Goal: Task Accomplishment & Management: Manage account settings

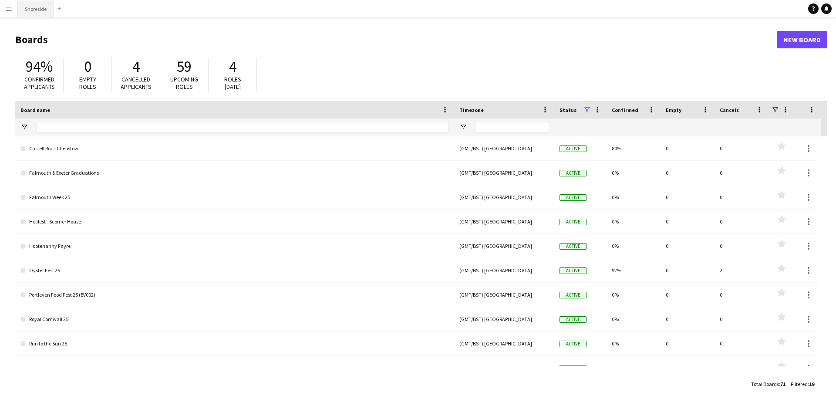
click at [27, 12] on button "Shoreside Close" at bounding box center [36, 8] width 36 height 17
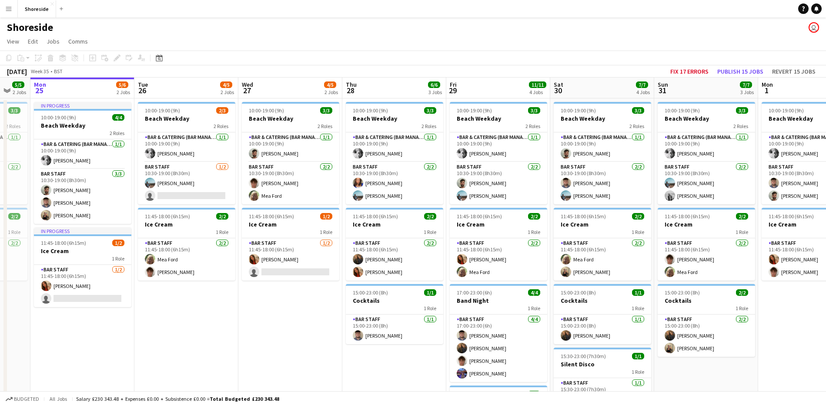
scroll to position [0, 258]
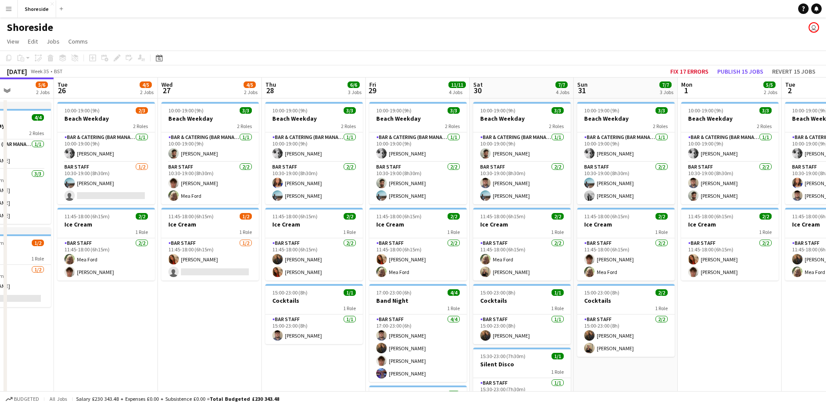
drag, startPoint x: 261, startPoint y: 302, endPoint x: 107, endPoint y: 301, distance: 154.1
click at [107, 301] on app-calendar-viewport "Sat 23 8/8 4 Jobs Sun 24 5/5 2 Jobs Mon 25 5/6 2 Jobs Tue 26 4/5 2 Jobs Wed 27 …" at bounding box center [413, 343] width 826 height 532
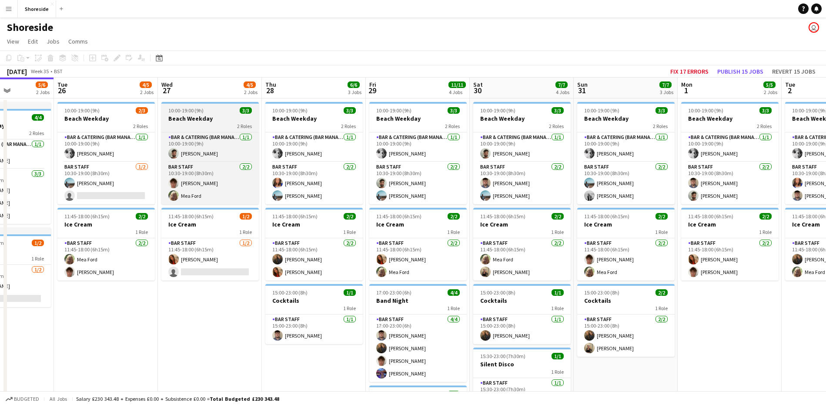
click at [204, 117] on h3 "Beach Weekday" at bounding box center [209, 118] width 97 height 8
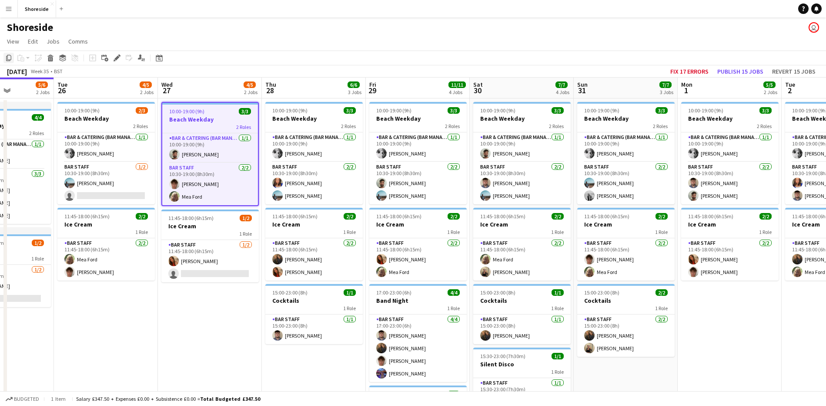
click at [7, 58] on icon at bounding box center [8, 58] width 5 height 6
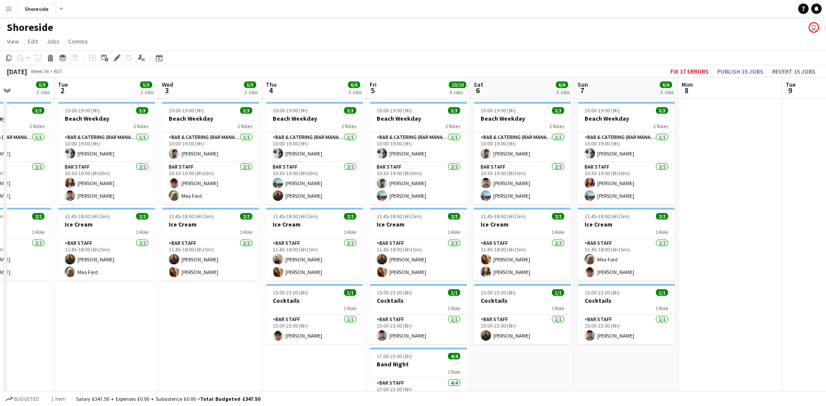
scroll to position [0, 316]
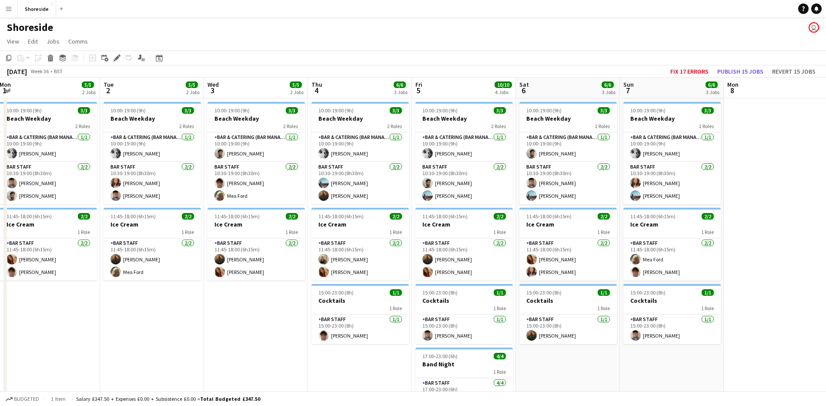
drag, startPoint x: 761, startPoint y: 316, endPoint x: 81, endPoint y: 272, distance: 681.2
click at [81, 272] on app-calendar-viewport "Fri 29 11/11 4 Jobs Sat 30 7/7 4 Jobs Sun 31 7/7 3 Jobs Mon 1 5/5 2 Jobs Tue 2 …" at bounding box center [413, 343] width 826 height 532
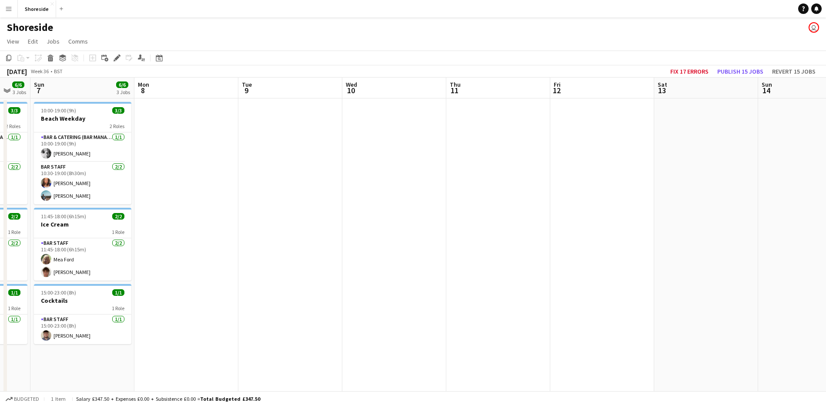
scroll to position [0, 287]
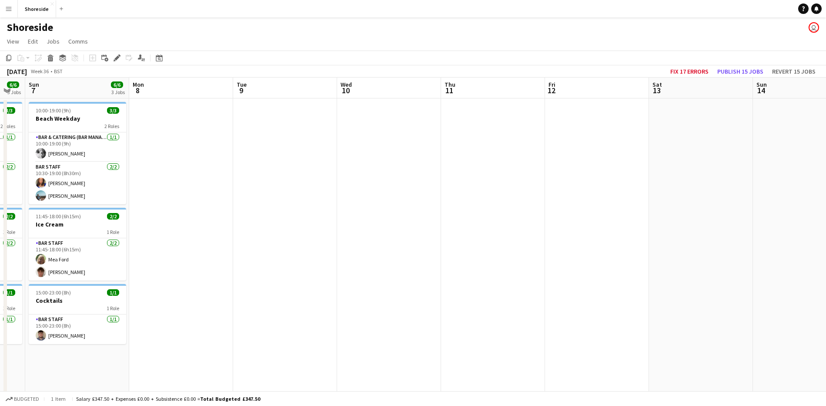
drag, startPoint x: 621, startPoint y: 352, endPoint x: 42, endPoint y: 315, distance: 580.4
click at [42, 315] on app-calendar-viewport "Thu 4 6/6 3 Jobs Fri 5 10/10 4 Jobs Sat 6 6/6 3 Jobs Sun 7 6/6 3 Jobs Mon 8 Tue…" at bounding box center [413, 343] width 826 height 532
click at [169, 129] on app-date-cell at bounding box center [181, 313] width 104 height 431
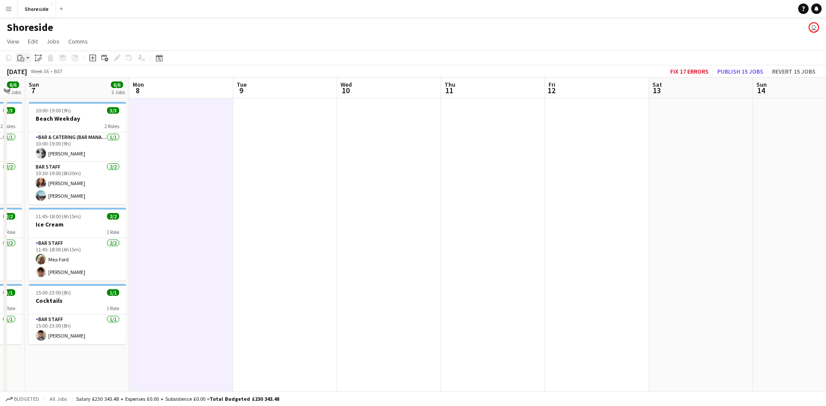
click at [16, 59] on div "Paste" at bounding box center [21, 58] width 10 height 10
click at [41, 74] on link "Paste Ctrl+V" at bounding box center [64, 74] width 82 height 8
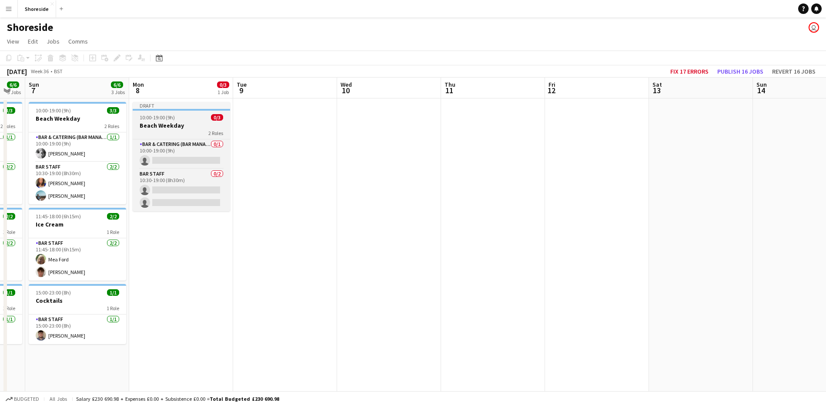
click at [188, 128] on h3 "Beach Weekday" at bounding box center [181, 125] width 97 height 8
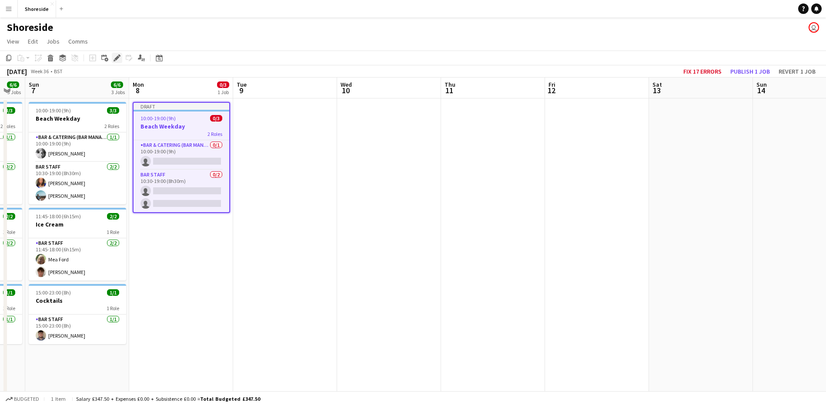
click at [119, 59] on icon "Edit" at bounding box center [117, 57] width 7 height 7
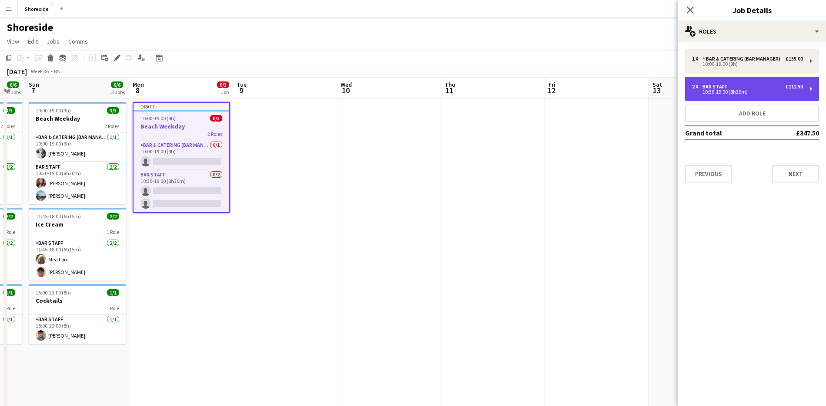
click at [755, 86] on div "2 x Bar Staff £212.50" at bounding box center [747, 87] width 111 height 6
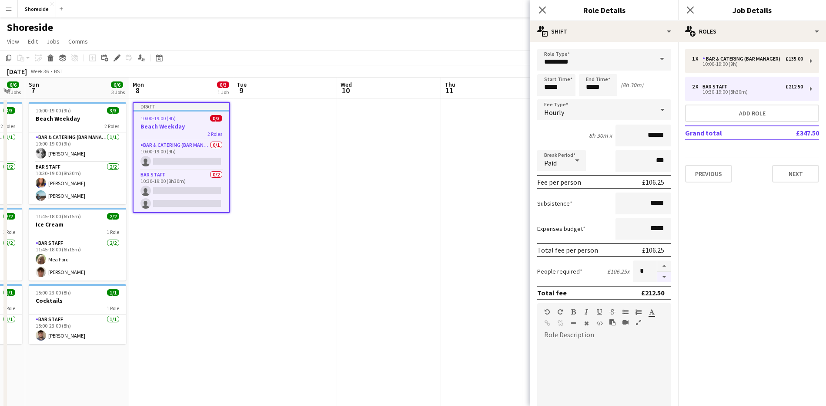
click at [658, 276] on button "button" at bounding box center [665, 277] width 14 height 11
type input "*"
click at [694, 6] on icon "Close pop-in" at bounding box center [690, 10] width 8 height 8
click at [284, 149] on app-date-cell at bounding box center [285, 313] width 104 height 431
click at [178, 112] on app-job-card "Draft 10:00-19:00 (9h) 0/2 Beach Weekday 2 Roles Bar & Catering (Bar Manager) 0…" at bounding box center [181, 157] width 97 height 111
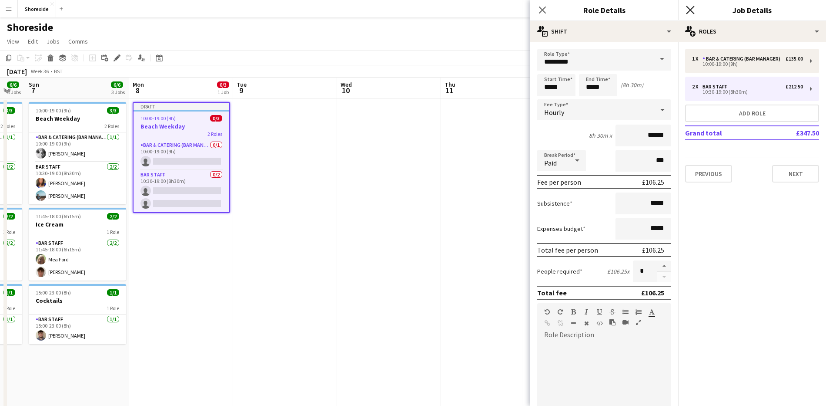
click at [9, 58] on icon "Copy" at bounding box center [8, 57] width 7 height 7
click at [270, 152] on app-date-cell at bounding box center [285, 313] width 104 height 431
click at [285, 174] on app-date-cell at bounding box center [285, 313] width 104 height 431
click at [799, 123] on app-date-cell at bounding box center [805, 313] width 104 height 431
click at [22, 56] on icon at bounding box center [21, 56] width 1 height 2
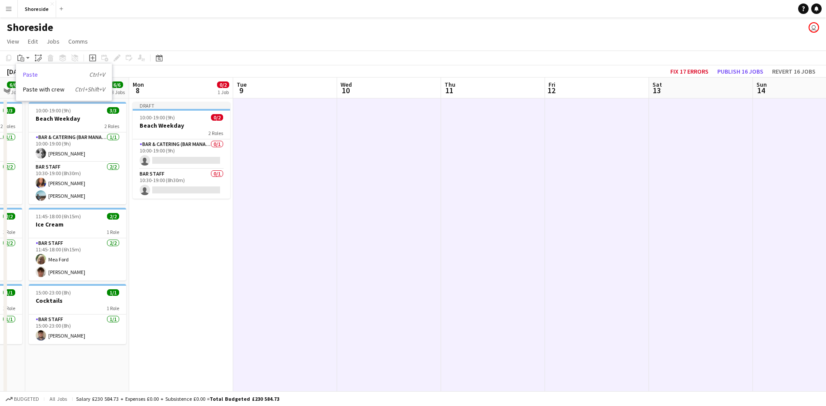
click at [34, 73] on link "Paste Ctrl+V" at bounding box center [64, 74] width 82 height 8
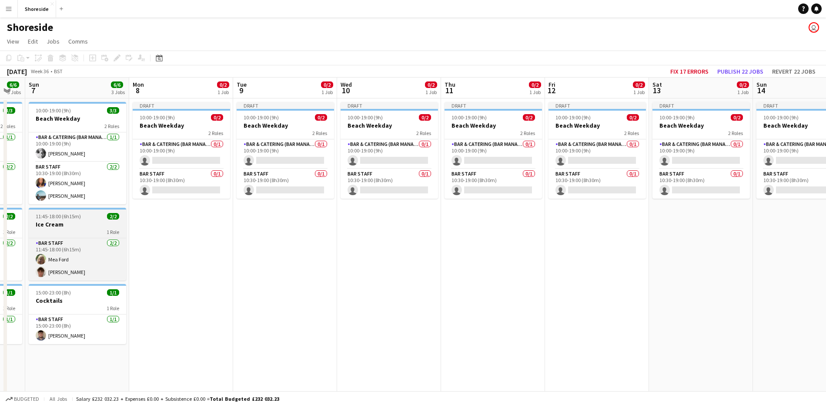
click at [69, 221] on h3 "Ice Cream" at bounding box center [77, 224] width 97 height 8
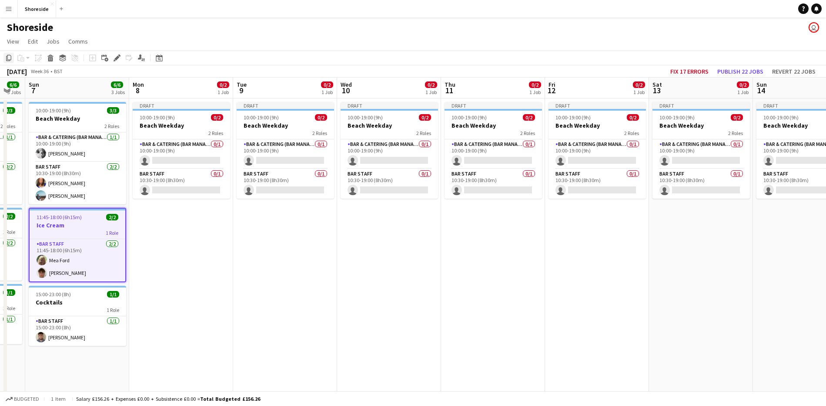
click at [8, 60] on icon at bounding box center [8, 58] width 5 height 6
click at [168, 232] on app-date-cell "Draft 10:00-19:00 (9h) 0/2 Beach Weekday 2 Roles Bar & Catering (Bar Manager) 0…" at bounding box center [181, 313] width 104 height 431
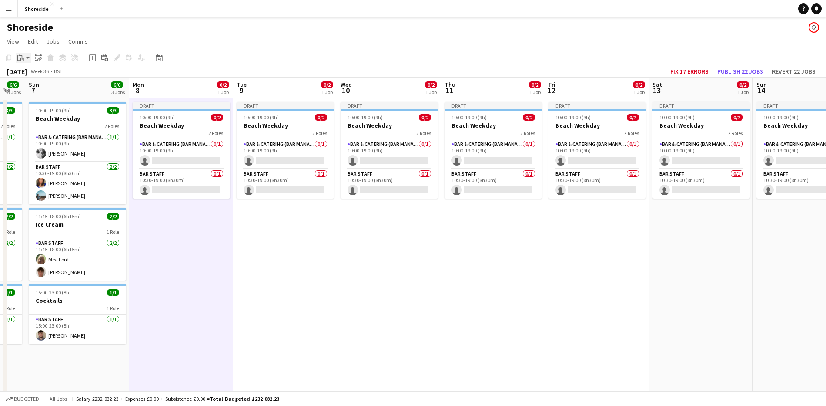
click at [23, 57] on icon "Paste" at bounding box center [20, 57] width 7 height 7
click at [32, 75] on link "Paste Ctrl+V" at bounding box center [64, 74] width 82 height 8
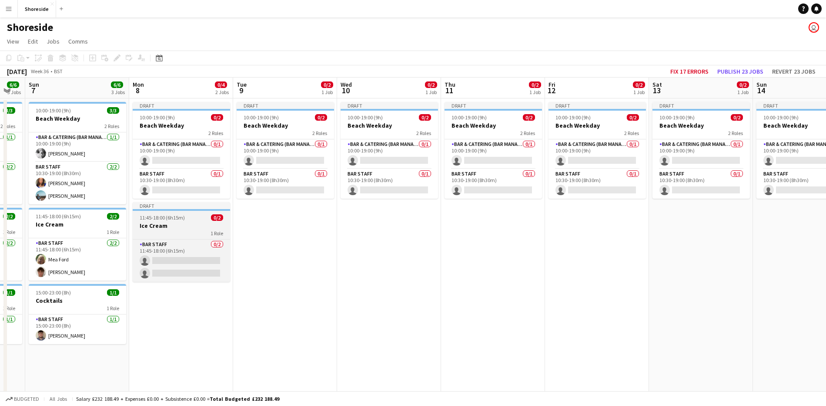
click at [181, 227] on h3 "Ice Cream" at bounding box center [181, 226] width 97 height 8
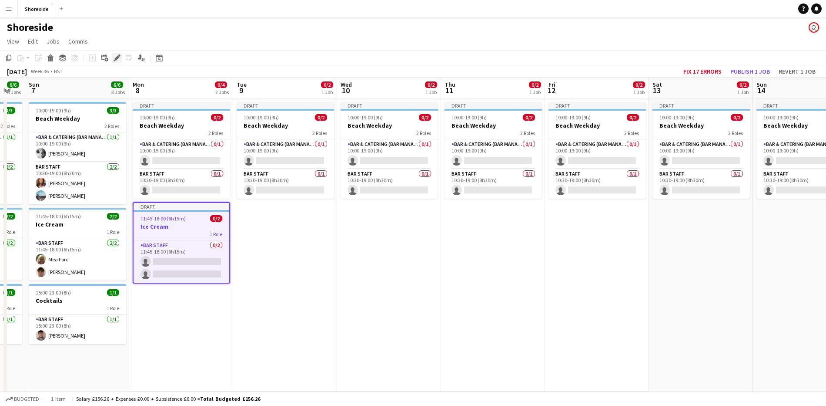
click at [116, 54] on icon "Edit" at bounding box center [117, 57] width 7 height 7
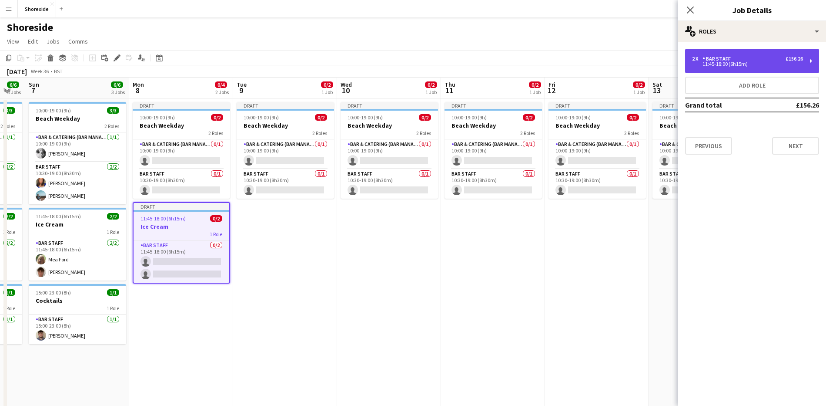
click at [762, 64] on div "11:45-18:00 (6h15m)" at bounding box center [747, 64] width 111 height 4
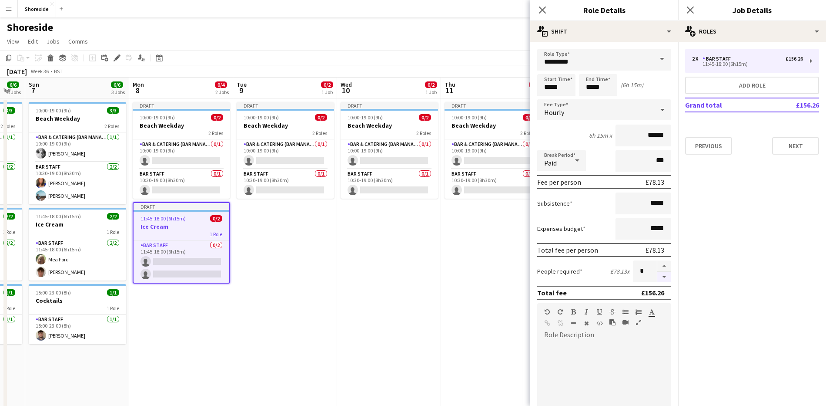
click at [658, 276] on button "button" at bounding box center [665, 277] width 14 height 11
type input "*"
click at [692, 10] on icon at bounding box center [690, 10] width 8 height 8
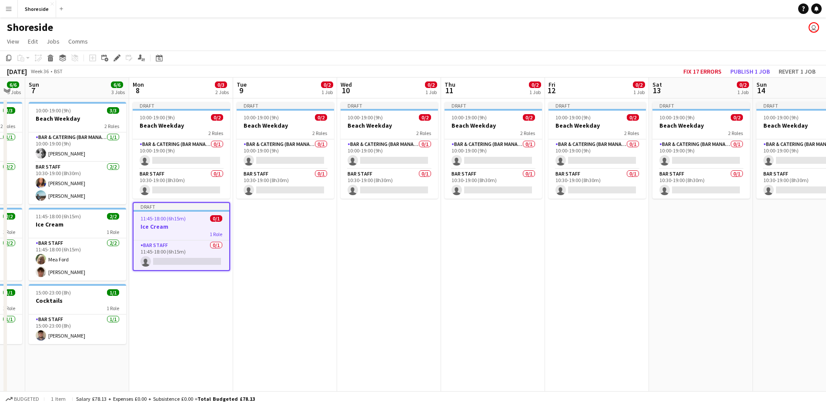
click at [250, 295] on app-date-cell "Draft 10:00-19:00 (9h) 0/2 Beach Weekday 2 Roles Bar & Catering (Bar Manager) 0…" at bounding box center [285, 313] width 104 height 431
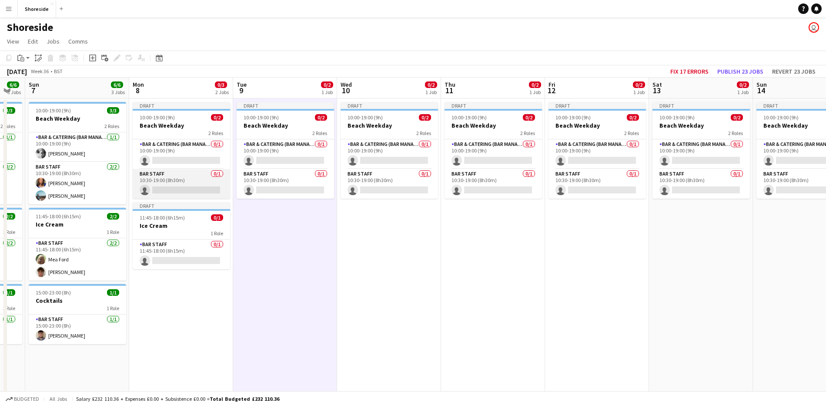
click at [187, 198] on app-card-role "Bar Staff 0/1 10:30-19:00 (8h30m) single-neutral-actions" at bounding box center [181, 184] width 97 height 30
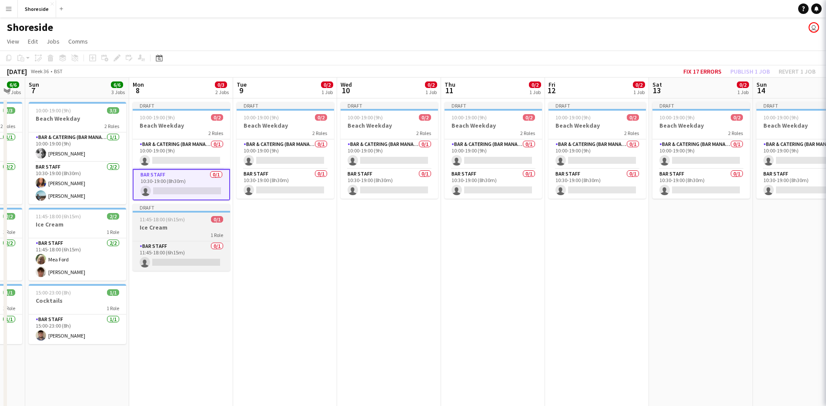
click at [181, 226] on h3 "Ice Cream" at bounding box center [181, 227] width 97 height 8
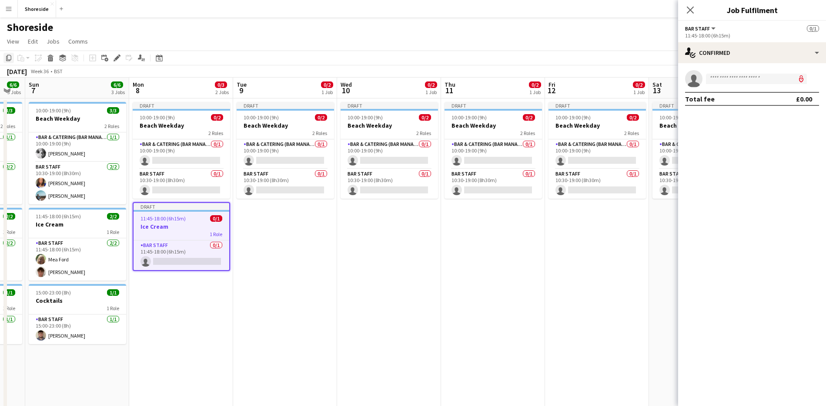
click at [12, 57] on icon "Copy" at bounding box center [8, 57] width 7 height 7
click at [690, 9] on icon at bounding box center [690, 10] width 8 height 8
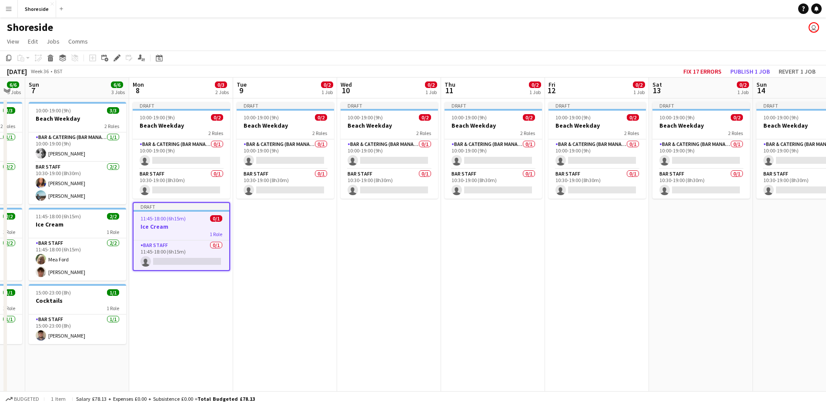
click at [308, 248] on app-date-cell "Draft 10:00-19:00 (9h) 0/2 Beach Weekday 2 Roles Bar & Catering (Bar Manager) 0…" at bounding box center [285, 313] width 104 height 431
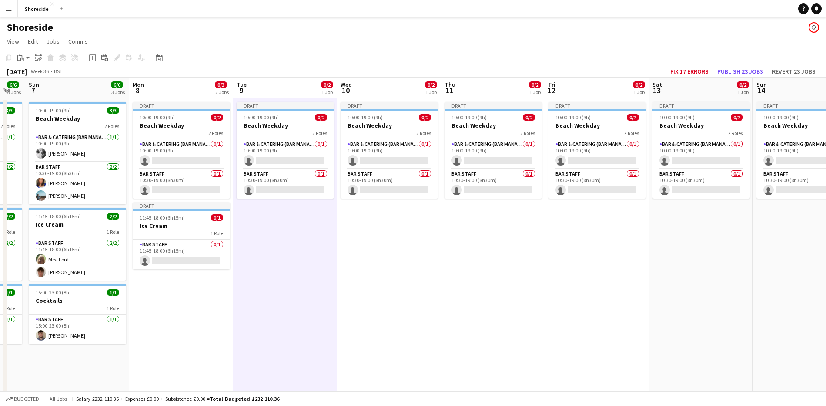
click at [806, 228] on app-date-cell "Draft 10:00-19:00 (9h) 0/2 Beach Weekday 2 Roles Bar & Catering (Bar Manager) 0…" at bounding box center [805, 313] width 104 height 431
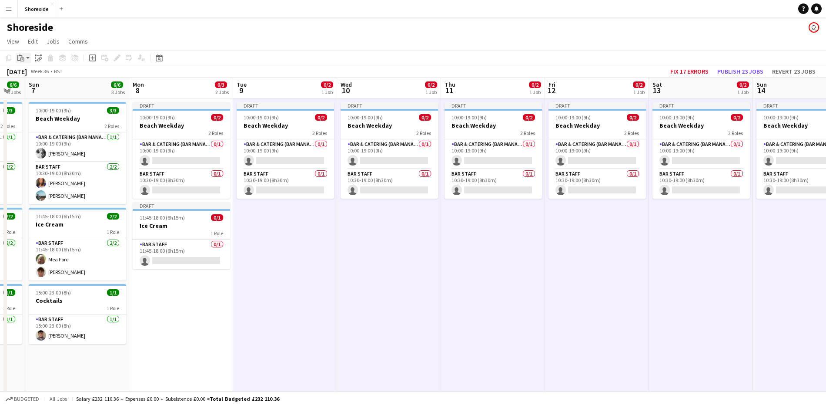
click at [27, 55] on app-action-btn "Paste" at bounding box center [24, 58] width 16 height 10
click at [33, 72] on link "Paste Ctrl+V" at bounding box center [64, 74] width 82 height 8
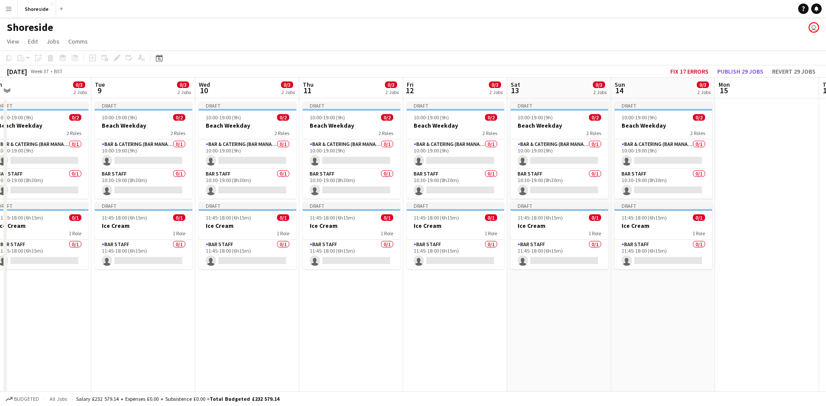
scroll to position [0, 341]
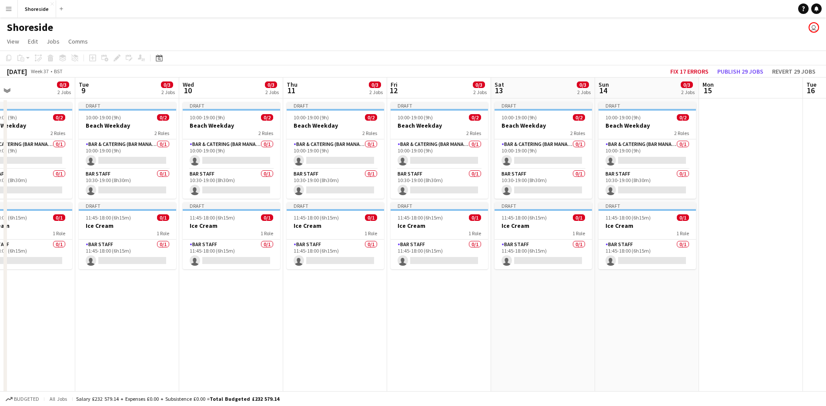
drag, startPoint x: 386, startPoint y: 328, endPoint x: 228, endPoint y: 316, distance: 158.4
click at [228, 316] on app-calendar-viewport "Fri 5 10/10 4 Jobs Sat 6 6/6 3 Jobs Sun 7 6/6 3 Jobs Mon 8 0/3 2 Jobs Tue 9 0/3…" at bounding box center [413, 343] width 826 height 532
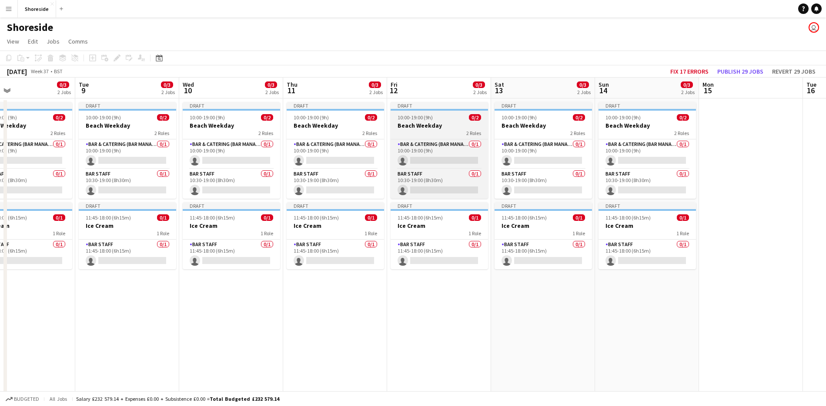
click at [445, 132] on div "2 Roles" at bounding box center [439, 132] width 97 height 7
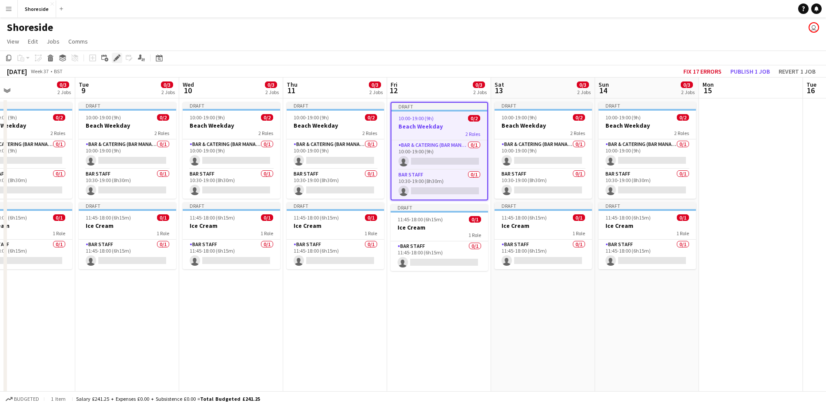
click at [117, 58] on icon at bounding box center [116, 58] width 5 height 5
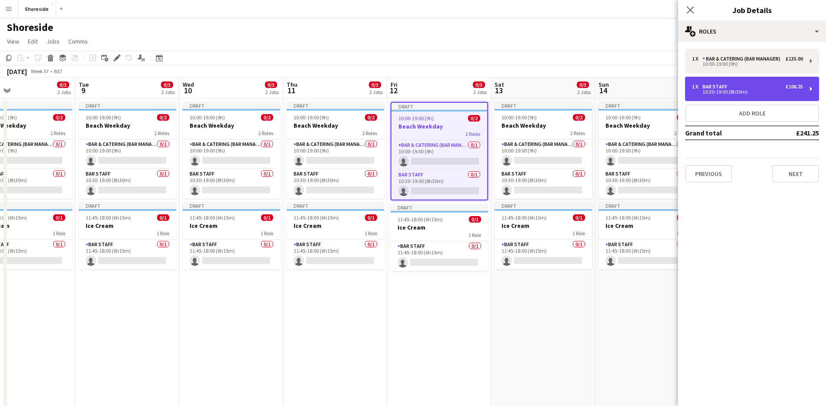
click at [765, 84] on div "1 x Bar Staff £106.25" at bounding box center [747, 87] width 111 height 6
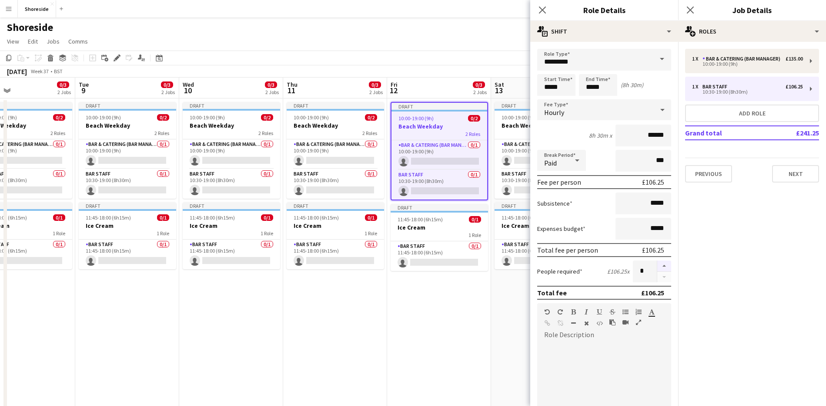
click at [658, 266] on button "button" at bounding box center [665, 265] width 14 height 11
type input "*"
click at [693, 6] on icon "Close pop-in" at bounding box center [690, 10] width 8 height 8
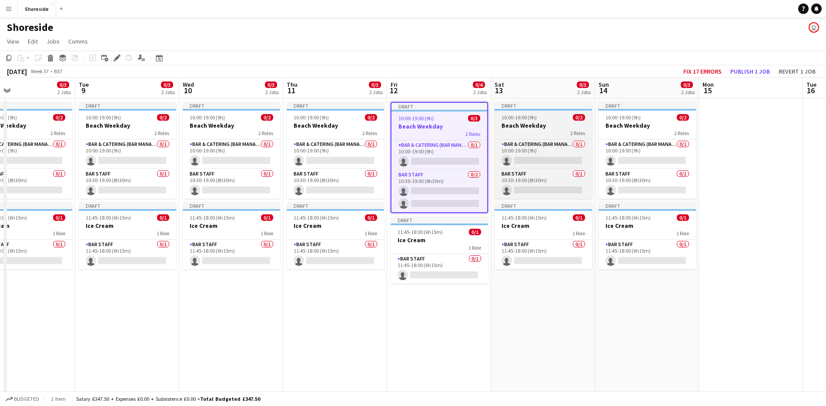
click at [538, 118] on div "10:00-19:00 (9h) 0/2" at bounding box center [543, 117] width 97 height 7
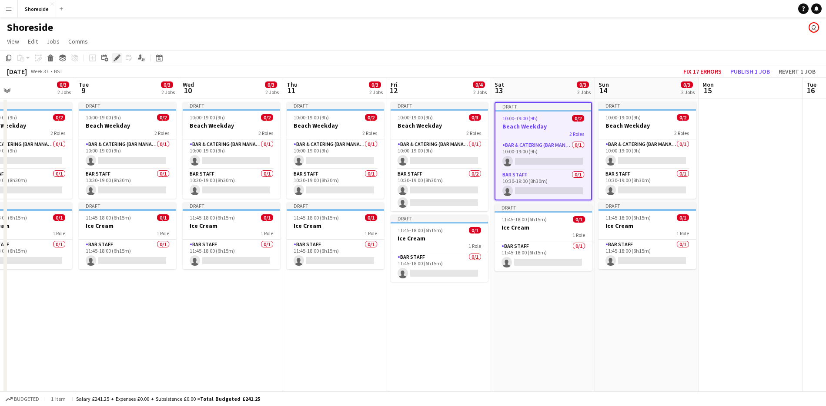
click at [114, 61] on icon at bounding box center [115, 60] width 2 height 2
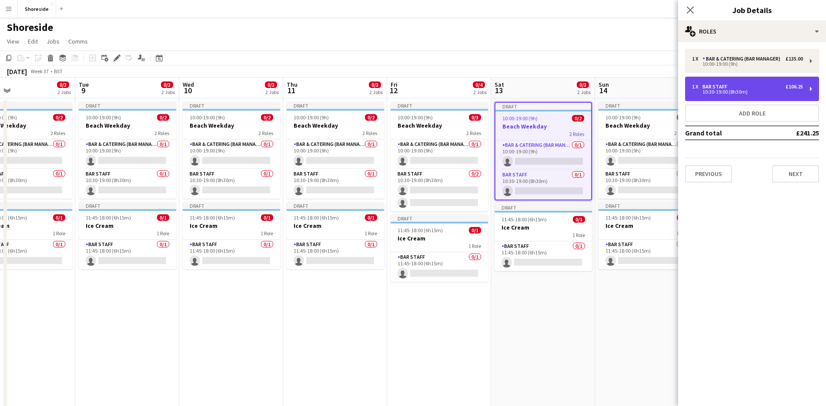
click at [761, 90] on div "10:30-19:00 (8h30m)" at bounding box center [747, 92] width 111 height 4
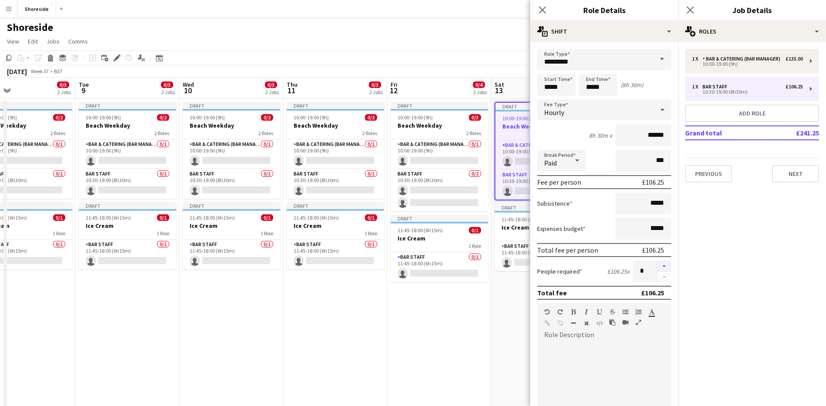
click at [658, 266] on button "button" at bounding box center [665, 265] width 14 height 11
type input "*"
click at [694, 8] on icon "Close pop-in" at bounding box center [690, 10] width 8 height 8
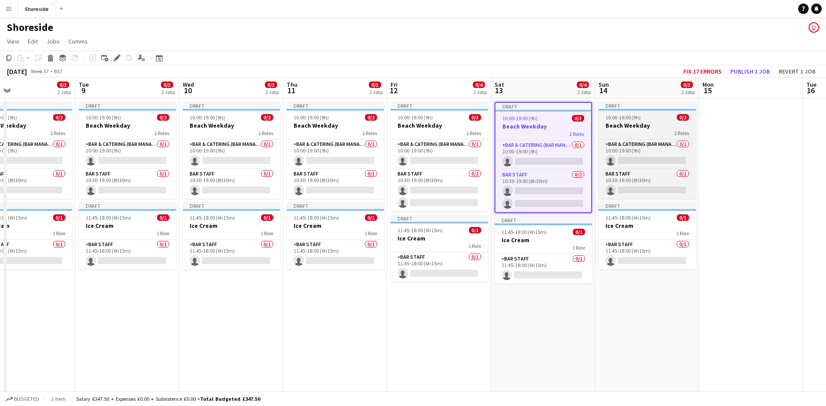
click at [655, 118] on div "10:00-19:00 (9h) 0/2" at bounding box center [647, 117] width 97 height 7
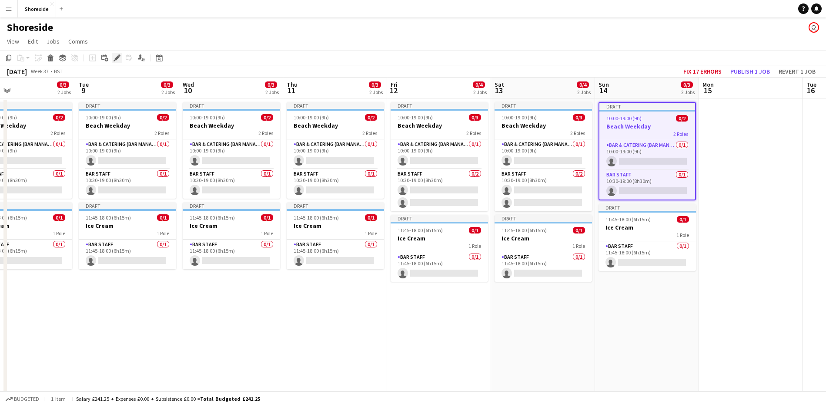
click at [118, 58] on icon at bounding box center [116, 58] width 5 height 5
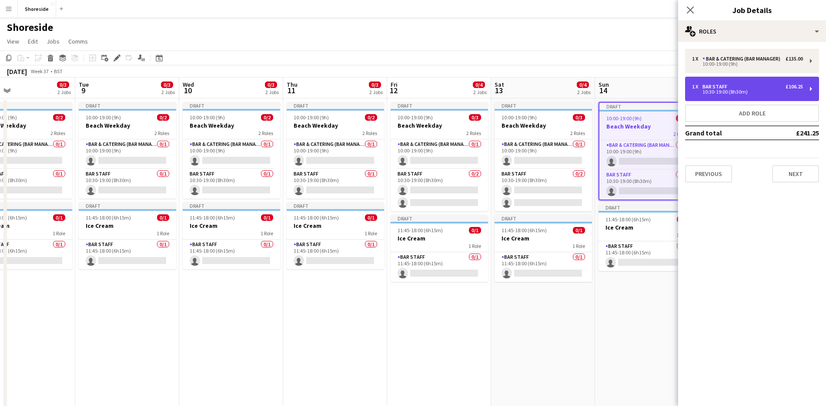
click at [772, 83] on div "1 x Bar Staff £106.25 10:30-19:00 (8h30m)" at bounding box center [752, 89] width 134 height 24
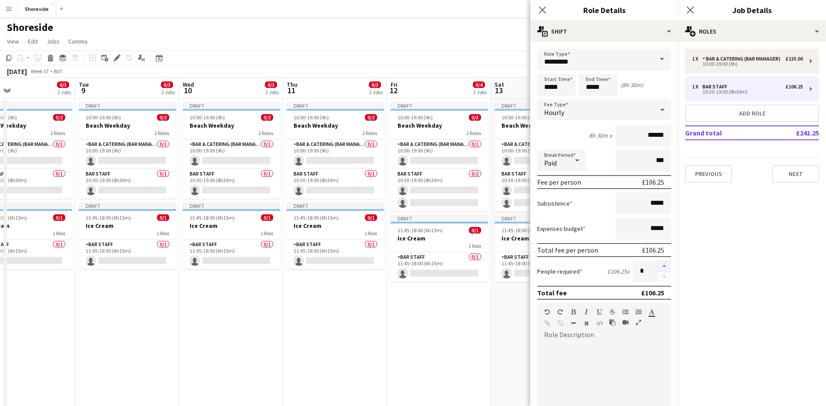
click at [658, 263] on button "button" at bounding box center [665, 265] width 14 height 11
type input "*"
click at [690, 12] on icon "Close pop-in" at bounding box center [690, 10] width 8 height 8
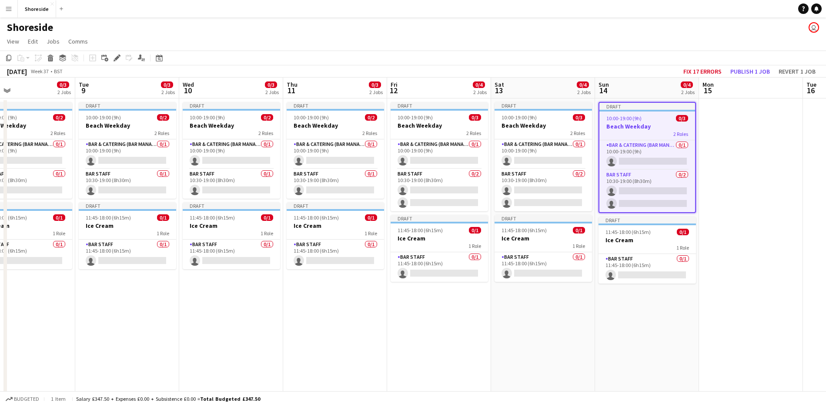
drag, startPoint x: 540, startPoint y: 313, endPoint x: 540, endPoint y: 307, distance: 6.1
click at [540, 312] on app-date-cell "Draft 10:00-19:00 (9h) 0/3 Beach Weekday 2 Roles Bar & Catering (Bar Manager) 0…" at bounding box center [543, 313] width 104 height 431
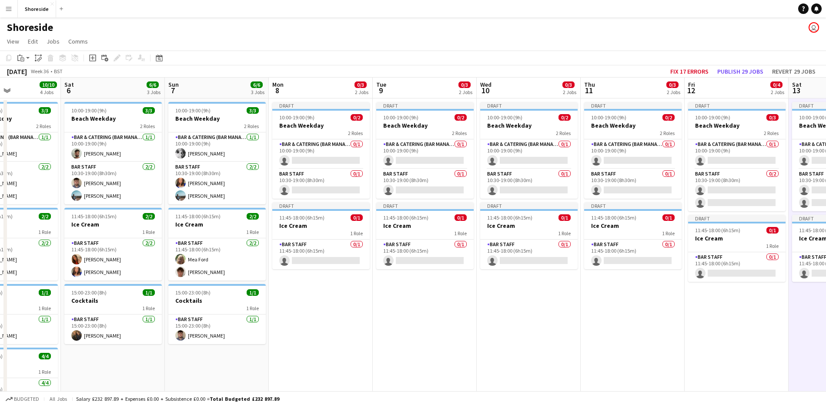
scroll to position [0, 266]
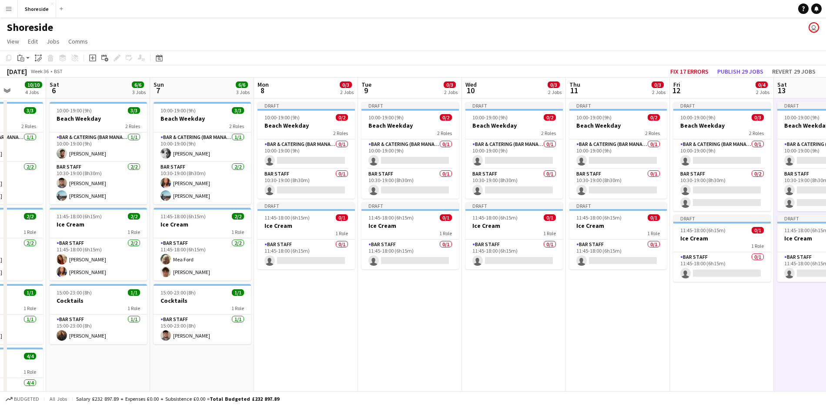
drag, startPoint x: 111, startPoint y: 313, endPoint x: 394, endPoint y: 316, distance: 282.9
click at [394, 316] on app-calendar-viewport "Wed 3 5/5 2 Jobs Thu 4 6/6 3 Jobs Fri 5 10/10 4 Jobs Sat 6 6/6 3 Jobs Sun 7 6/6…" at bounding box center [413, 343] width 826 height 532
click at [302, 143] on app-card-role "Bar & Catering (Bar Manager) 0/1 10:00-19:00 (9h) single-neutral-actions" at bounding box center [306, 154] width 97 height 30
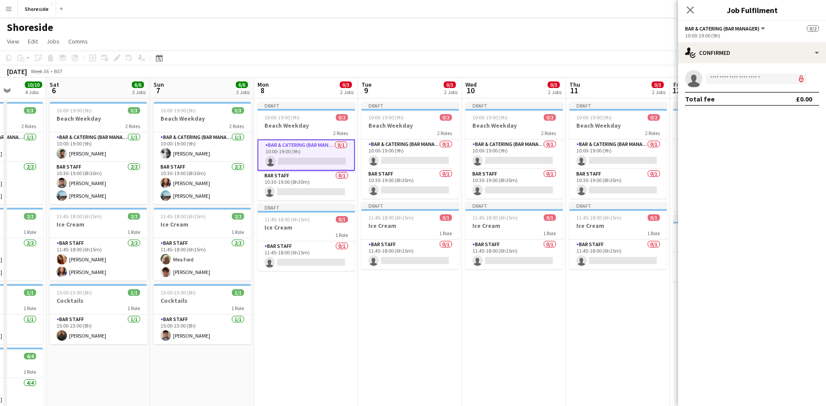
click at [734, 83] on input at bounding box center [756, 79] width 101 height 10
type input "******"
click at [738, 89] on span "[PERSON_NAME]" at bounding box center [738, 90] width 50 height 7
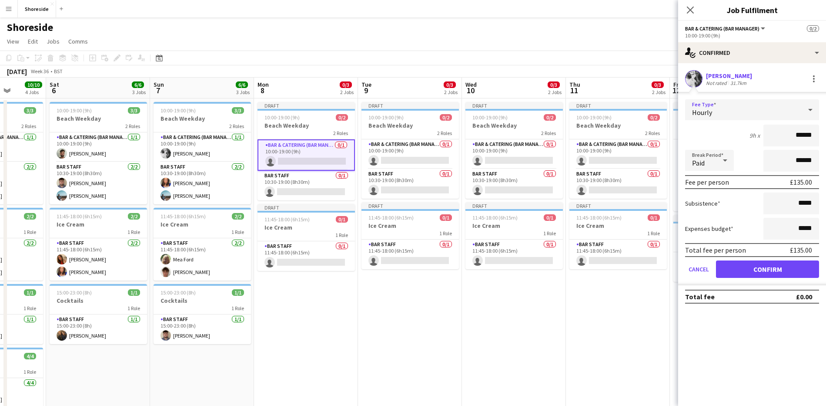
click at [814, 111] on icon at bounding box center [811, 109] width 10 height 17
click at [747, 179] on span "No fee" at bounding box center [752, 178] width 120 height 8
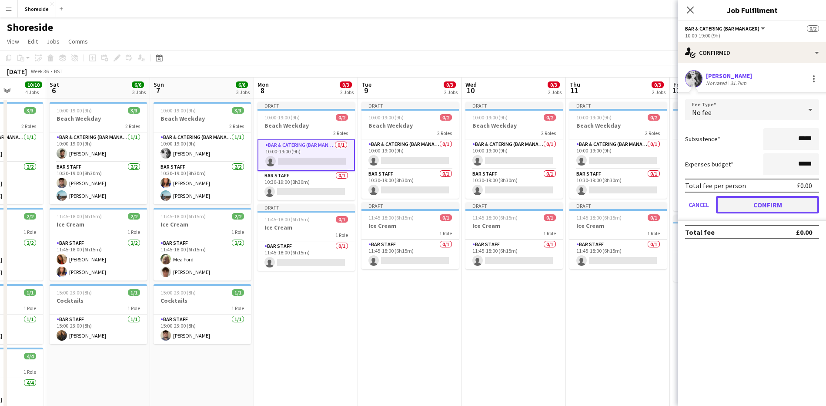
click at [757, 207] on button "Confirm" at bounding box center [767, 204] width 103 height 17
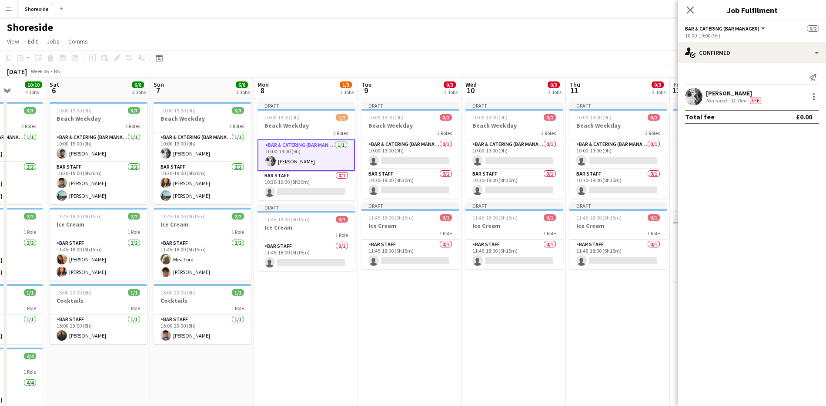
click at [698, 6] on div "Close pop-in" at bounding box center [690, 10] width 24 height 20
click at [687, 10] on icon "Close pop-in" at bounding box center [690, 10] width 8 height 8
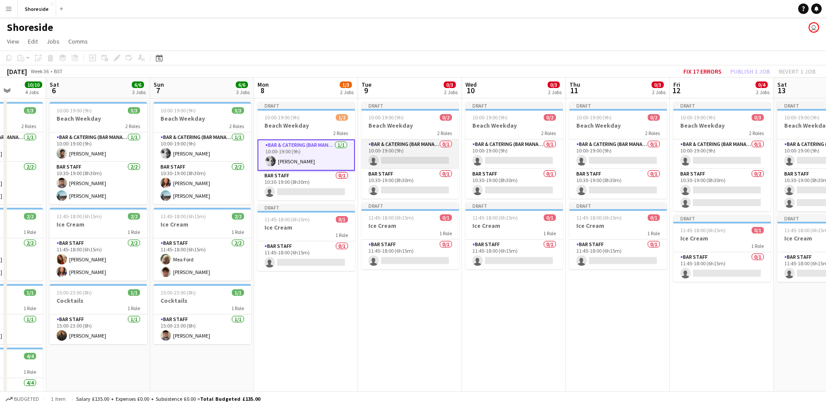
click at [413, 159] on app-card-role "Bar & Catering (Bar Manager) 0/1 10:00-19:00 (9h) single-neutral-actions" at bounding box center [410, 154] width 97 height 30
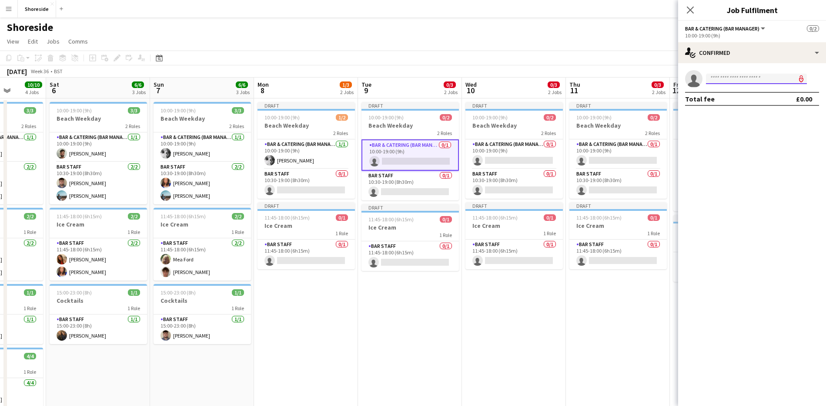
click at [737, 77] on input at bounding box center [756, 79] width 101 height 10
type input "******"
click at [737, 87] on span "[PERSON_NAME]" at bounding box center [738, 90] width 50 height 7
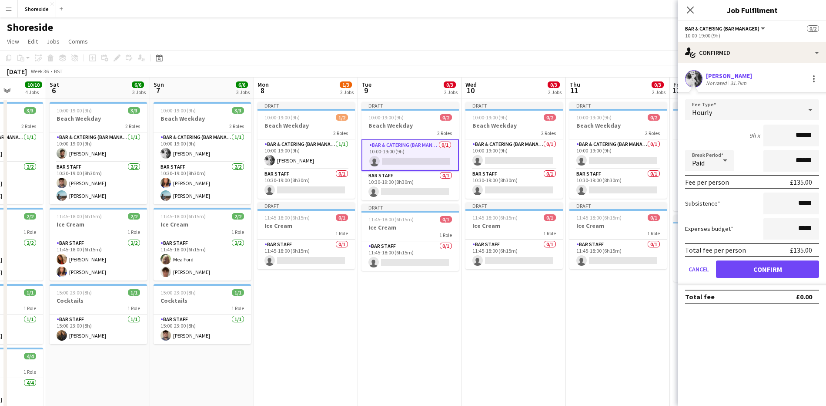
click at [810, 106] on icon at bounding box center [811, 109] width 10 height 17
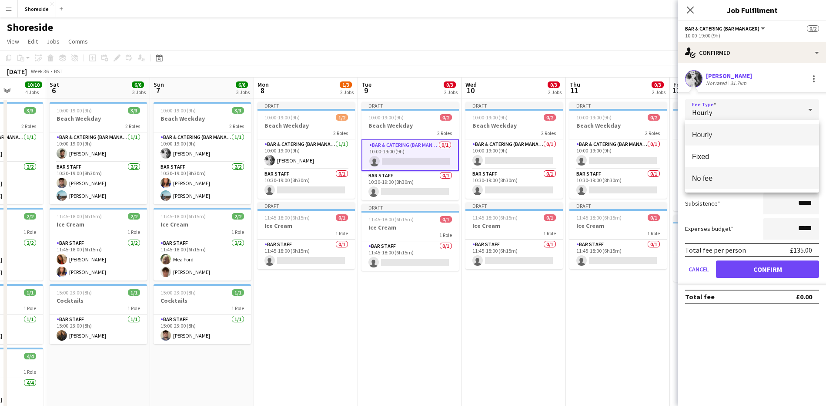
click at [727, 179] on span "No fee" at bounding box center [752, 178] width 120 height 8
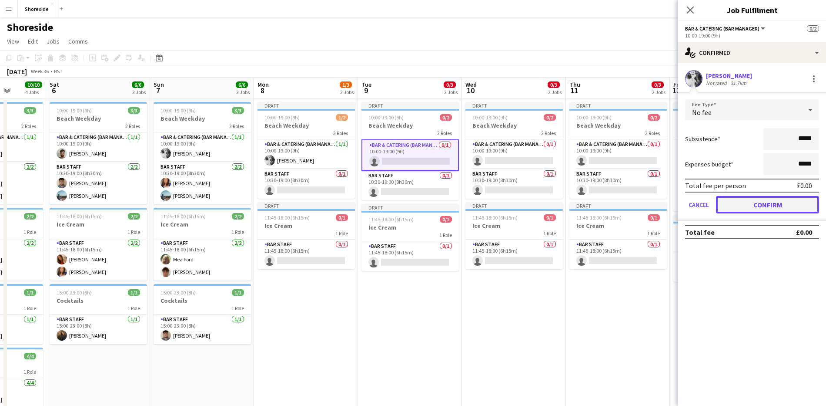
click at [762, 203] on button "Confirm" at bounding box center [767, 204] width 103 height 17
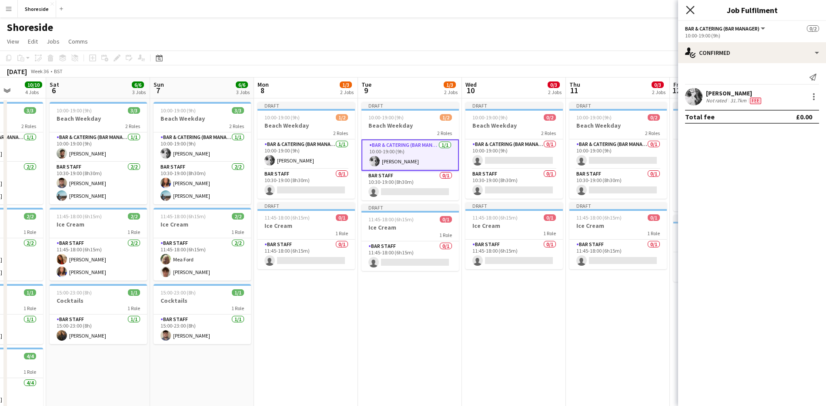
click at [692, 8] on icon at bounding box center [690, 10] width 8 height 8
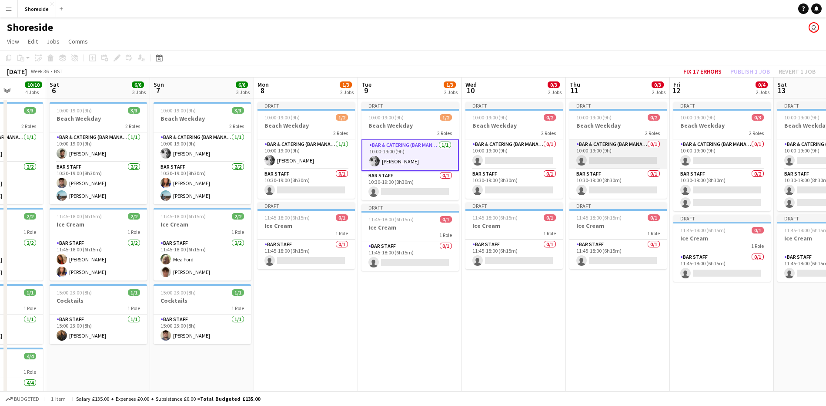
click at [606, 156] on app-card-role "Bar & Catering (Bar Manager) 0/1 10:00-19:00 (9h) single-neutral-actions" at bounding box center [618, 154] width 97 height 30
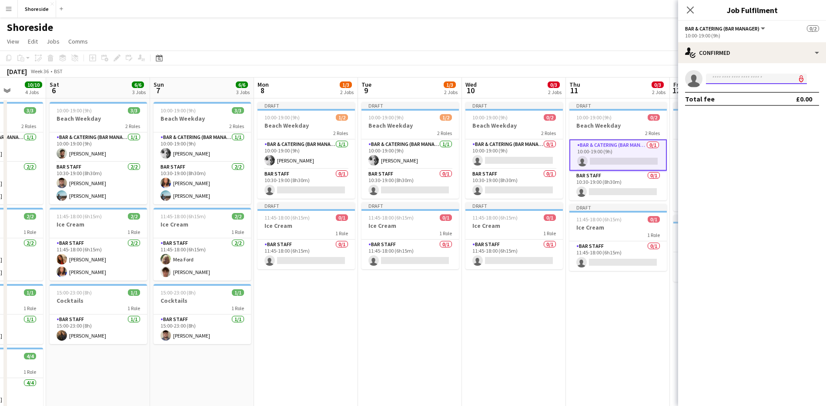
click at [751, 82] on input at bounding box center [756, 79] width 101 height 10
type input "******"
click at [751, 93] on span "[PERSON_NAME]" at bounding box center [738, 90] width 50 height 7
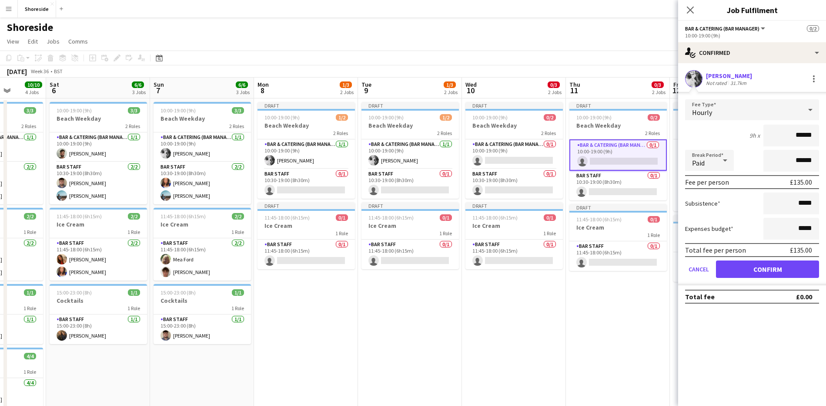
click at [815, 108] on icon at bounding box center [811, 109] width 10 height 17
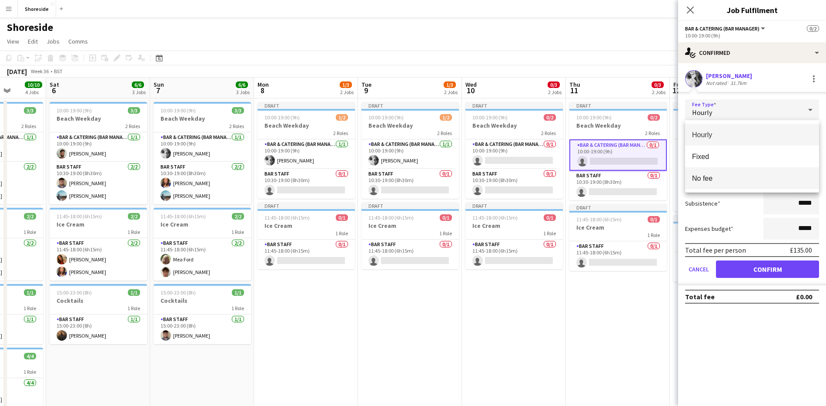
click at [741, 171] on mat-option "No fee" at bounding box center [752, 178] width 134 height 22
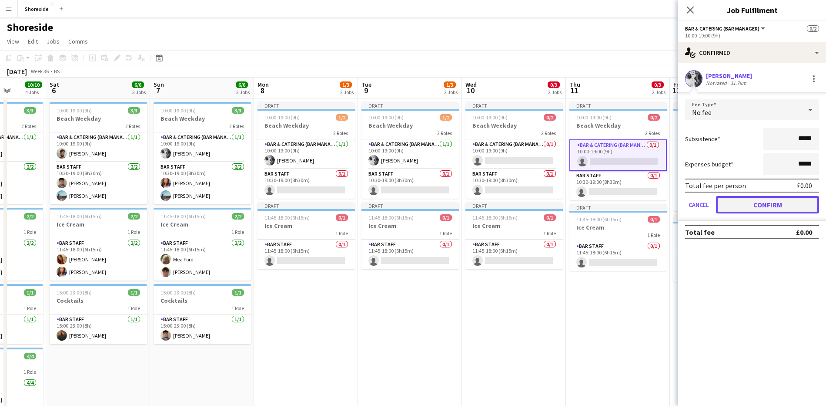
click at [762, 198] on button "Confirm" at bounding box center [767, 204] width 103 height 17
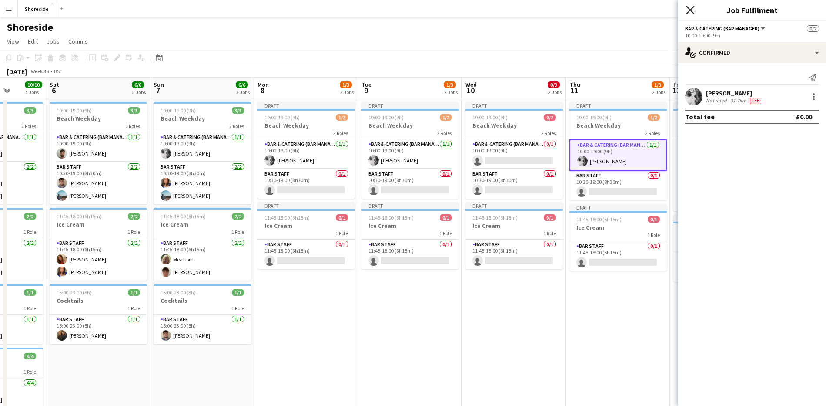
click at [692, 11] on icon "Close pop-in" at bounding box center [690, 10] width 8 height 8
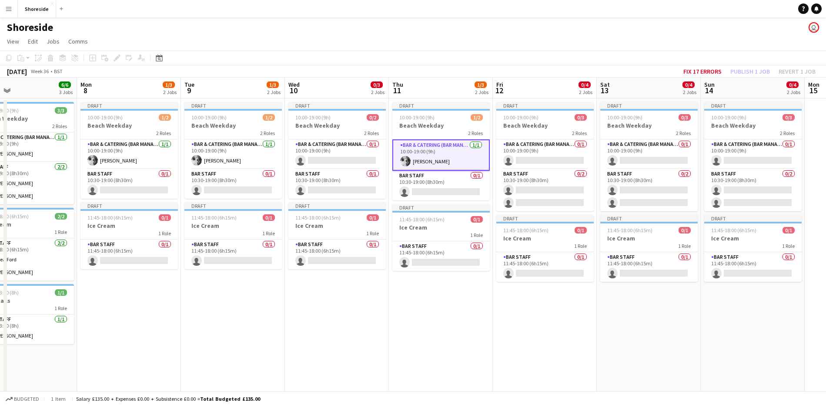
scroll to position [0, 341]
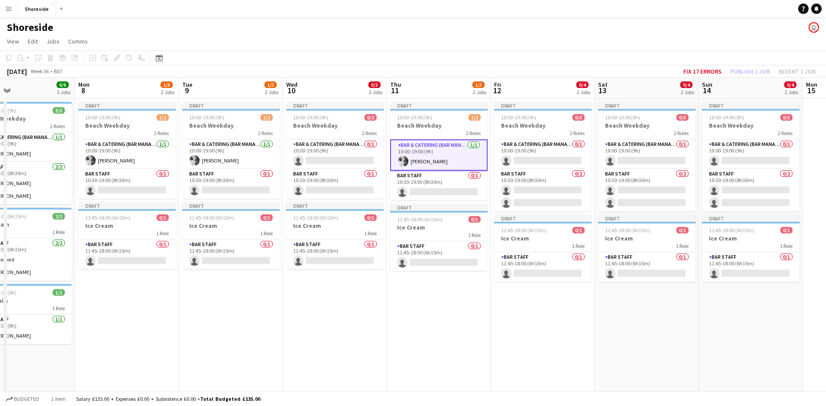
drag, startPoint x: 587, startPoint y: 333, endPoint x: 408, endPoint y: 316, distance: 180.1
click at [408, 316] on app-calendar-viewport "Thu 4 6/6 3 Jobs Fri 5 10/10 4 Jobs Sat 6 6/6 3 Jobs Sun 7 6/6 3 Jobs Mon 8 1/3…" at bounding box center [413, 343] width 826 height 532
click at [549, 152] on app-card-role "Bar & Catering (Bar Manager) 0/1 10:00-19:00 (9h) single-neutral-actions" at bounding box center [542, 154] width 97 height 30
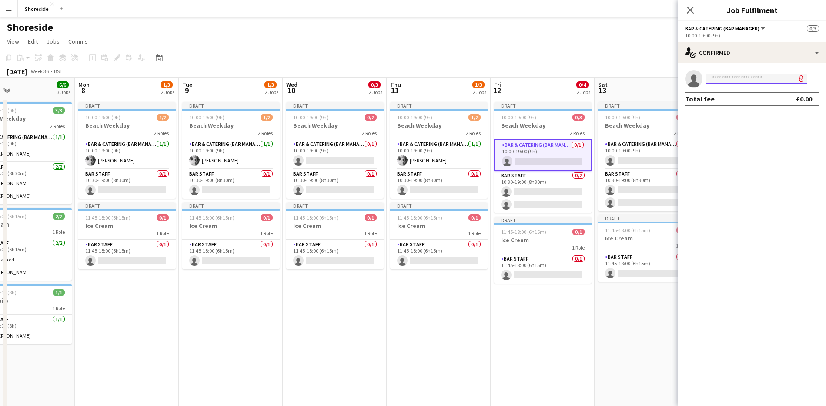
click at [745, 76] on input at bounding box center [756, 79] width 101 height 10
type input "******"
click at [745, 92] on span "[PERSON_NAME]" at bounding box center [738, 90] width 50 height 7
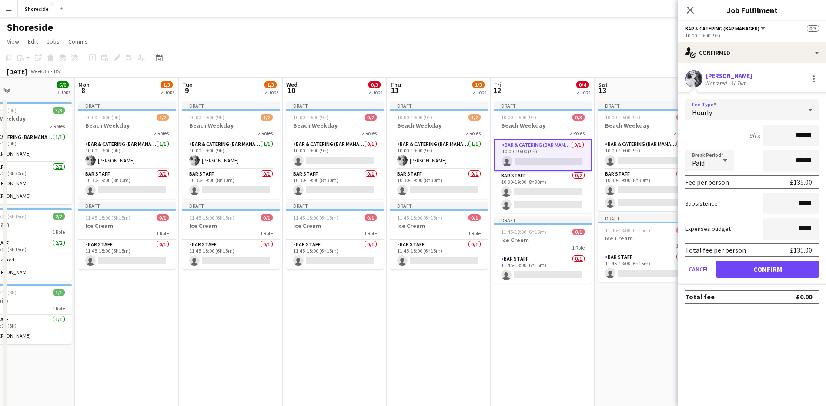
click at [794, 107] on div "Hourly" at bounding box center [743, 109] width 117 height 21
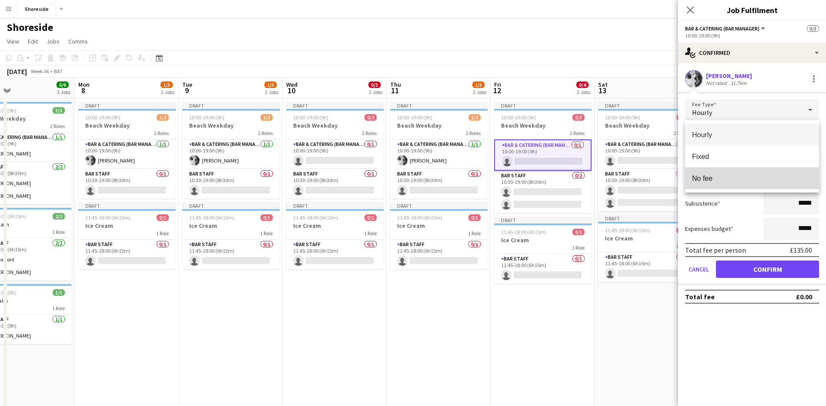
click at [721, 175] on span "No fee" at bounding box center [752, 178] width 120 height 8
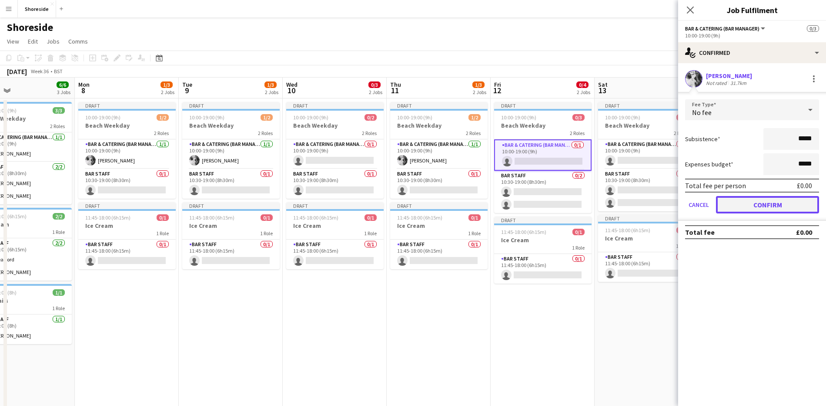
click at [751, 201] on button "Confirm" at bounding box center [767, 204] width 103 height 17
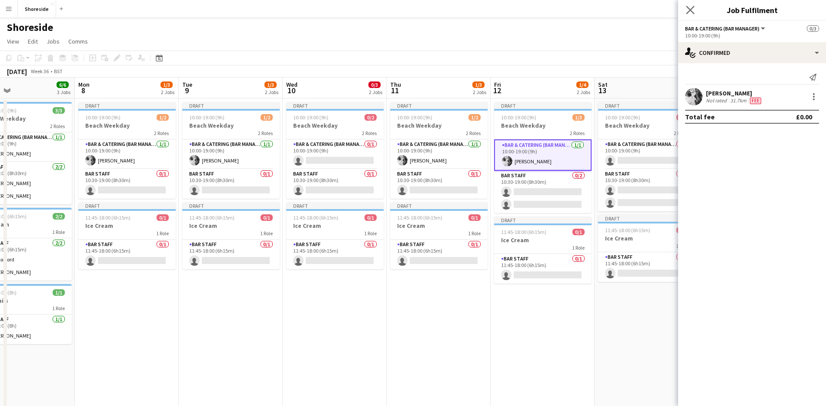
click at [695, 10] on app-icon "Close pop-in" at bounding box center [691, 10] width 13 height 13
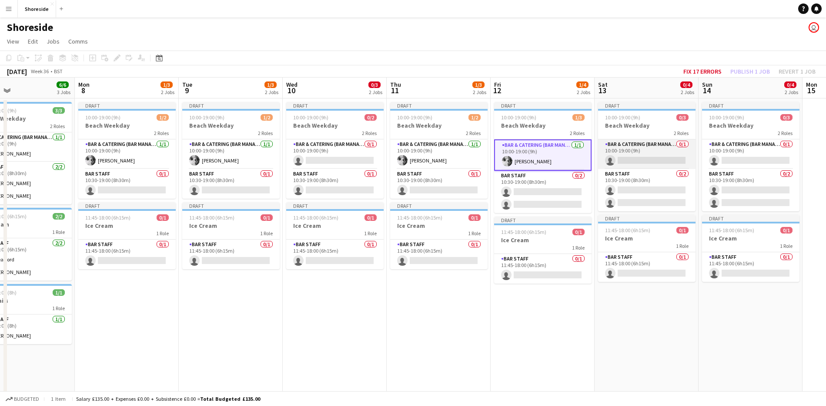
click at [659, 146] on app-card-role "Bar & Catering (Bar Manager) 0/1 10:00-19:00 (9h) single-neutral-actions" at bounding box center [646, 154] width 97 height 30
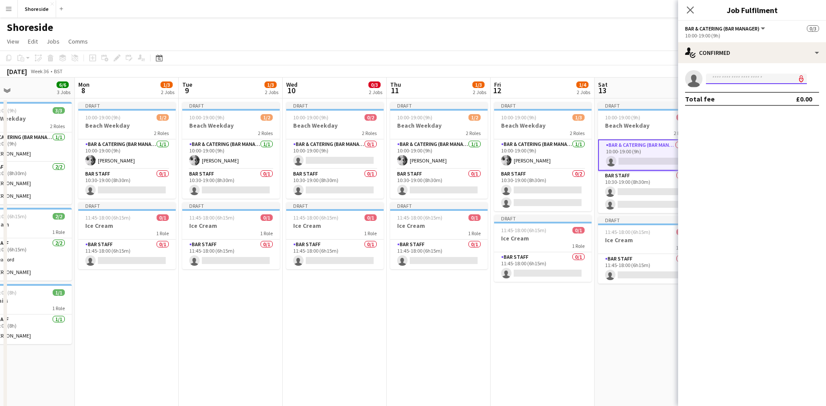
click at [756, 74] on input at bounding box center [756, 79] width 101 height 10
type input "******"
click at [753, 87] on div "[PERSON_NAME] Active [EMAIL_ADDRESS][DOMAIN_NAME] [PHONE_NUMBER]" at bounding box center [756, 98] width 101 height 28
click at [750, 96] on span "[EMAIL_ADDRESS][DOMAIN_NAME]" at bounding box center [756, 98] width 87 height 7
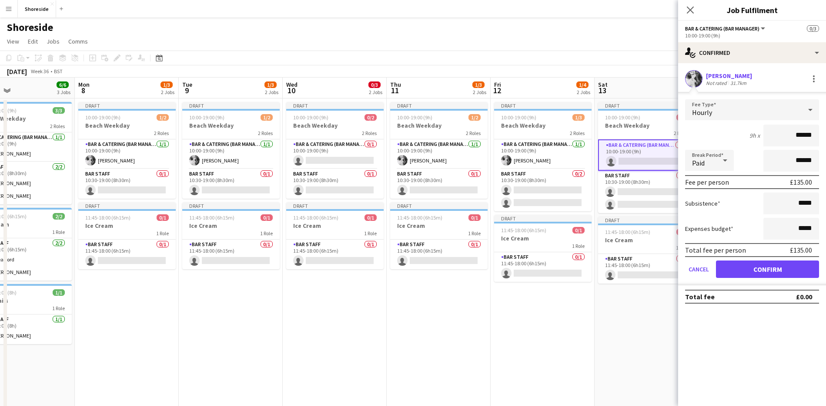
click at [811, 113] on icon at bounding box center [811, 109] width 10 height 17
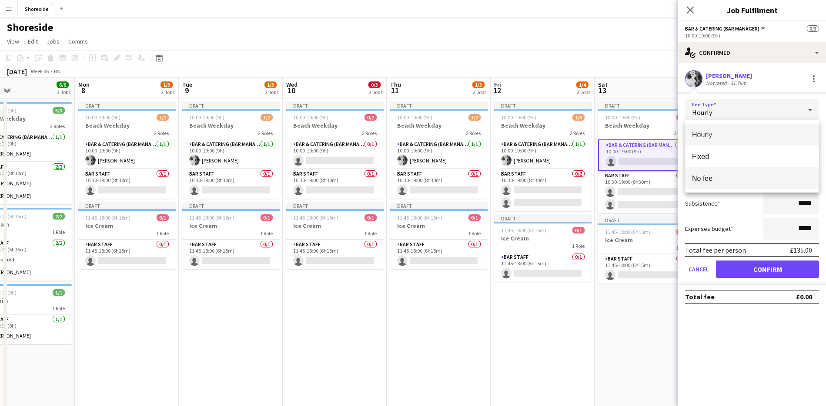
click at [714, 176] on span "No fee" at bounding box center [752, 178] width 120 height 8
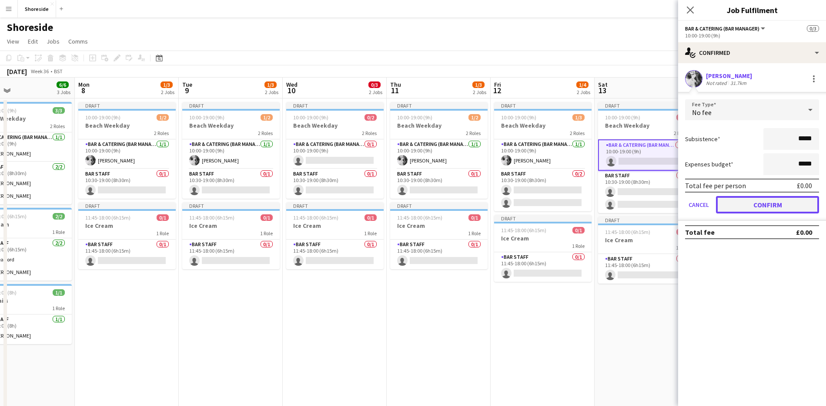
click at [759, 201] on button "Confirm" at bounding box center [767, 204] width 103 height 17
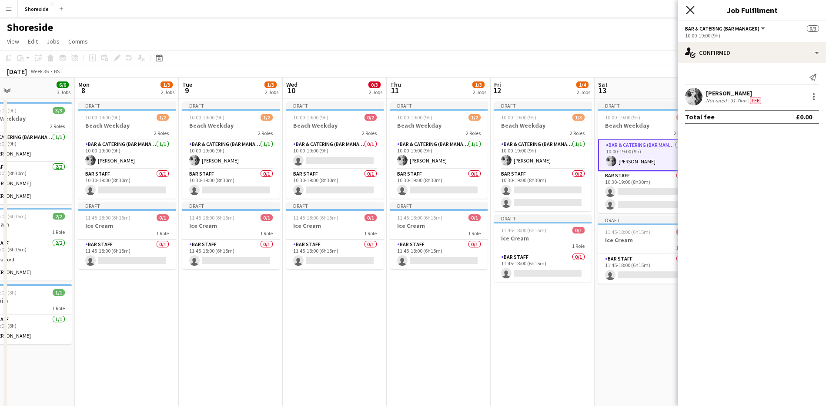
click at [690, 10] on icon at bounding box center [690, 10] width 8 height 8
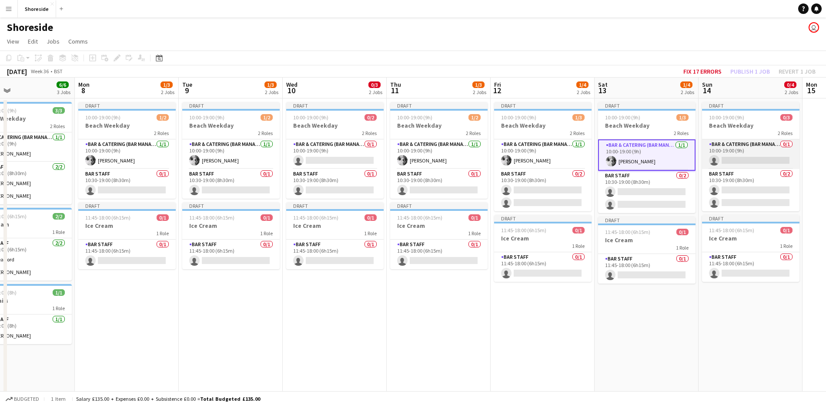
click at [756, 153] on app-card-role "Bar & Catering (Bar Manager) 0/1 10:00-19:00 (9h) single-neutral-actions" at bounding box center [750, 154] width 97 height 30
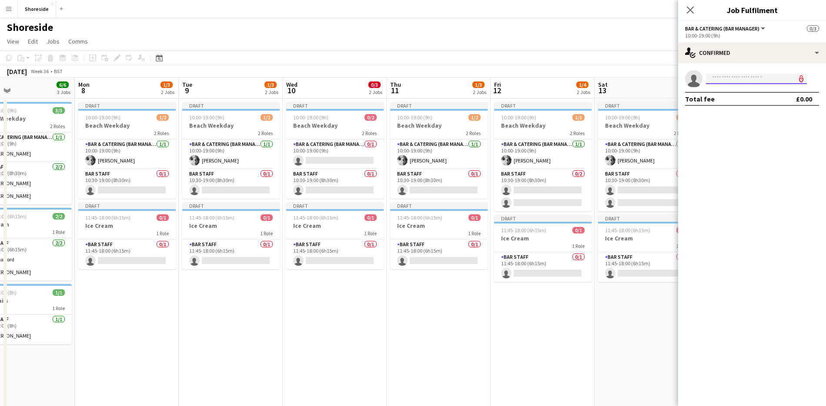
click at [754, 74] on input at bounding box center [756, 79] width 101 height 10
type input "****"
click at [755, 88] on span "[PERSON_NAME]" at bounding box center [738, 90] width 50 height 7
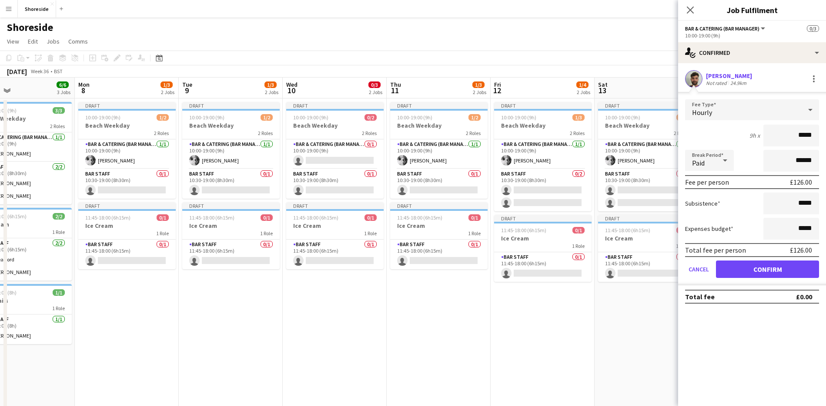
type input "******"
click button "Confirm" at bounding box center [767, 268] width 103 height 17
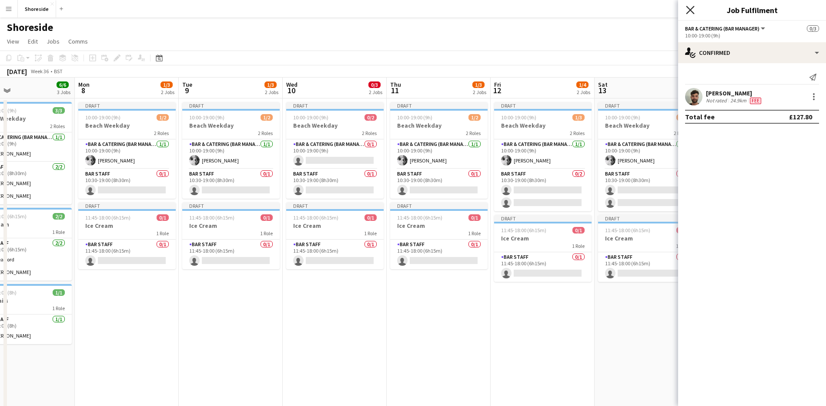
click at [691, 10] on icon at bounding box center [690, 10] width 8 height 8
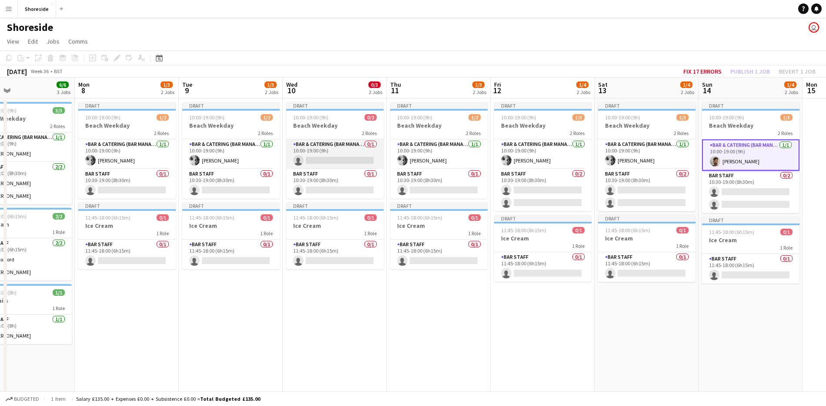
click at [353, 148] on app-card-role "Bar & Catering (Bar Manager) 0/1 10:00-19:00 (9h) single-neutral-actions" at bounding box center [334, 154] width 97 height 30
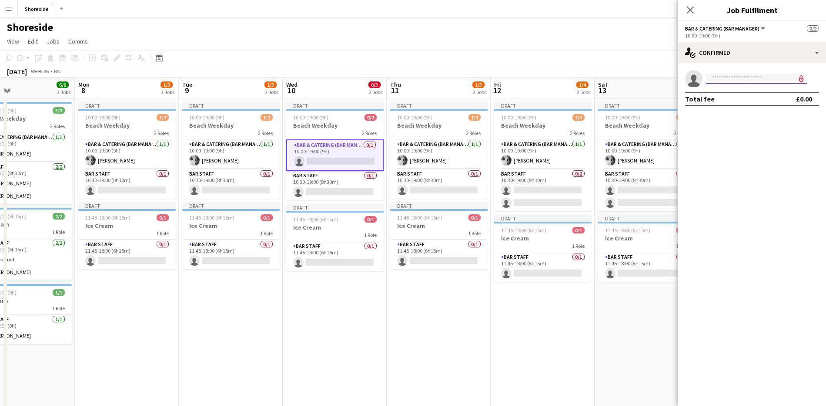
click at [728, 81] on input at bounding box center [756, 79] width 101 height 10
type input "****"
click at [732, 95] on span "[EMAIL_ADDRESS][DOMAIN_NAME]" at bounding box center [756, 98] width 87 height 7
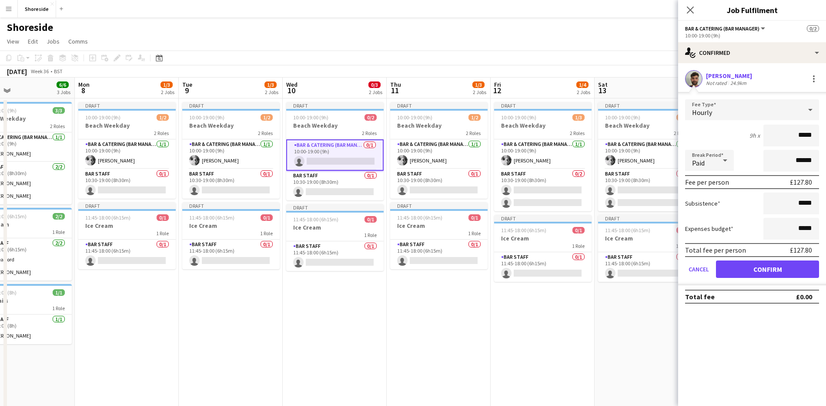
type input "******"
click button "Confirm" at bounding box center [767, 268] width 103 height 17
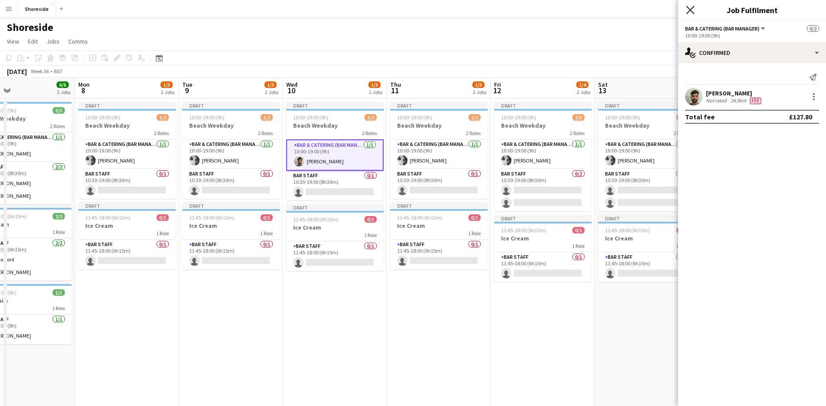
click at [693, 8] on icon "Close pop-in" at bounding box center [690, 10] width 8 height 8
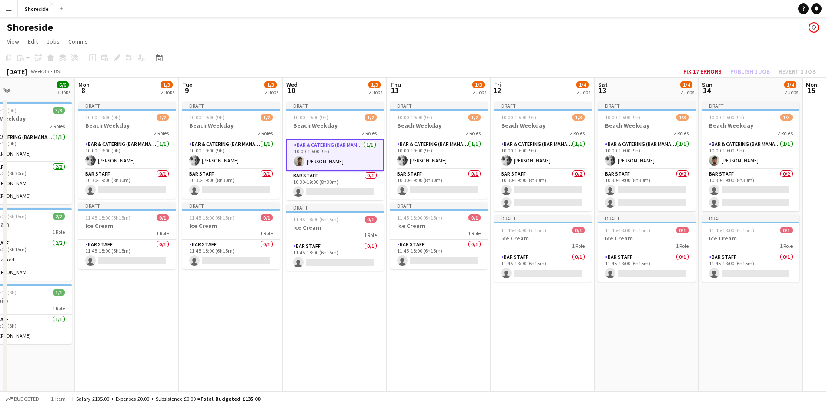
click at [303, 302] on app-date-cell "Draft 10:00-19:00 (9h) 1/2 Beach Weekday 2 Roles Bar & Catering (Bar Manager) […" at bounding box center [335, 313] width 104 height 431
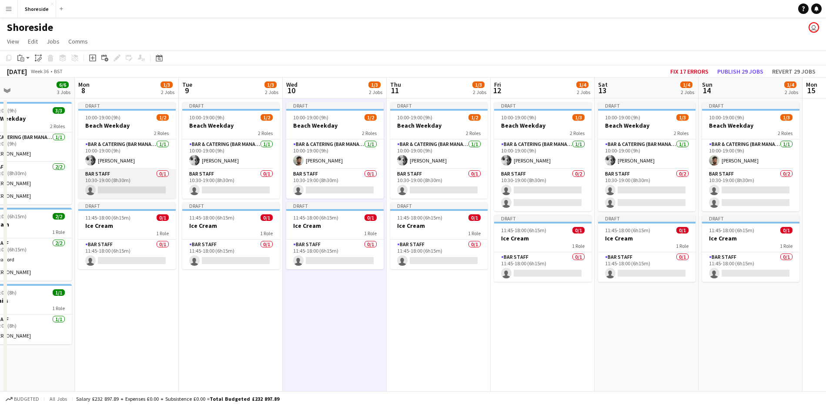
click at [108, 181] on app-card-role "Bar Staff 0/1 10:30-19:00 (8h30m) single-neutral-actions" at bounding box center [126, 184] width 97 height 30
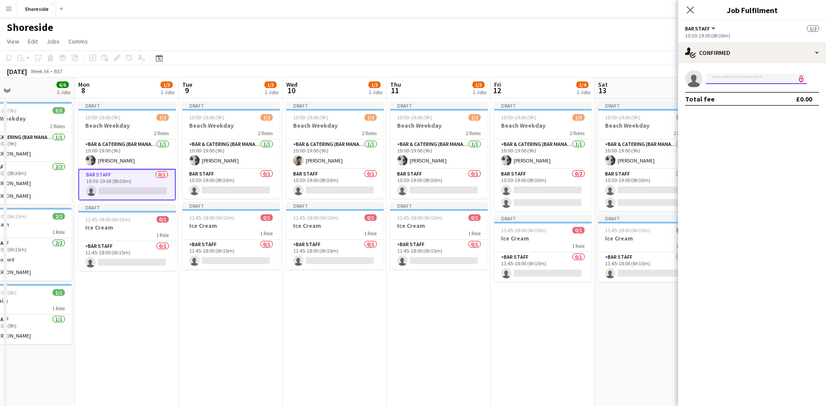
click at [739, 82] on input at bounding box center [756, 79] width 101 height 10
type input "*********"
click at [741, 97] on span "[EMAIL_ADDRESS][DOMAIN_NAME]" at bounding box center [756, 98] width 87 height 7
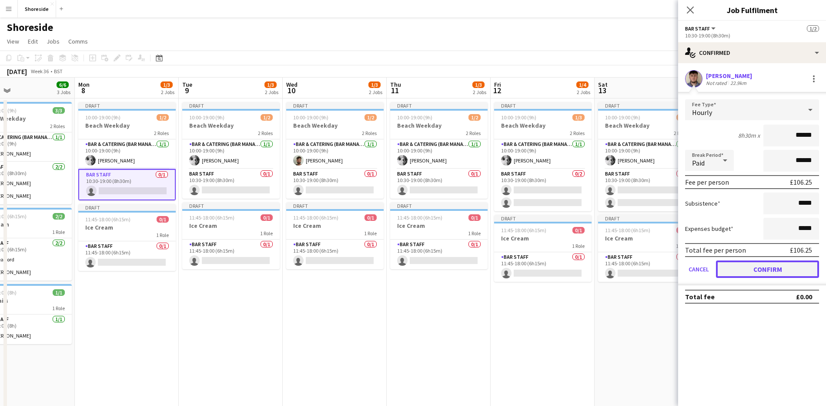
click at [775, 268] on button "Confirm" at bounding box center [767, 268] width 103 height 17
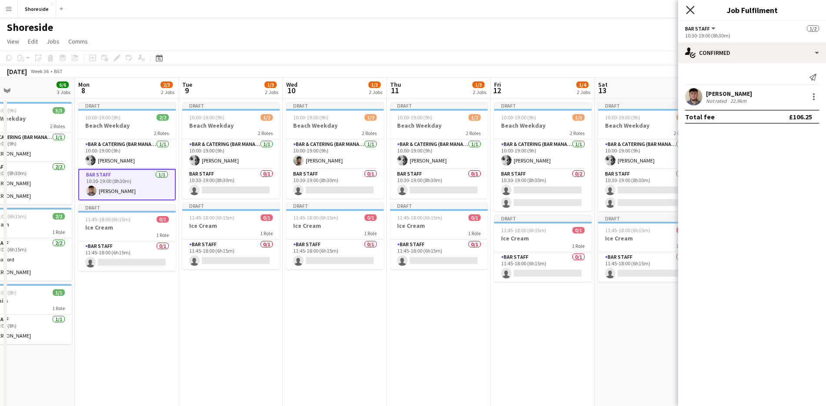
click at [691, 11] on icon "Close pop-in" at bounding box center [690, 10] width 8 height 8
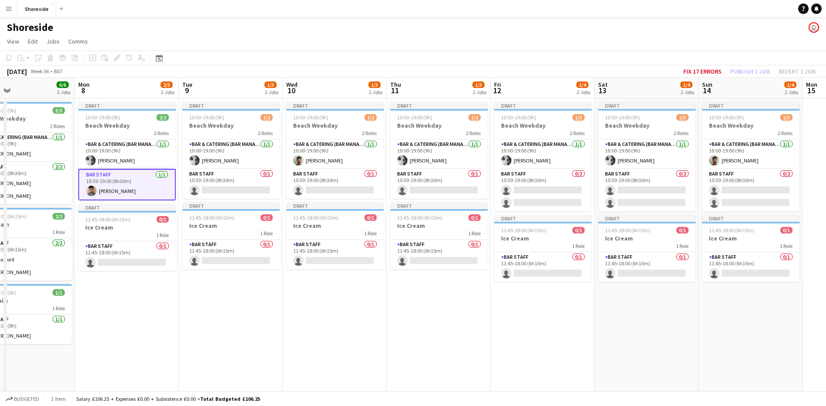
click at [140, 181] on app-card-role "Bar Staff [DATE] 10:30-19:00 (8h30m) [PERSON_NAME]" at bounding box center [126, 184] width 97 height 31
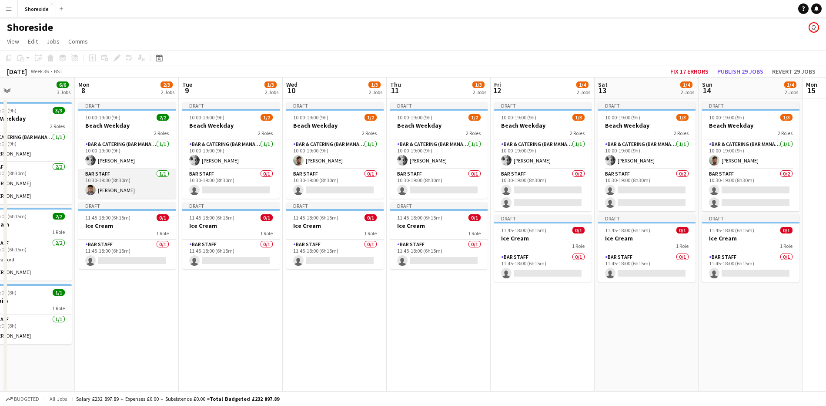
click at [138, 181] on app-card-role "Bar Staff [DATE] 10:30-19:00 (8h30m) [PERSON_NAME]" at bounding box center [126, 184] width 97 height 30
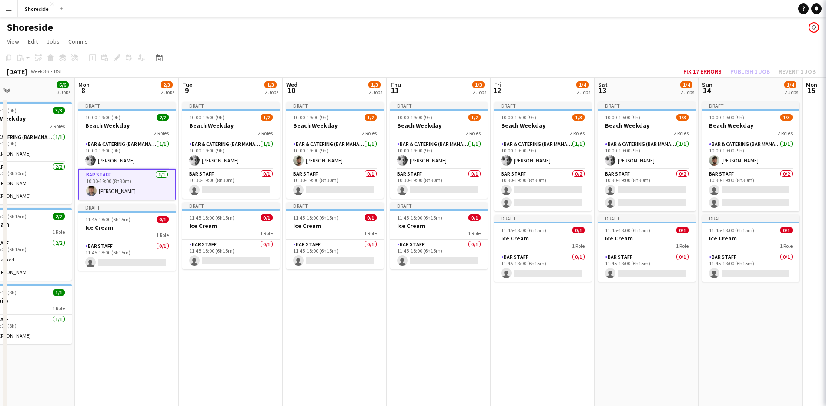
scroll to position [0, 342]
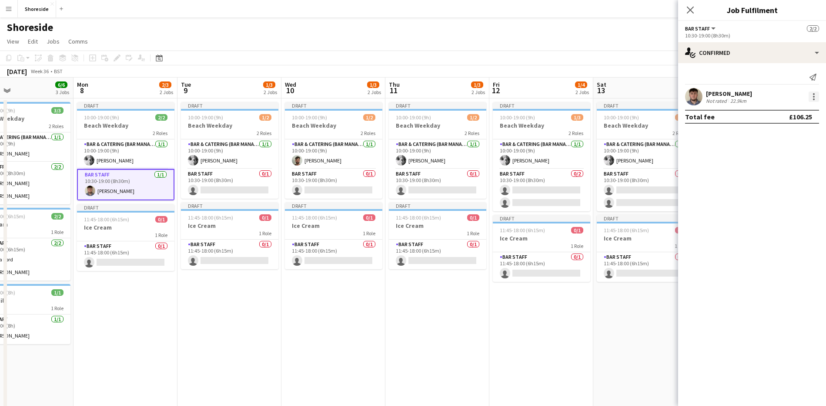
click at [813, 95] on div at bounding box center [814, 96] width 10 height 10
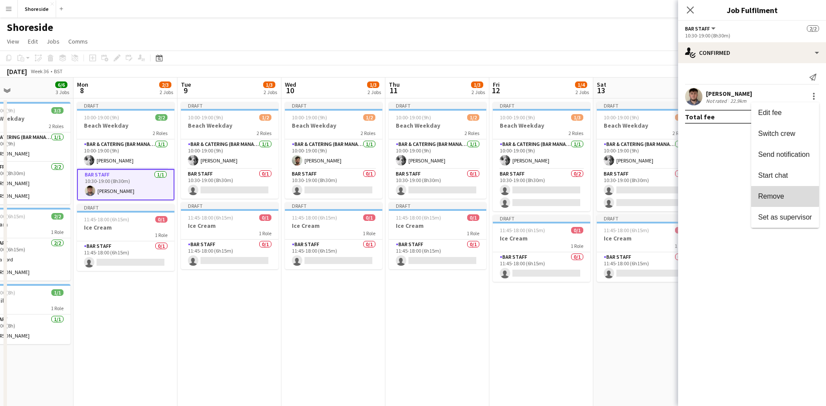
click at [783, 196] on span "Remove" at bounding box center [772, 195] width 26 height 7
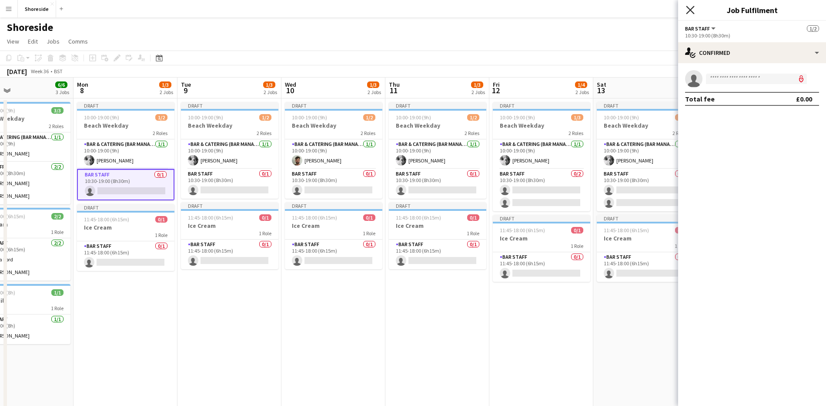
click at [687, 11] on icon "Close pop-in" at bounding box center [690, 10] width 8 height 8
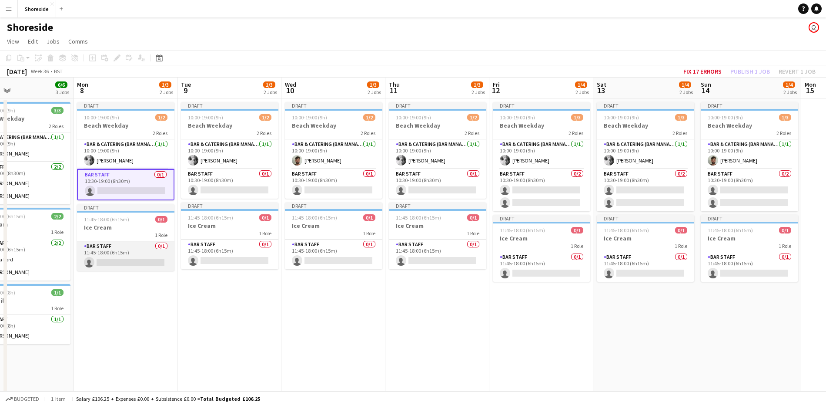
click at [132, 243] on app-card-role "Bar Staff 0/1 11:45-18:00 (6h15m) single-neutral-actions" at bounding box center [125, 256] width 97 height 30
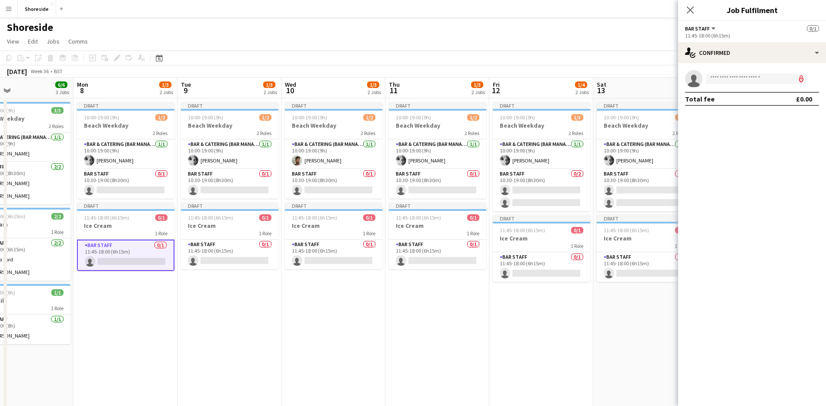
click at [744, 88] on app-confirmed-crew "single-neutral-actions Total fee £0.00" at bounding box center [752, 88] width 148 height 36
click at [734, 81] on input at bounding box center [756, 79] width 101 height 10
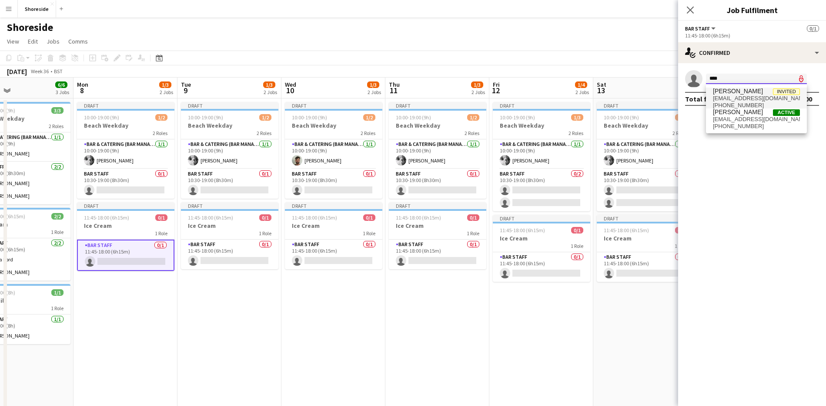
type input "****"
click at [735, 104] on span "[PHONE_NUMBER]" at bounding box center [756, 105] width 87 height 7
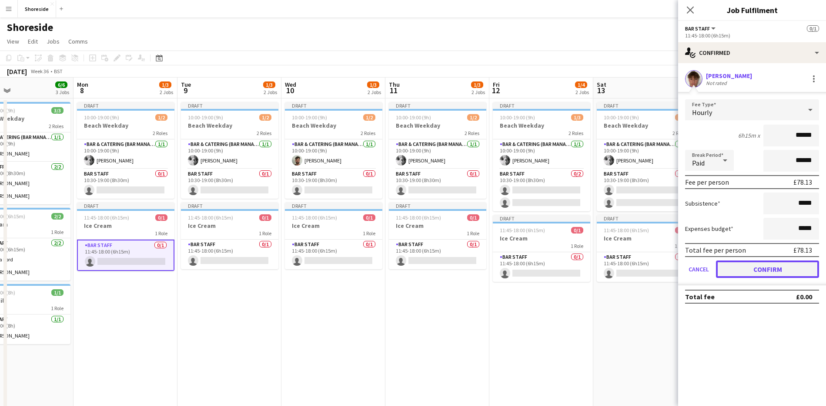
click at [759, 269] on button "Confirm" at bounding box center [767, 268] width 103 height 17
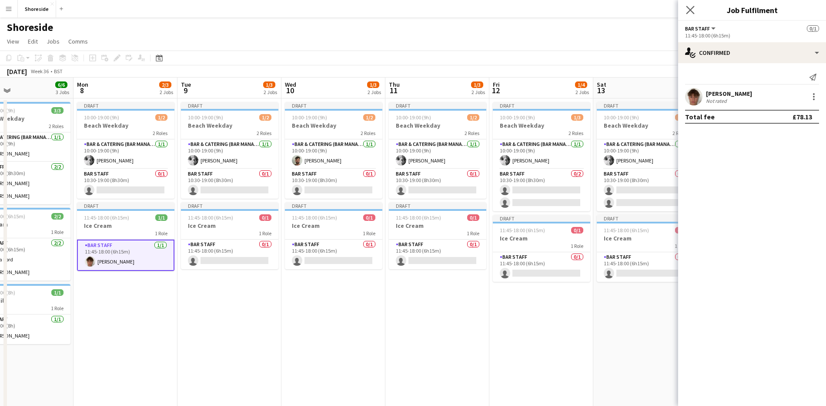
click at [690, 13] on icon "Close pop-in" at bounding box center [690, 10] width 8 height 8
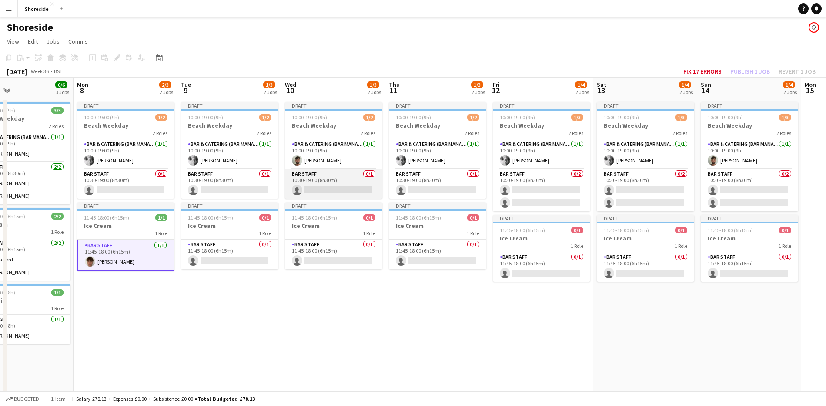
click at [335, 189] on app-card-role "Bar Staff 0/1 10:30-19:00 (8h30m) single-neutral-actions" at bounding box center [333, 184] width 97 height 30
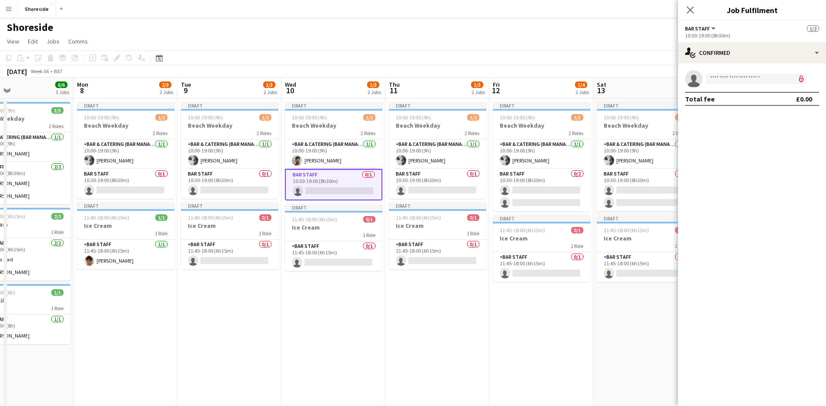
click at [751, 84] on app-invite-slot "single-neutral-actions" at bounding box center [752, 78] width 148 height 17
click at [745, 79] on input at bounding box center [756, 79] width 101 height 10
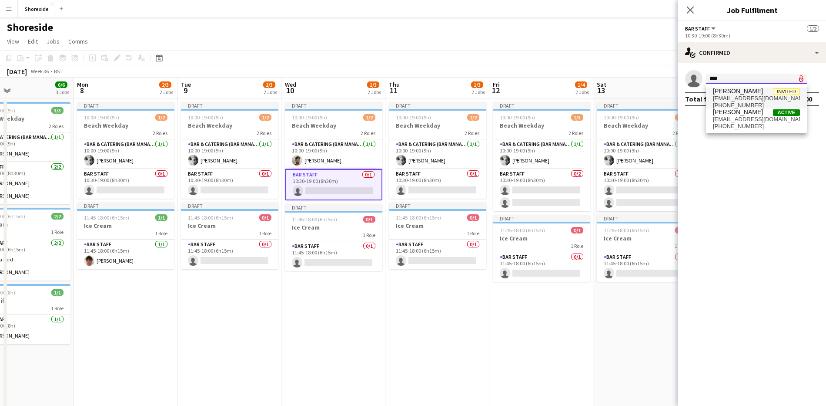
type input "****"
click at [744, 96] on span "[EMAIL_ADDRESS][DOMAIN_NAME]" at bounding box center [756, 98] width 87 height 7
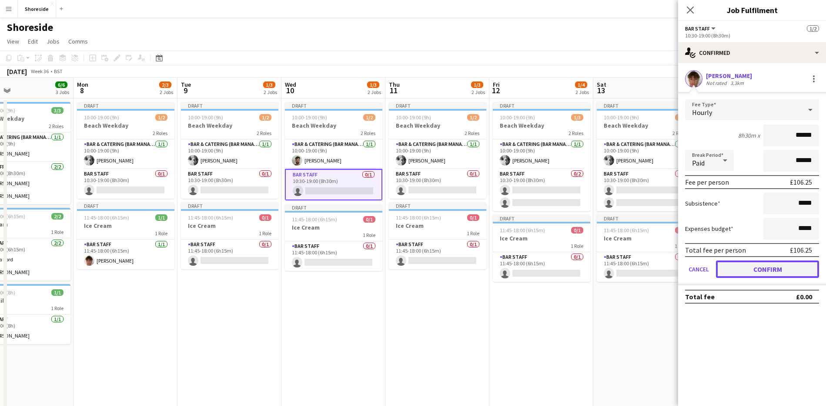
click at [772, 268] on button "Confirm" at bounding box center [767, 268] width 103 height 17
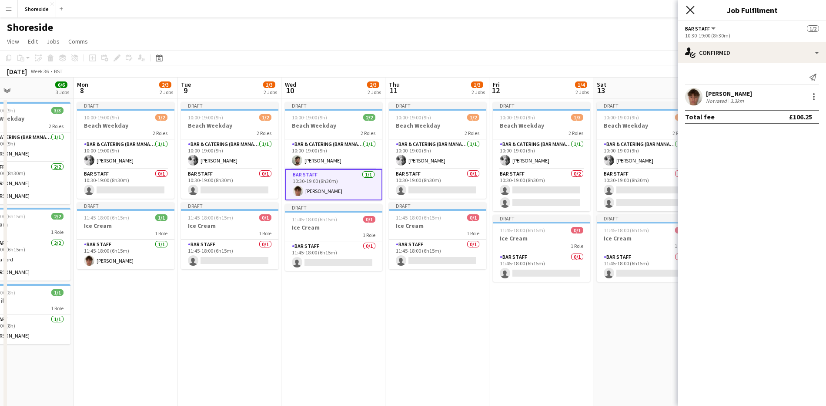
click at [692, 12] on icon at bounding box center [690, 10] width 8 height 8
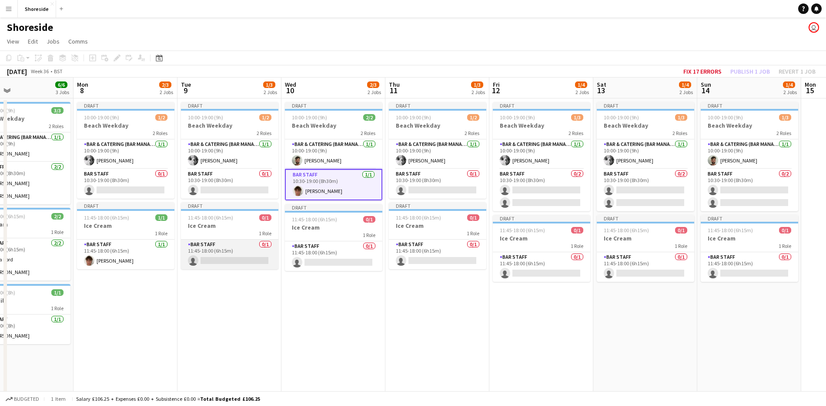
click at [230, 255] on app-card-role "Bar Staff 0/1 11:45-18:00 (6h15m) single-neutral-actions" at bounding box center [229, 254] width 97 height 30
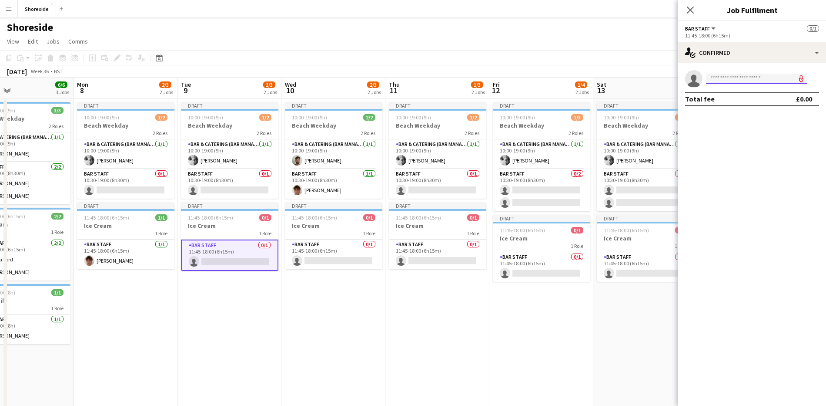
click at [743, 75] on input at bounding box center [756, 79] width 101 height 10
type input "***"
click at [732, 96] on span "[EMAIL_ADDRESS][DOMAIN_NAME]" at bounding box center [756, 98] width 87 height 7
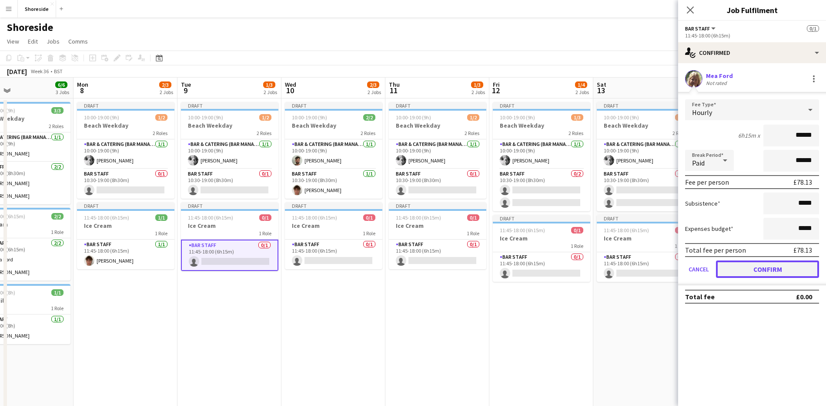
click at [775, 272] on button "Confirm" at bounding box center [767, 268] width 103 height 17
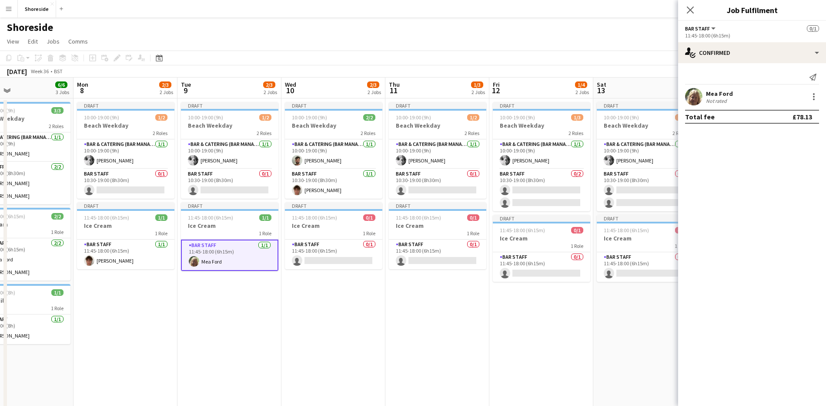
click at [689, 7] on icon "Close pop-in" at bounding box center [690, 10] width 7 height 7
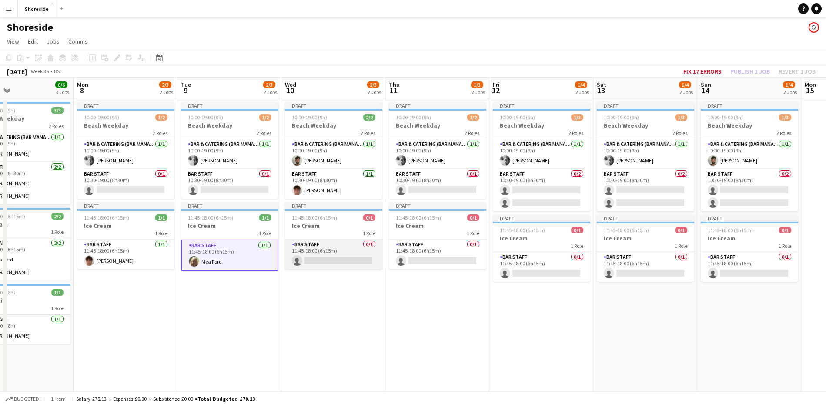
click at [339, 249] on app-card-role "Bar Staff 0/1 11:45-18:00 (6h15m) single-neutral-actions" at bounding box center [333, 254] width 97 height 30
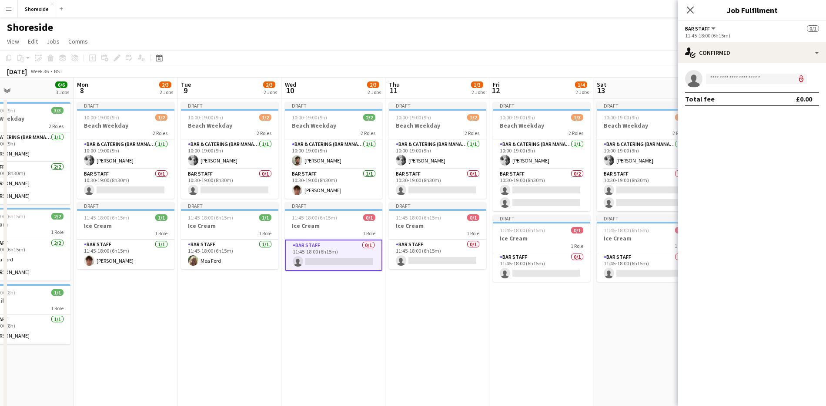
drag, startPoint x: 768, startPoint y: 68, endPoint x: 747, endPoint y: 82, distance: 25.3
click at [765, 69] on div "single-neutral-actions Total fee £0.00" at bounding box center [752, 88] width 148 height 50
click at [747, 82] on input at bounding box center [756, 79] width 101 height 10
type input "***"
click at [745, 92] on span "Mea Ford Active" at bounding box center [756, 90] width 87 height 7
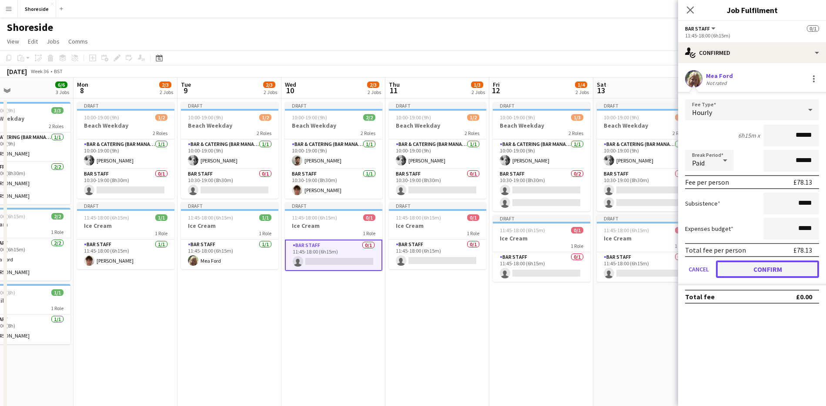
click at [777, 268] on button "Confirm" at bounding box center [767, 268] width 103 height 17
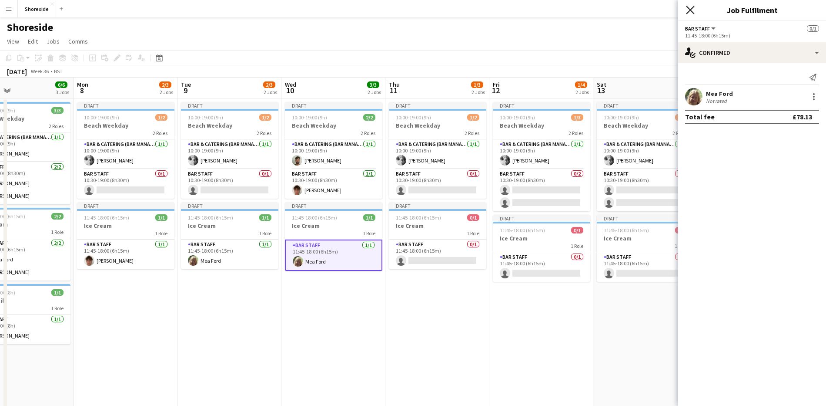
click at [690, 8] on icon "Close pop-in" at bounding box center [690, 10] width 8 height 8
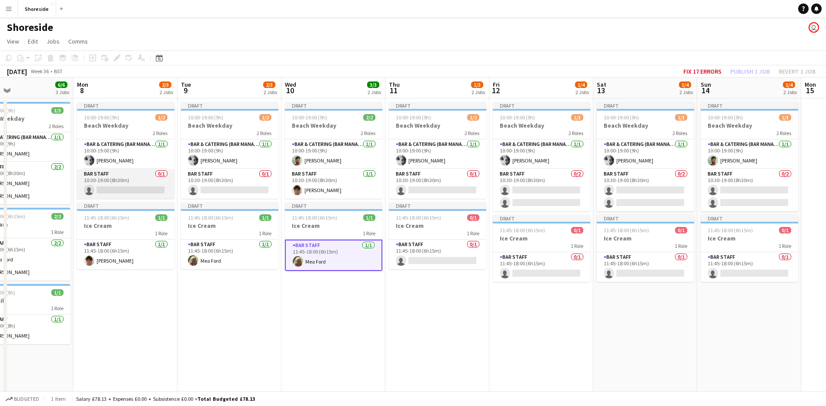
click at [128, 186] on app-card-role "Bar Staff 0/1 10:30-19:00 (8h30m) single-neutral-actions" at bounding box center [125, 184] width 97 height 30
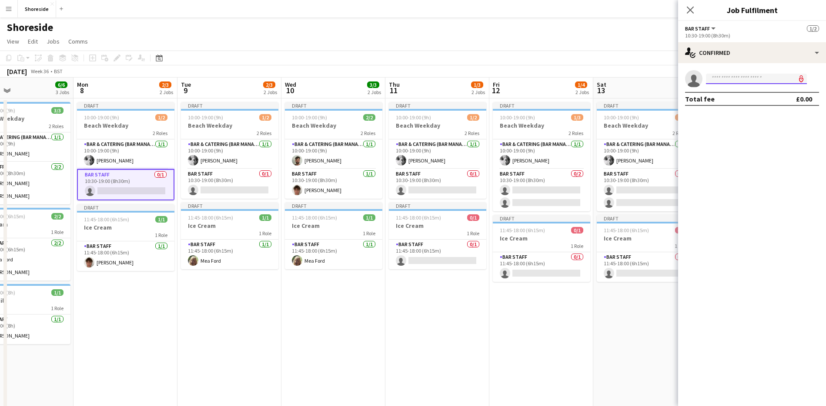
click at [756, 77] on input at bounding box center [756, 79] width 101 height 10
type input "****"
click at [694, 10] on icon "Close pop-in" at bounding box center [690, 10] width 8 height 8
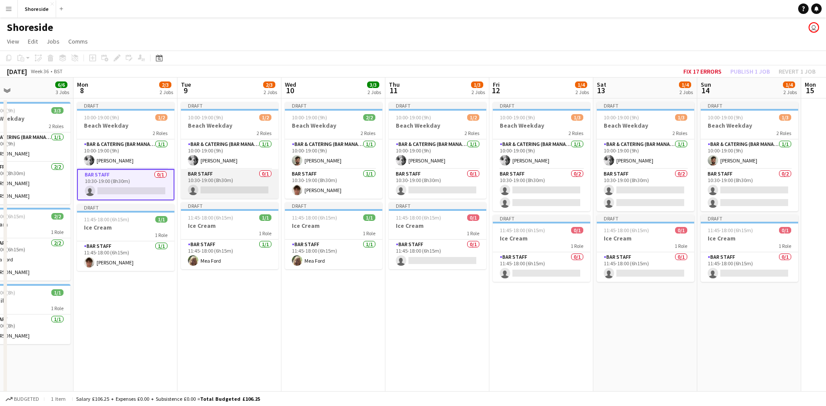
click at [246, 181] on app-card-role "Bar Staff 0/1 10:30-19:00 (8h30m) single-neutral-actions" at bounding box center [229, 184] width 97 height 30
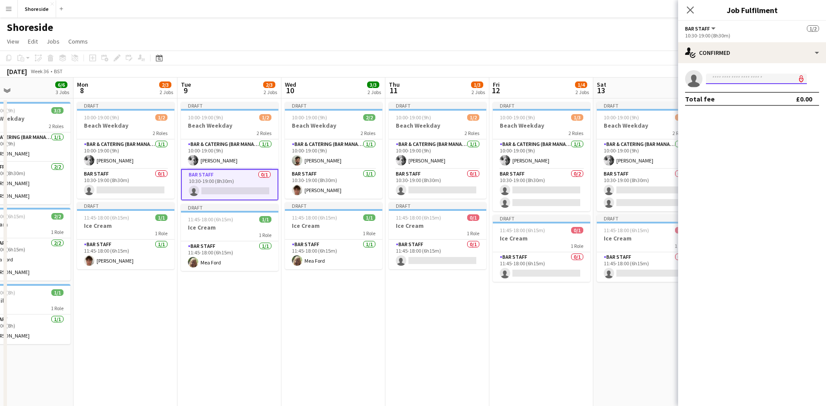
click at [730, 82] on input at bounding box center [756, 79] width 101 height 10
type input "****"
click at [733, 91] on span "[PERSON_NAME]" at bounding box center [738, 90] width 50 height 7
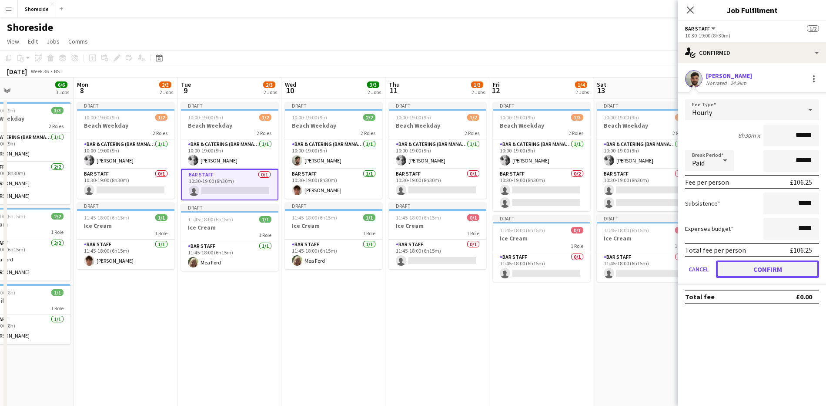
click at [768, 262] on button "Confirm" at bounding box center [767, 268] width 103 height 17
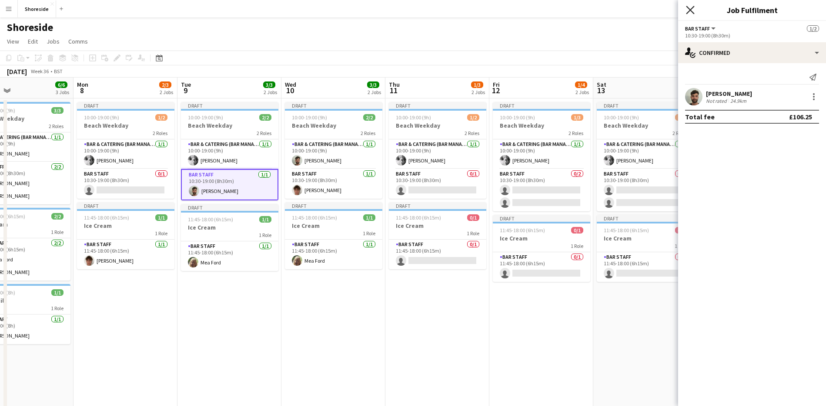
click at [693, 9] on icon "Close pop-in" at bounding box center [690, 10] width 8 height 8
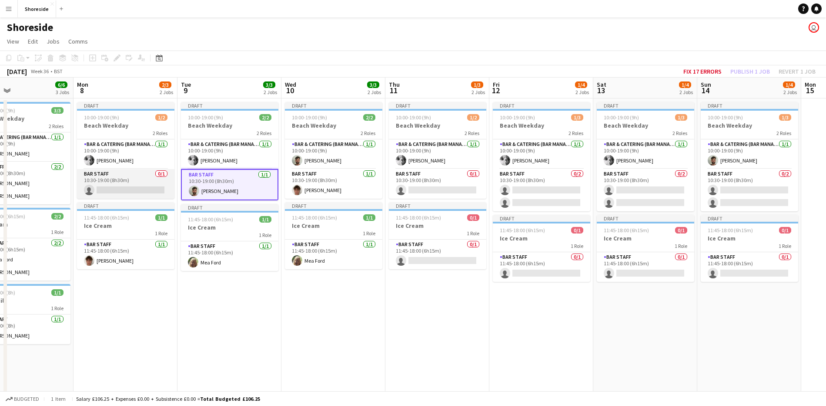
click at [110, 189] on app-card-role "Bar Staff 0/1 10:30-19:00 (8h30m) single-neutral-actions" at bounding box center [125, 184] width 97 height 30
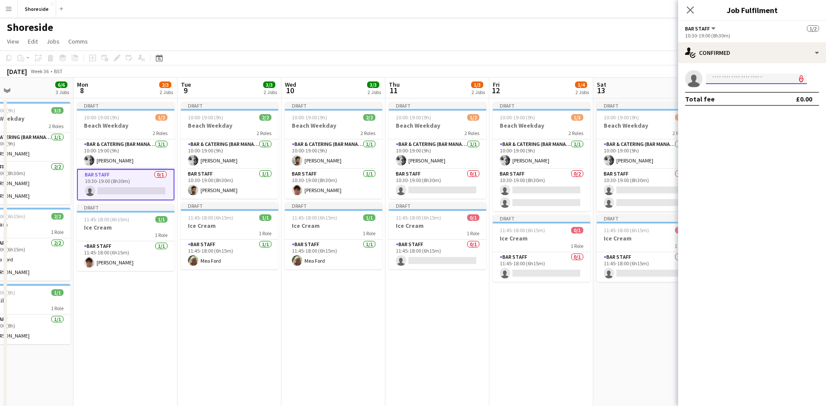
click at [732, 77] on input at bounding box center [756, 79] width 101 height 10
type input "*********"
click at [732, 91] on span "[PERSON_NAME]" at bounding box center [738, 90] width 50 height 7
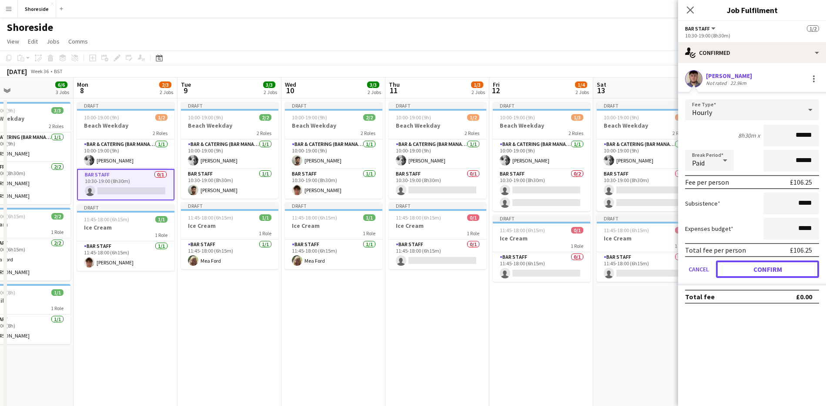
drag, startPoint x: 777, startPoint y: 271, endPoint x: 750, endPoint y: 196, distance: 79.6
click at [777, 270] on button "Confirm" at bounding box center [767, 268] width 103 height 17
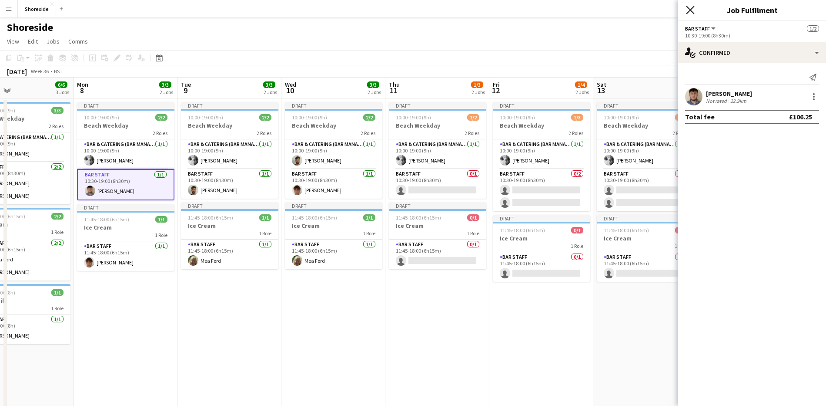
click at [690, 13] on icon "Close pop-in" at bounding box center [690, 10] width 8 height 8
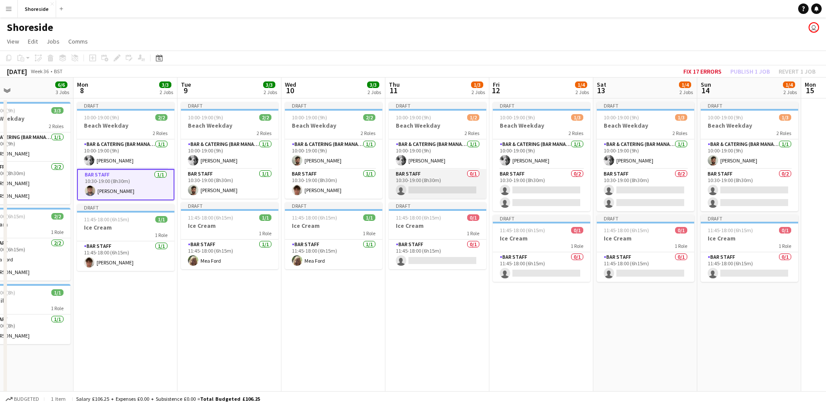
click at [442, 178] on app-card-role "Bar Staff 0/1 10:30-19:00 (8h30m) single-neutral-actions" at bounding box center [437, 184] width 97 height 30
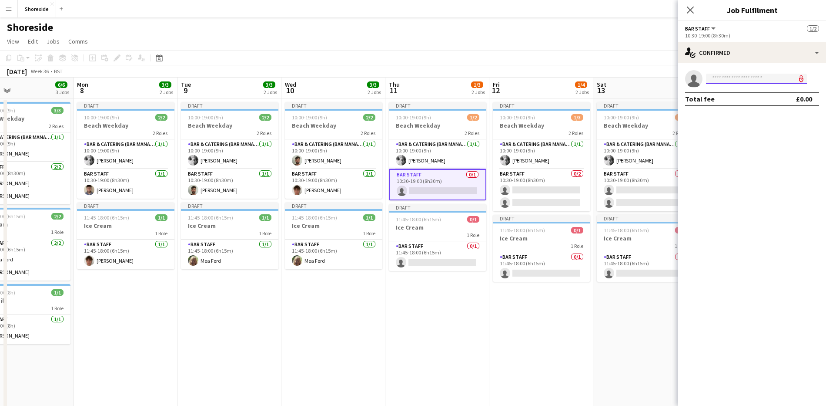
click at [723, 74] on input at bounding box center [756, 79] width 101 height 10
type input "*"
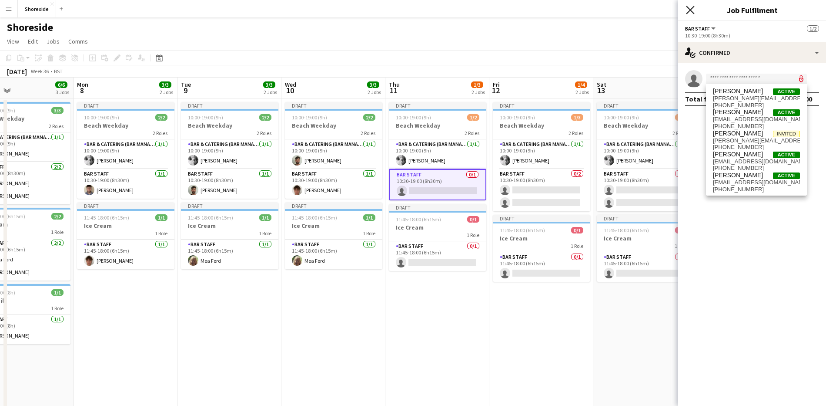
click at [692, 7] on icon "Close pop-in" at bounding box center [690, 10] width 8 height 8
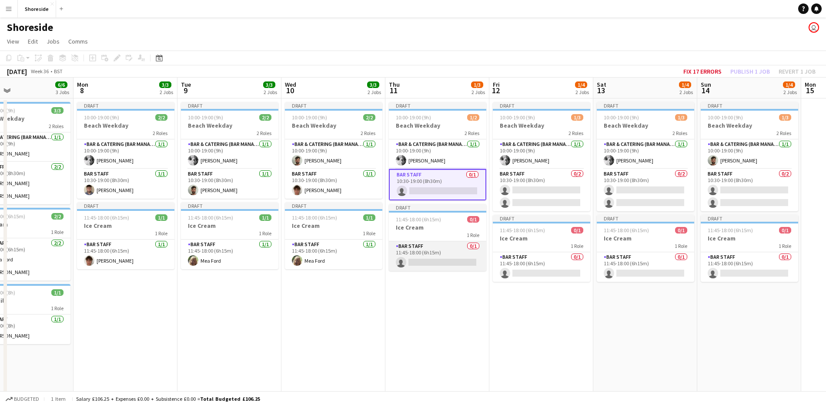
click at [442, 262] on app-card-role "Bar Staff 0/1 11:45-18:00 (6h15m) single-neutral-actions" at bounding box center [437, 256] width 97 height 30
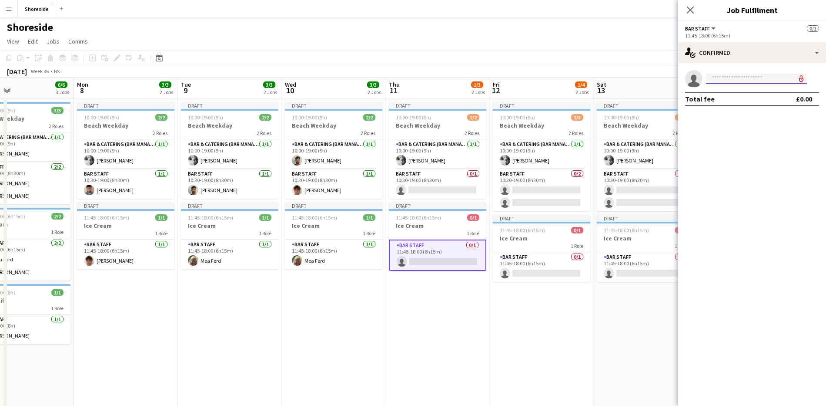
click at [739, 75] on input at bounding box center [756, 79] width 101 height 10
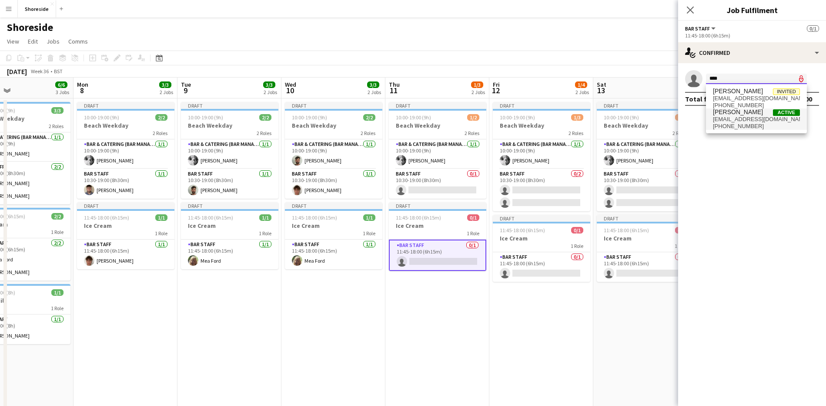
type input "****"
click at [740, 119] on span "[EMAIL_ADDRESS][DOMAIN_NAME]" at bounding box center [756, 119] width 87 height 7
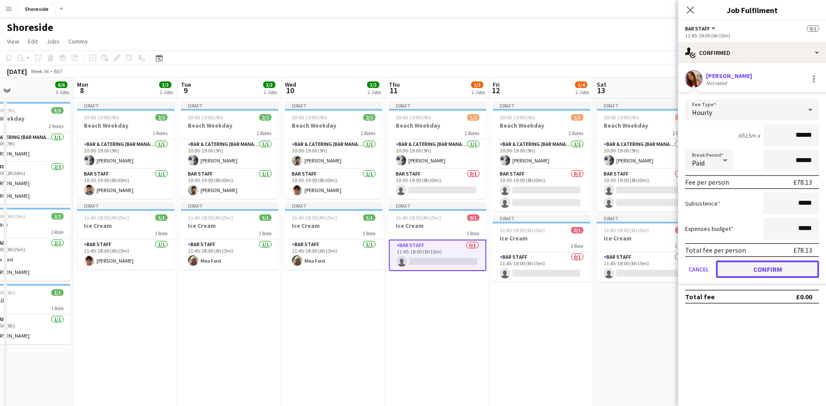
click at [773, 272] on button "Confirm" at bounding box center [767, 268] width 103 height 17
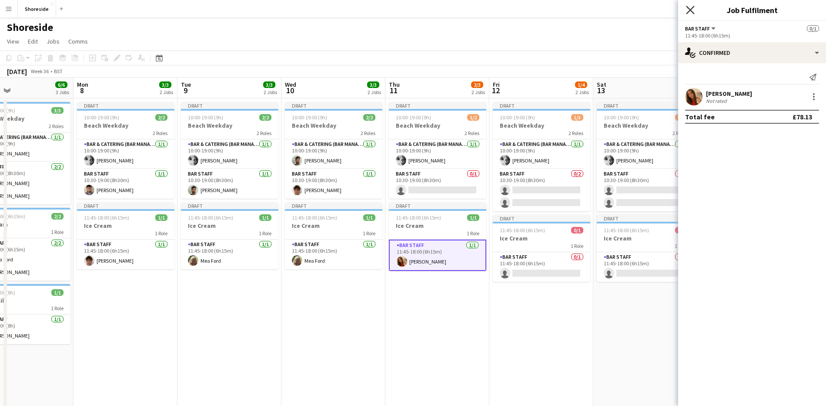
click at [693, 9] on icon "Close pop-in" at bounding box center [690, 10] width 8 height 8
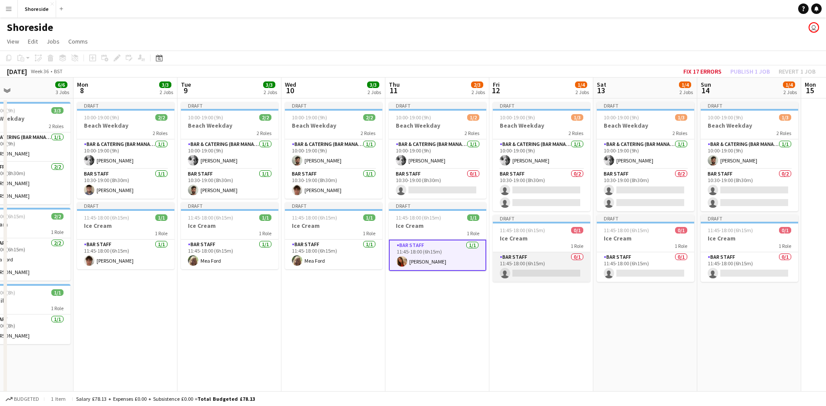
click at [536, 276] on app-card-role "Bar Staff 0/1 11:45-18:00 (6h15m) single-neutral-actions" at bounding box center [541, 267] width 97 height 30
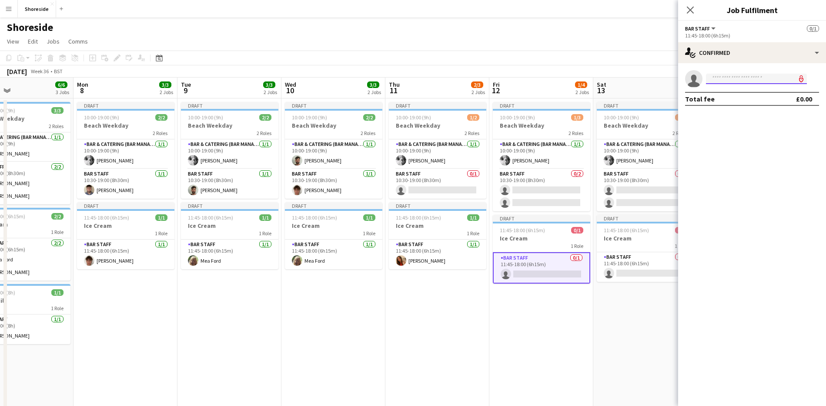
click at [731, 81] on input at bounding box center [756, 79] width 101 height 10
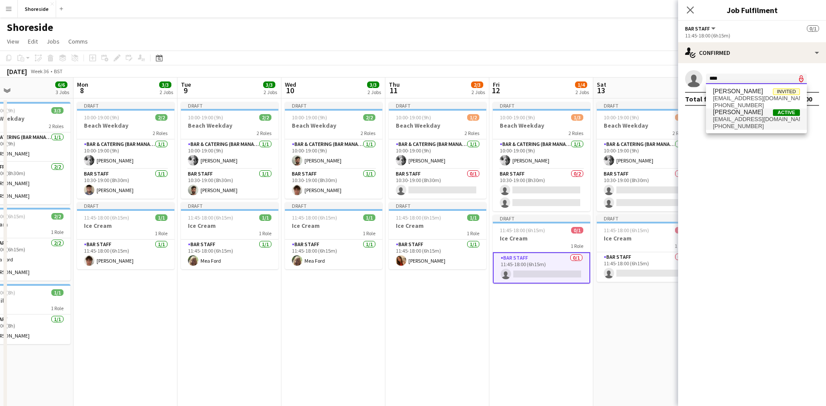
type input "****"
click at [731, 127] on span "[PHONE_NUMBER]" at bounding box center [756, 126] width 87 height 7
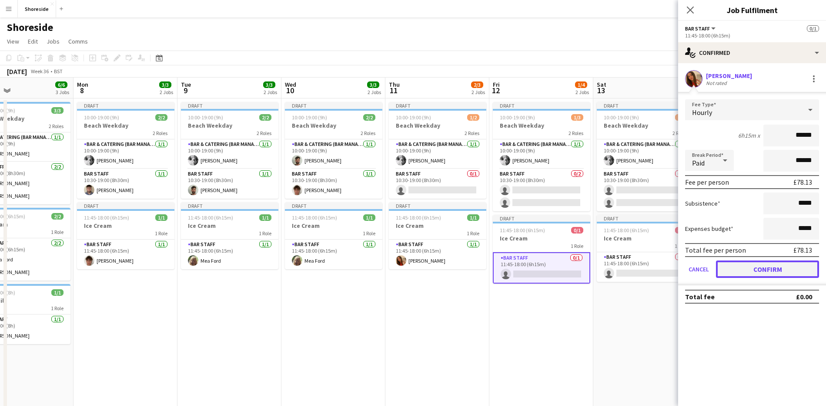
click at [773, 275] on button "Confirm" at bounding box center [767, 268] width 103 height 17
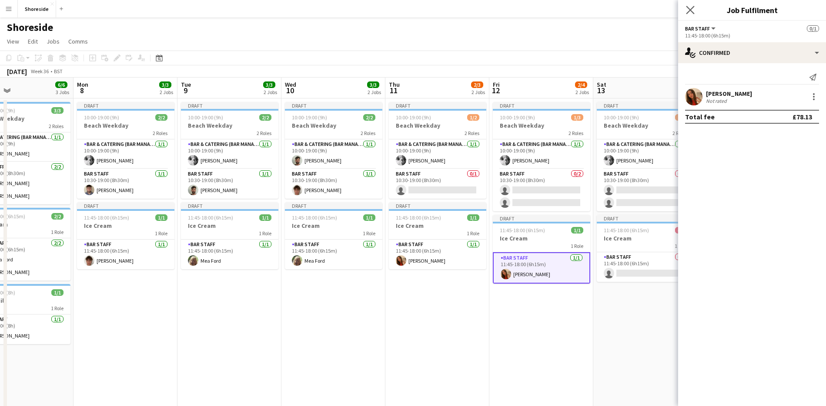
click at [686, 9] on app-icon "Close pop-in" at bounding box center [691, 10] width 13 height 13
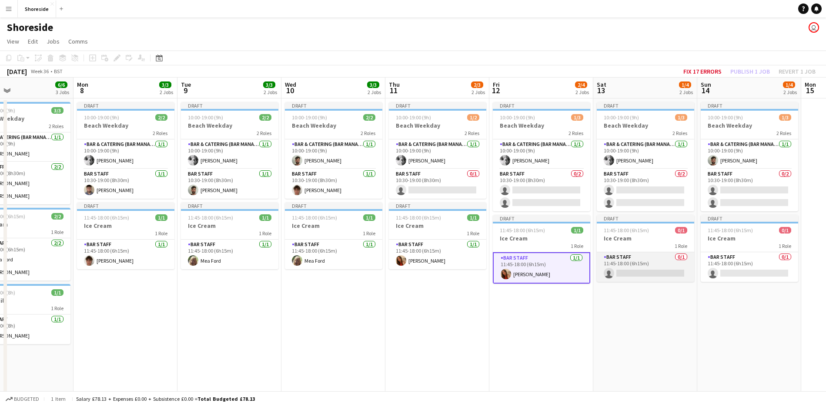
click at [665, 258] on app-card-role "Bar Staff 0/1 11:45-18:00 (6h15m) single-neutral-actions" at bounding box center [645, 267] width 97 height 30
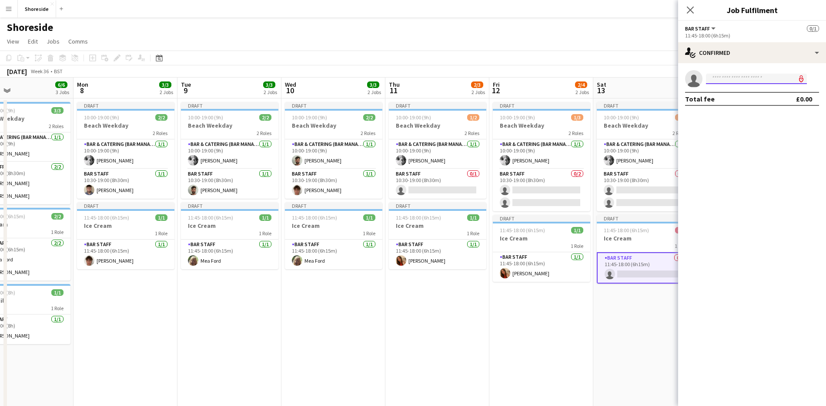
click at [742, 79] on input at bounding box center [756, 79] width 101 height 10
type input "*********"
click at [745, 118] on mat-expansion-panel "check Confirmed single-neutral-actions ********* Total fee £0.00" at bounding box center [752, 234] width 148 height 342
click at [735, 79] on input "*********" at bounding box center [756, 79] width 101 height 10
click at [748, 91] on span "[PERSON_NAME] Active" at bounding box center [756, 90] width 87 height 7
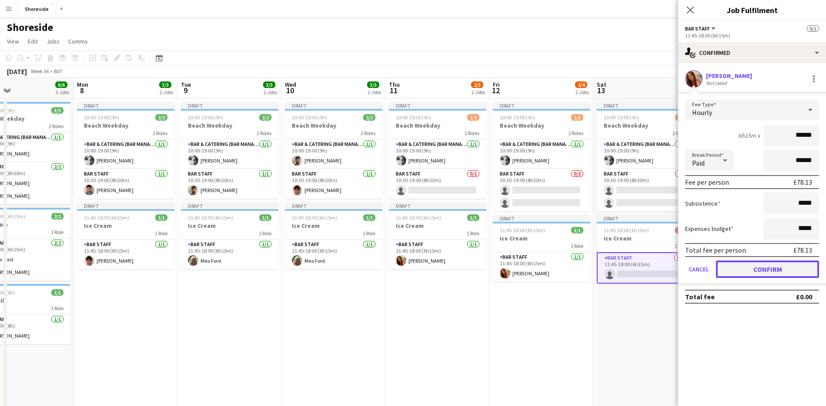
click at [795, 264] on button "Confirm" at bounding box center [767, 268] width 103 height 17
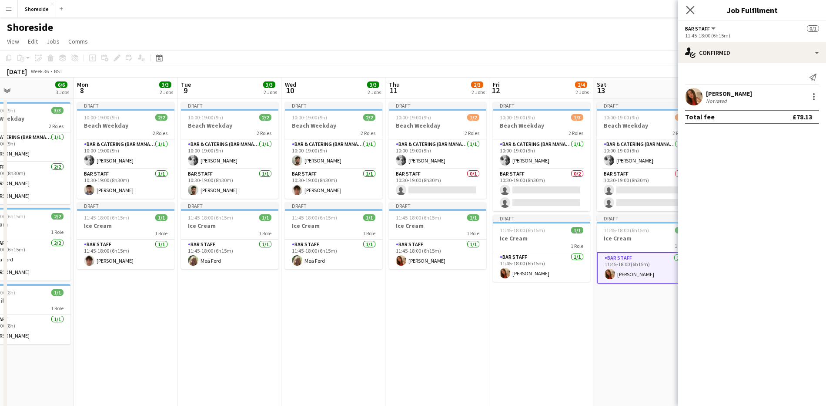
click at [686, 6] on div "Close pop-in" at bounding box center [690, 10] width 24 height 20
click at [690, 9] on icon at bounding box center [690, 10] width 8 height 8
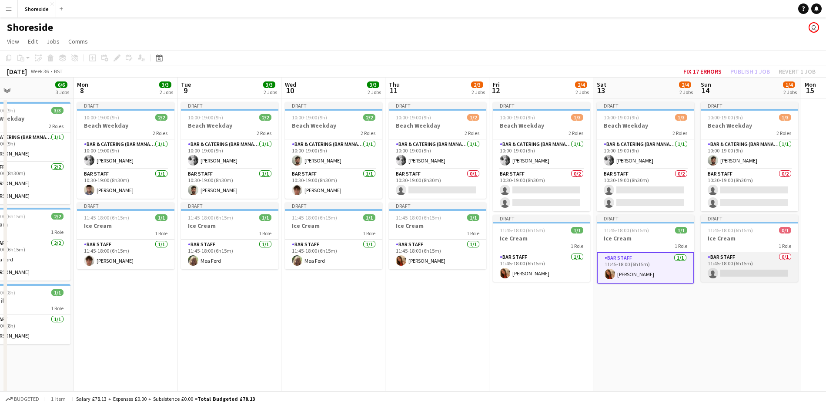
click at [749, 274] on app-card-role "Bar Staff 0/1 11:45-18:00 (6h15m) single-neutral-actions" at bounding box center [749, 267] width 97 height 30
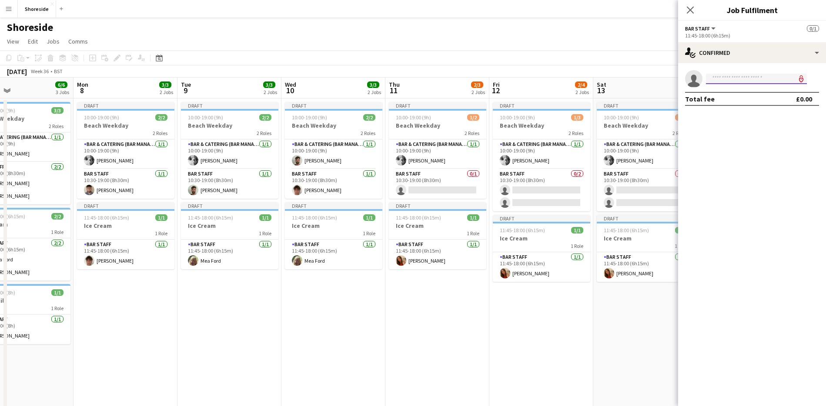
click at [730, 75] on input at bounding box center [756, 79] width 101 height 10
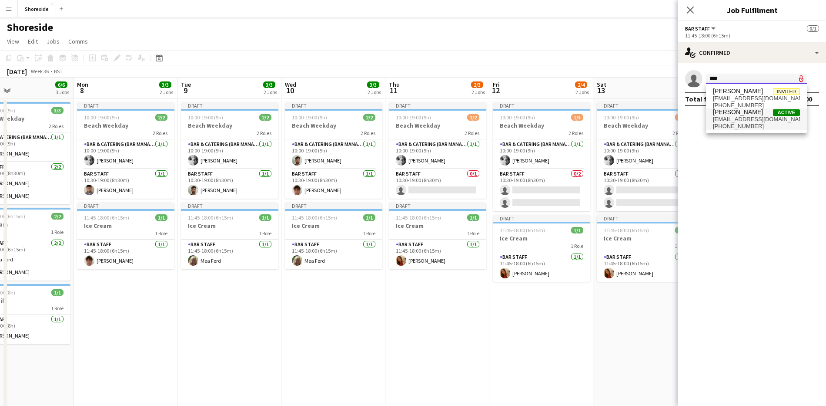
type input "****"
click at [731, 129] on span "[PHONE_NUMBER]" at bounding box center [756, 126] width 87 height 7
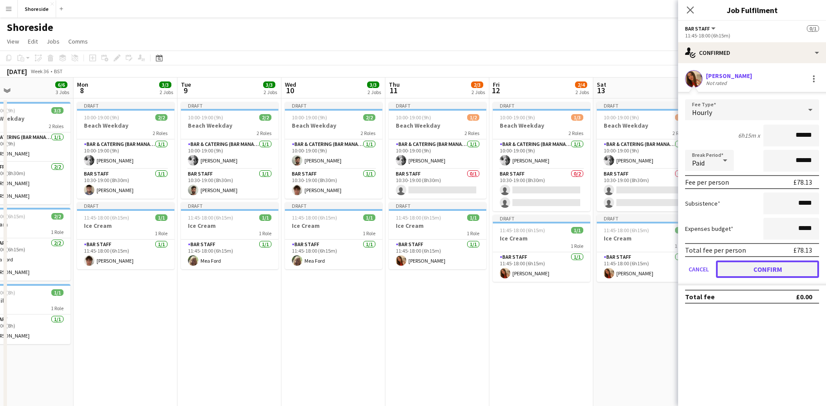
click at [762, 271] on button "Confirm" at bounding box center [767, 268] width 103 height 17
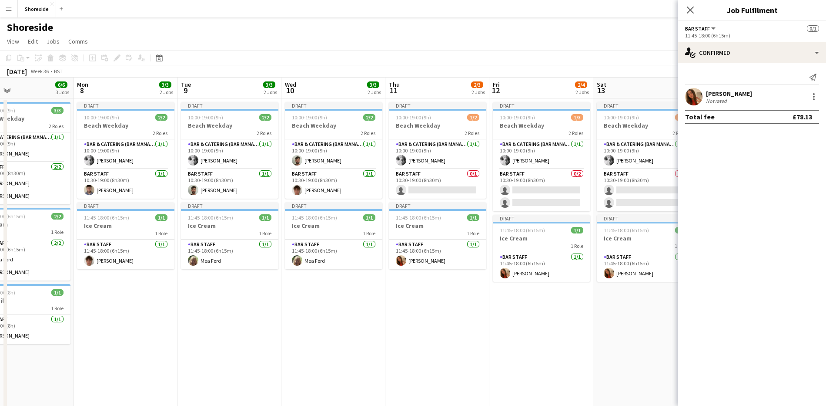
click at [687, 10] on app-icon "Close pop-in" at bounding box center [690, 10] width 10 height 10
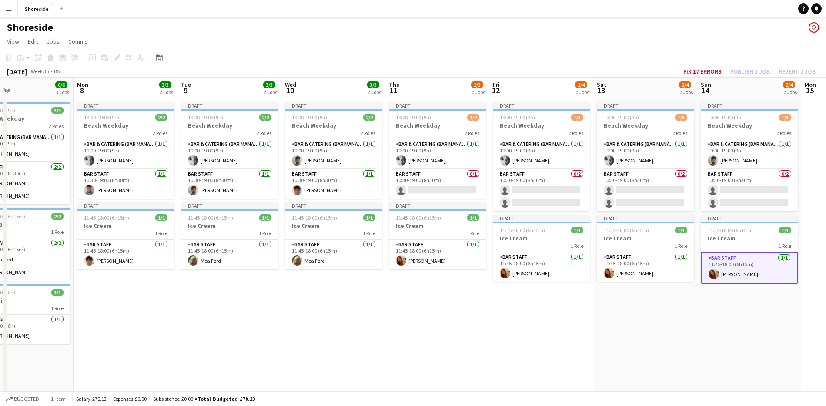
click at [451, 344] on app-date-cell "Draft 10:00-19:00 (9h) 1/2 Beach Weekday 2 Roles Bar & Catering (Bar Manager) […" at bounding box center [438, 313] width 104 height 431
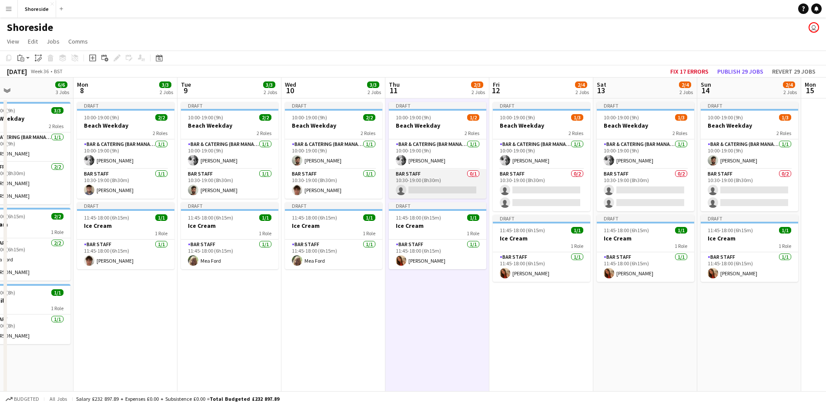
click at [446, 187] on app-card-role "Bar Staff 0/1 10:30-19:00 (8h30m) single-neutral-actions" at bounding box center [437, 184] width 97 height 30
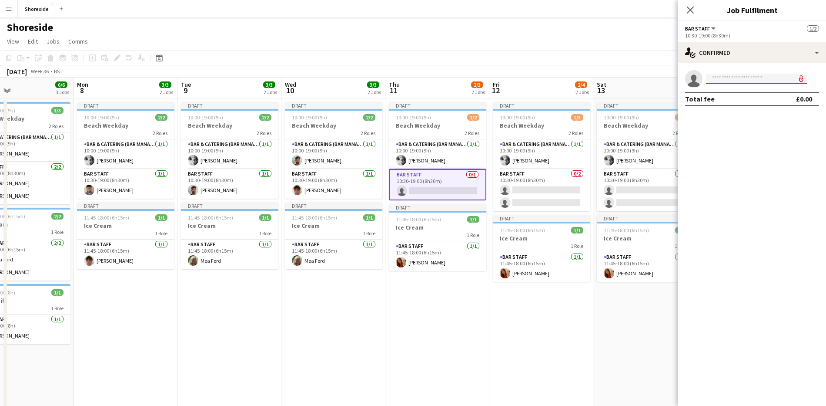
click at [718, 81] on input at bounding box center [756, 79] width 101 height 10
type input "****"
click at [756, 102] on span "[PHONE_NUMBER]" at bounding box center [756, 105] width 87 height 7
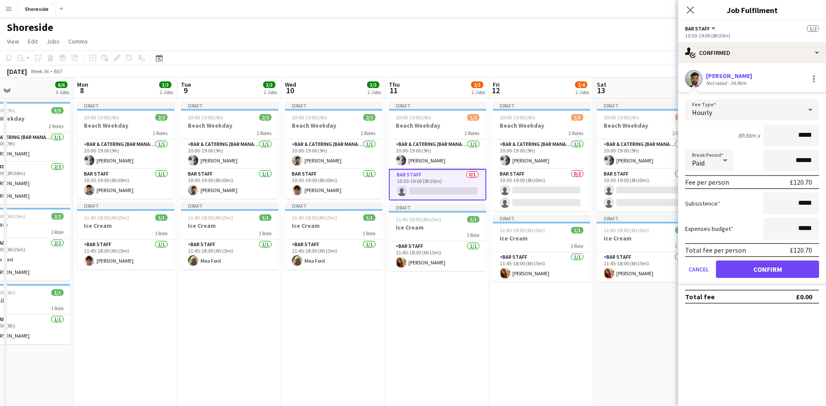
type input "******"
click button "Confirm" at bounding box center [767, 268] width 103 height 17
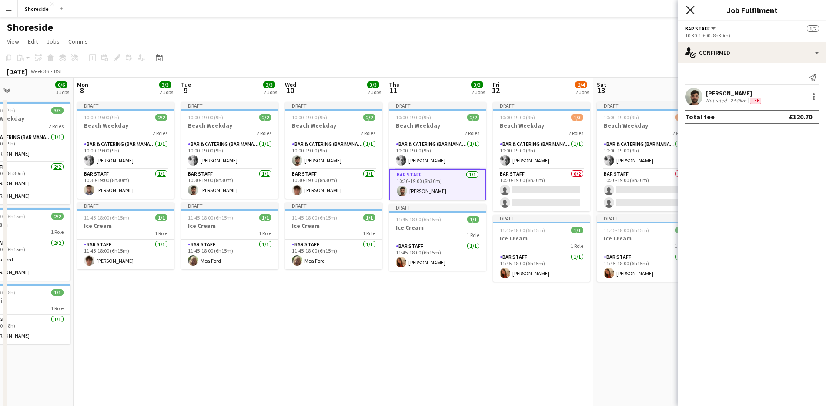
click at [691, 10] on icon at bounding box center [690, 10] width 8 height 8
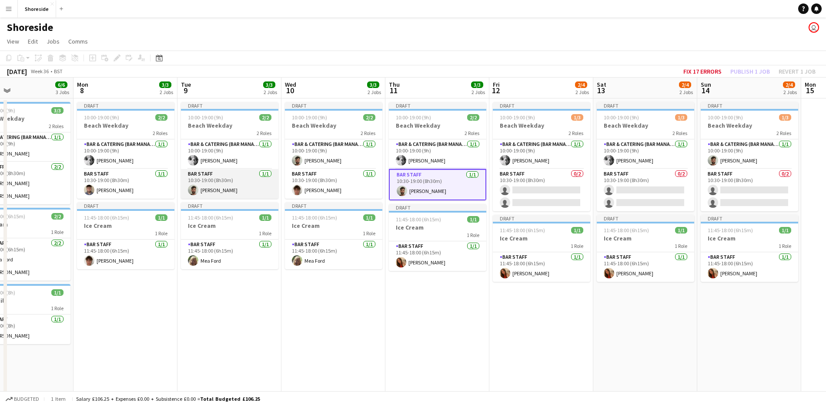
click at [215, 175] on app-card-role "Bar Staff [DATE] 10:30-19:00 (8h30m) [PERSON_NAME]" at bounding box center [229, 184] width 97 height 30
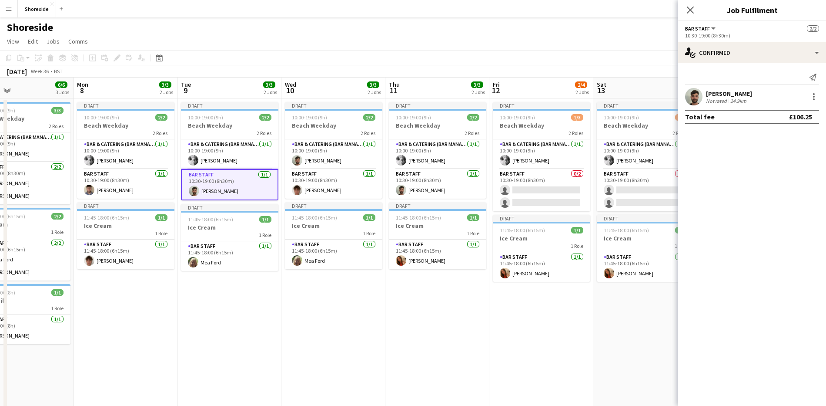
click at [819, 91] on div "[PERSON_NAME] Not rated 24.9km" at bounding box center [752, 96] width 148 height 17
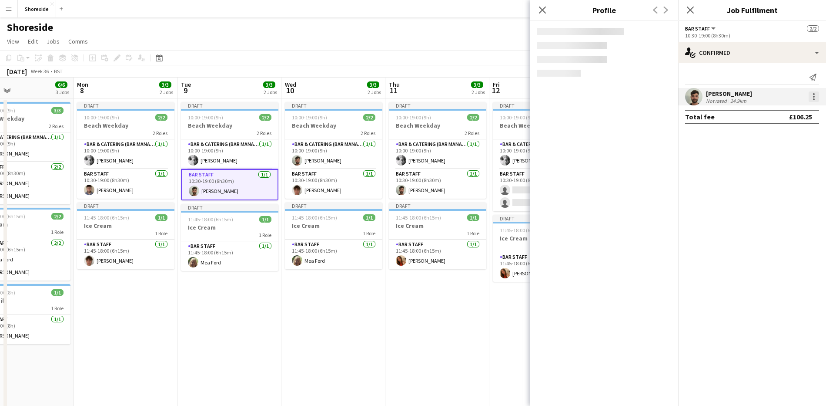
click at [817, 95] on div at bounding box center [814, 96] width 10 height 10
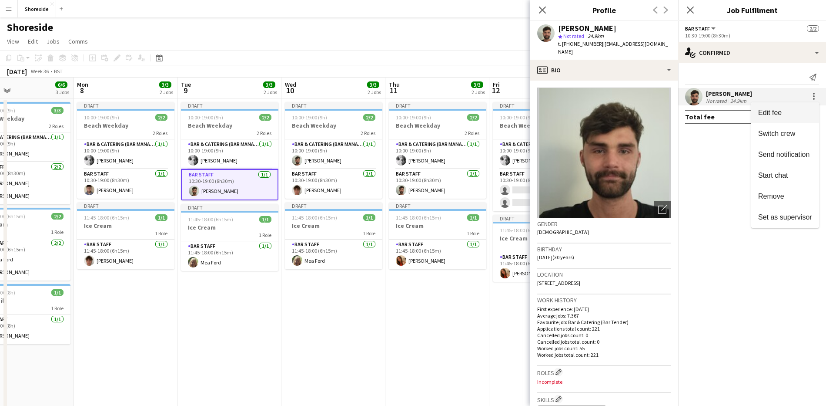
click at [772, 117] on button "Edit fee" at bounding box center [786, 112] width 68 height 21
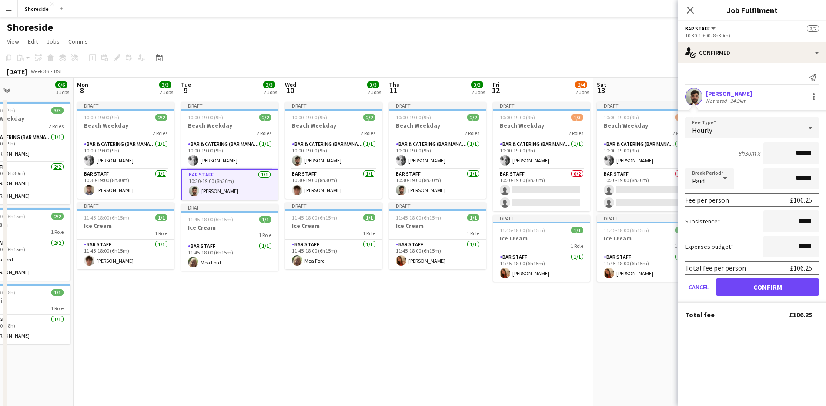
drag, startPoint x: 816, startPoint y: 154, endPoint x: 800, endPoint y: 152, distance: 15.9
click at [800, 152] on input "******" at bounding box center [792, 153] width 56 height 22
type input "******"
click button "Confirm" at bounding box center [767, 286] width 103 height 17
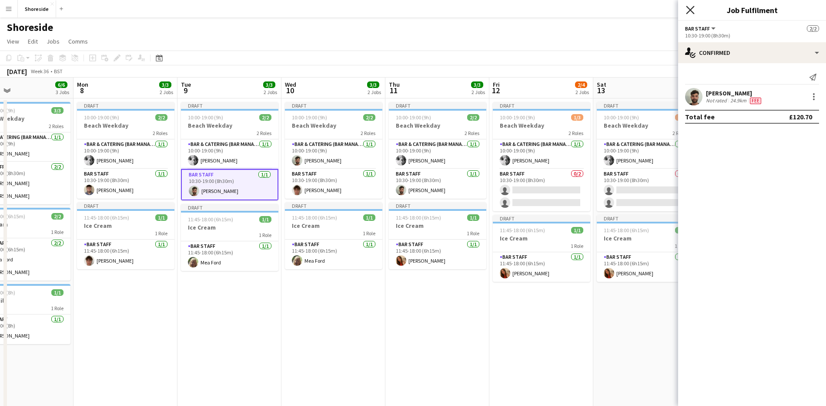
click at [694, 12] on icon "Close pop-in" at bounding box center [690, 10] width 8 height 8
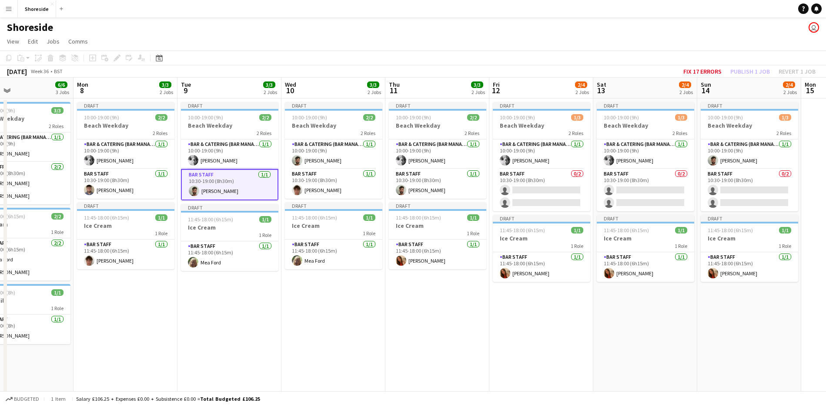
click at [427, 291] on app-date-cell "Draft 10:00-19:00 (9h) 2/2 Beach Weekday 2 Roles Bar & Catering (Bar Manager) […" at bounding box center [438, 313] width 104 height 431
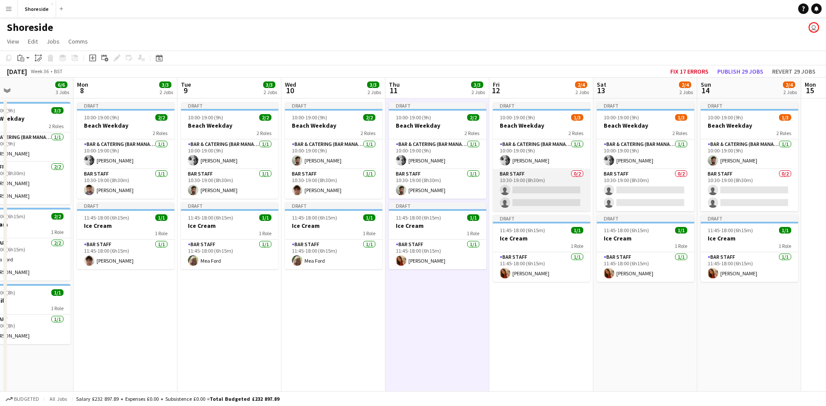
click at [562, 182] on app-card-role "Bar Staff 0/2 10:30-19:00 (8h30m) single-neutral-actions single-neutral-actions" at bounding box center [541, 190] width 97 height 42
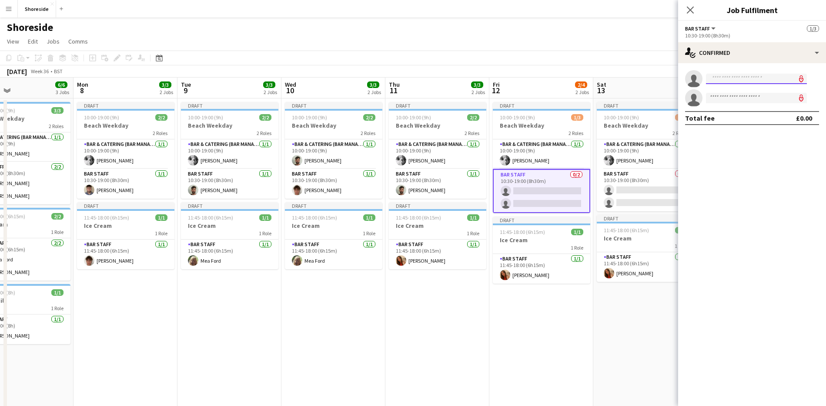
click at [753, 76] on input at bounding box center [756, 79] width 101 height 10
type input "****"
click at [691, 10] on icon at bounding box center [690, 10] width 8 height 8
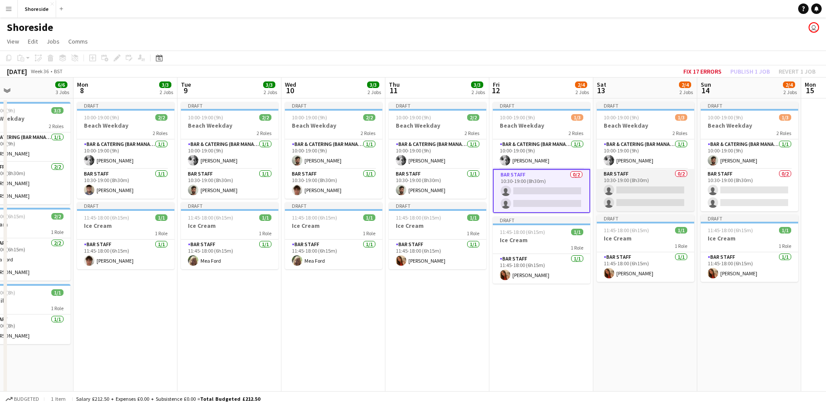
click at [644, 192] on app-card-role "Bar Staff 0/2 10:30-19:00 (8h30m) single-neutral-actions single-neutral-actions" at bounding box center [645, 190] width 97 height 42
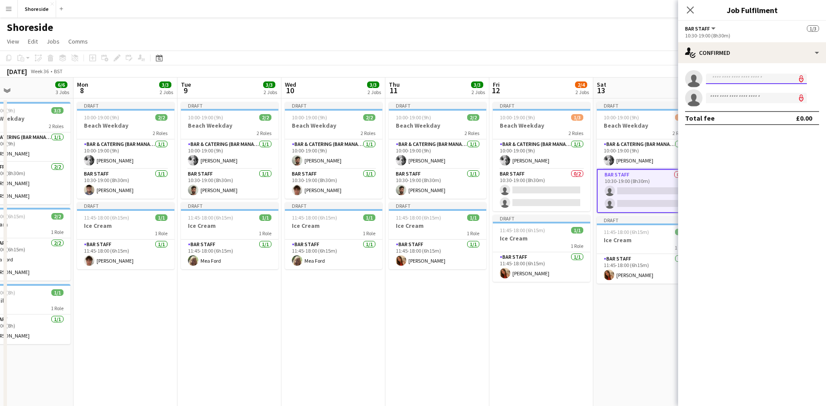
click at [744, 74] on input at bounding box center [756, 79] width 101 height 10
type input "********"
click at [741, 88] on span "[PERSON_NAME] Active" at bounding box center [756, 90] width 87 height 7
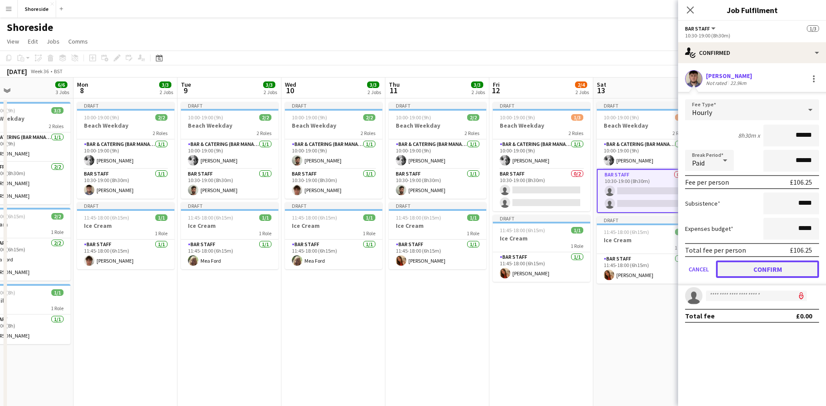
click at [777, 265] on button "Confirm" at bounding box center [767, 268] width 103 height 17
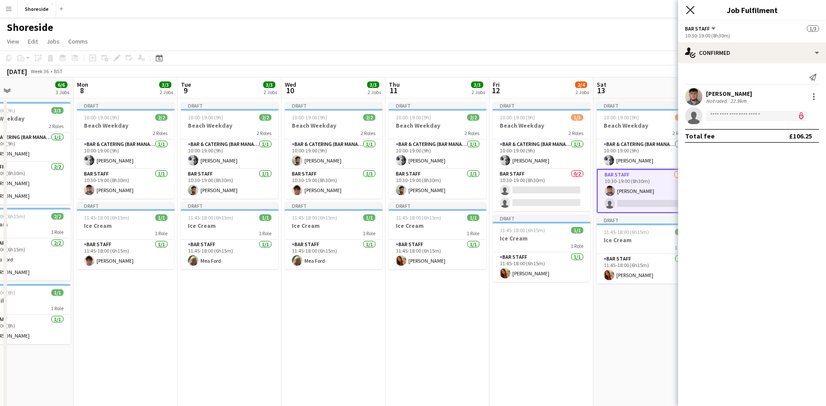
click at [690, 13] on icon "Close pop-in" at bounding box center [690, 10] width 8 height 8
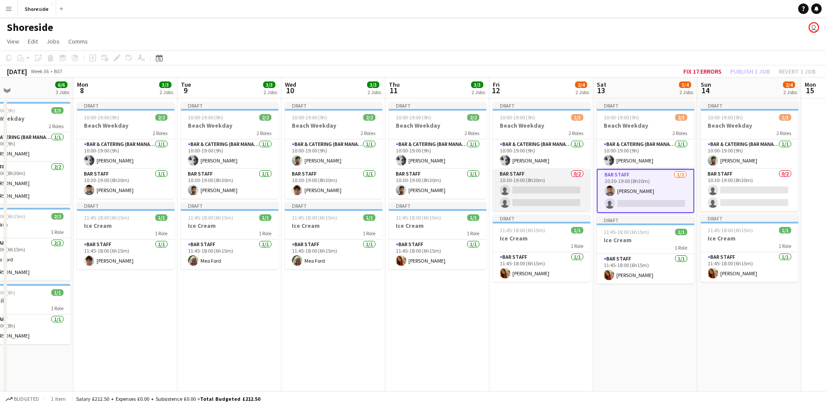
click at [547, 179] on app-card-role "Bar Staff 0/2 10:30-19:00 (8h30m) single-neutral-actions single-neutral-actions" at bounding box center [541, 190] width 97 height 42
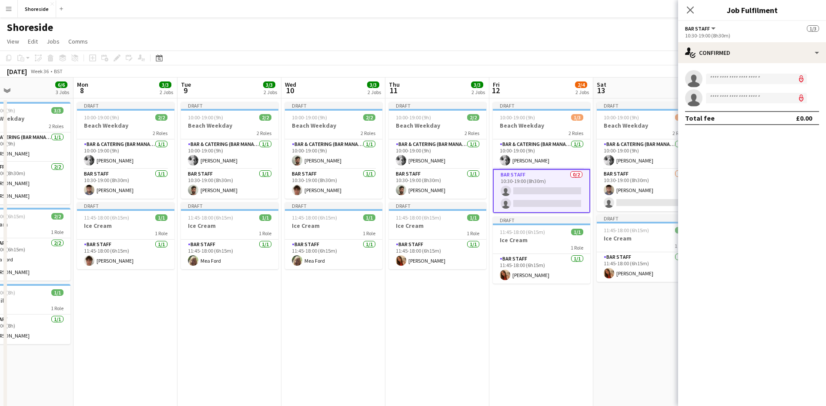
click at [752, 70] on app-invite-slot "single-neutral-actions" at bounding box center [752, 78] width 148 height 17
click at [744, 76] on input at bounding box center [756, 79] width 101 height 10
type input "*********"
click at [736, 95] on span "[EMAIL_ADDRESS][DOMAIN_NAME]" at bounding box center [756, 98] width 87 height 7
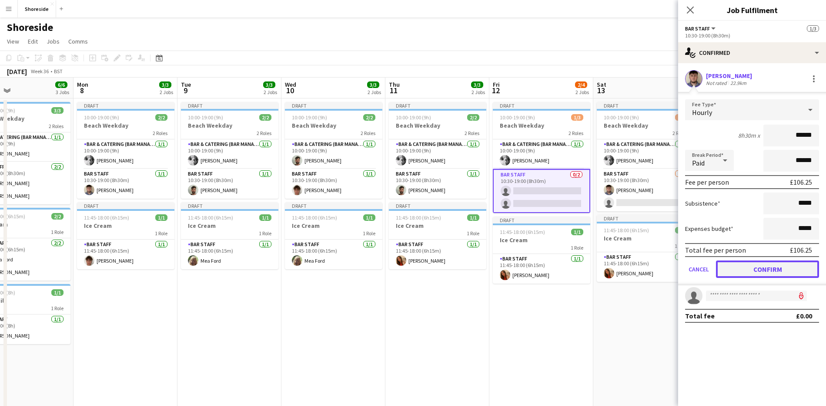
click at [767, 263] on button "Confirm" at bounding box center [767, 268] width 103 height 17
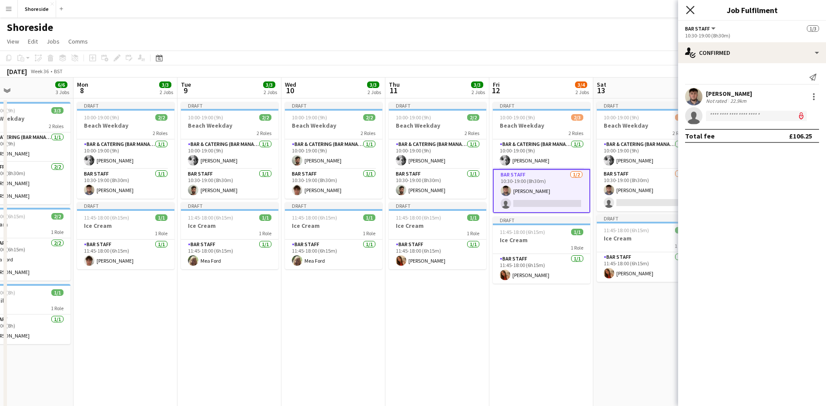
click at [689, 10] on icon "Close pop-in" at bounding box center [690, 10] width 8 height 8
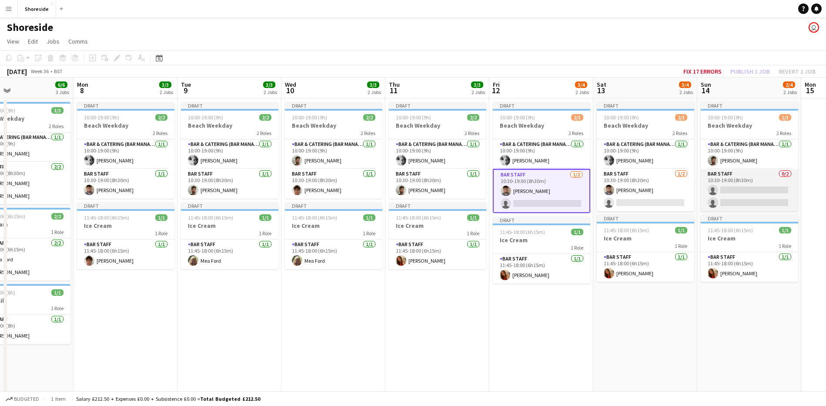
click at [767, 190] on app-card-role "Bar Staff 0/2 10:30-19:00 (8h30m) single-neutral-actions single-neutral-actions" at bounding box center [749, 190] width 97 height 42
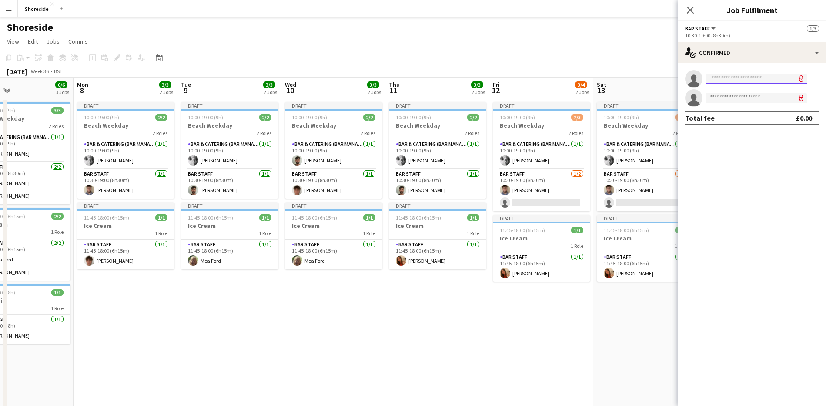
click at [728, 74] on input at bounding box center [756, 79] width 101 height 10
type input "*********"
click at [733, 87] on span "[PERSON_NAME]" at bounding box center [738, 90] width 50 height 7
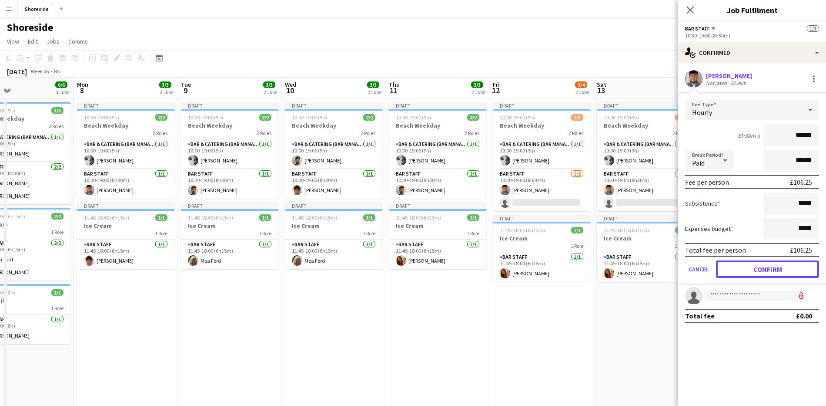
click at [763, 272] on button "Confirm" at bounding box center [767, 268] width 103 height 17
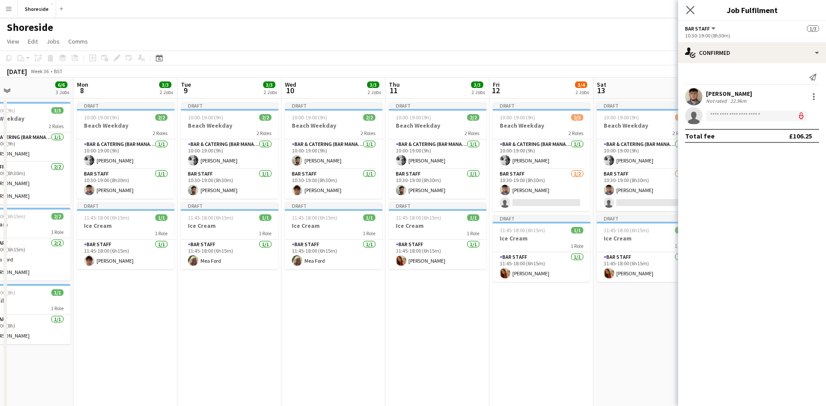
click at [692, 4] on app-icon "Close pop-in" at bounding box center [691, 10] width 13 height 13
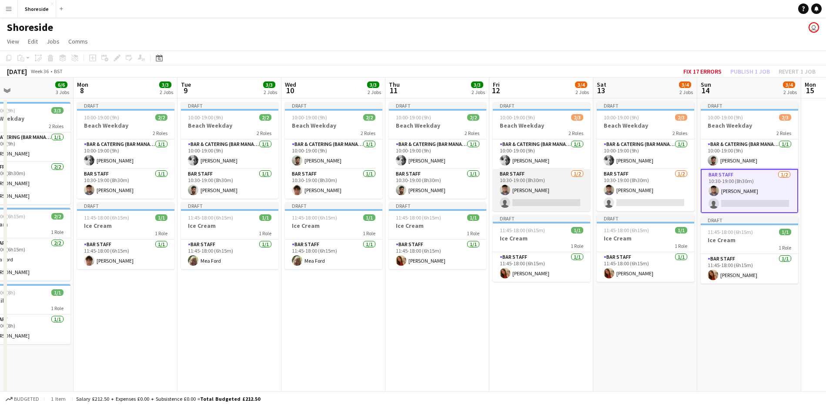
click at [531, 202] on app-card-role "Bar Staff [DATE] 10:30-19:00 (8h30m) [PERSON_NAME] single-neutral-actions" at bounding box center [541, 190] width 97 height 42
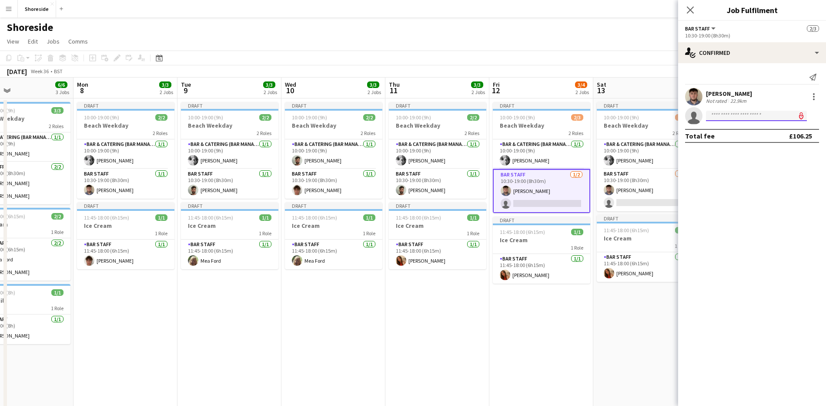
click at [722, 114] on input at bounding box center [756, 116] width 101 height 10
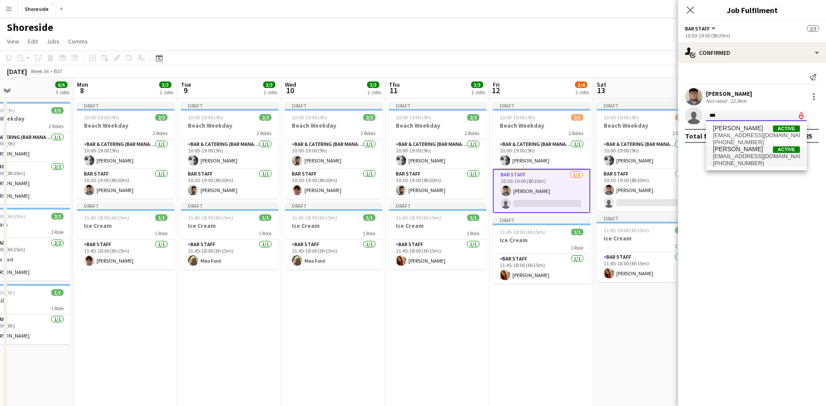
type input "***"
click at [735, 158] on span "[EMAIL_ADDRESS][DOMAIN_NAME]" at bounding box center [756, 156] width 87 height 7
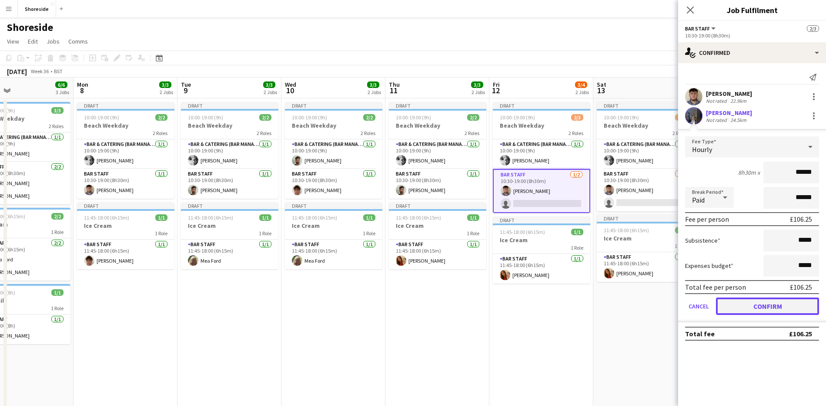
click at [769, 299] on button "Confirm" at bounding box center [767, 305] width 103 height 17
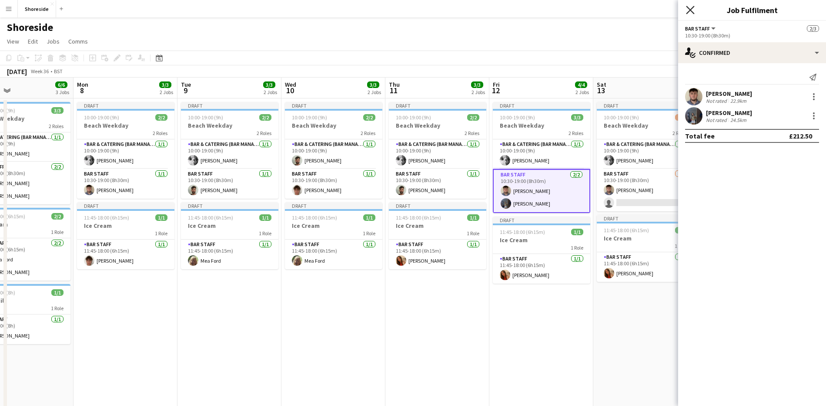
click at [687, 6] on icon "Close pop-in" at bounding box center [690, 10] width 8 height 8
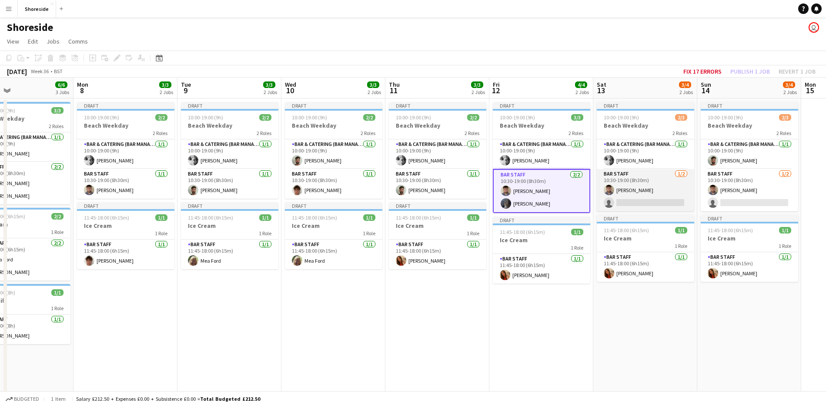
click at [660, 194] on app-card-role "Bar Staff [DATE] 10:30-19:00 (8h30m) [PERSON_NAME] single-neutral-actions" at bounding box center [645, 190] width 97 height 42
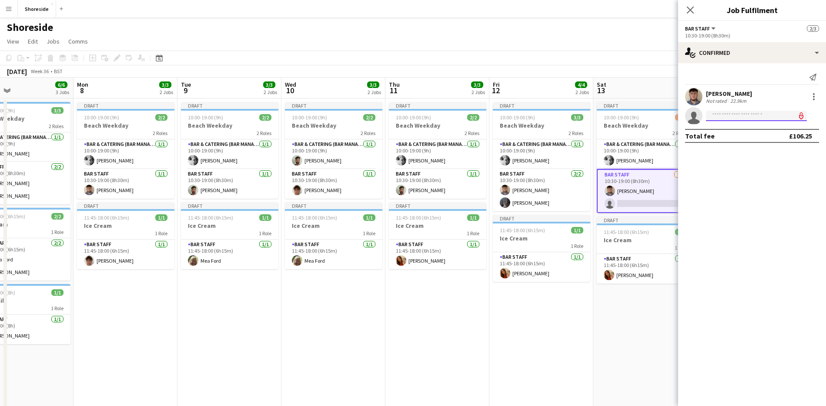
click at [730, 121] on html "Menu Boards Boards Boards All jobs Status Workforce Workforce My Workforce Recr…" at bounding box center [413, 312] width 826 height 624
type input "*****"
click at [734, 136] on span "[EMAIL_ADDRESS][DOMAIN_NAME]" at bounding box center [756, 135] width 87 height 7
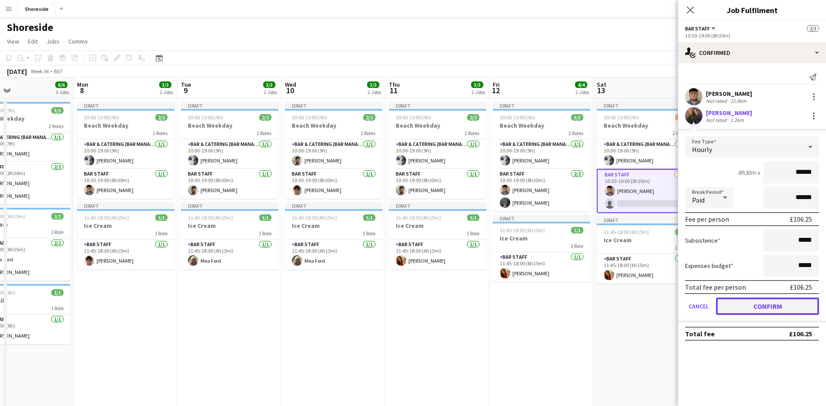
click at [766, 309] on button "Confirm" at bounding box center [767, 305] width 103 height 17
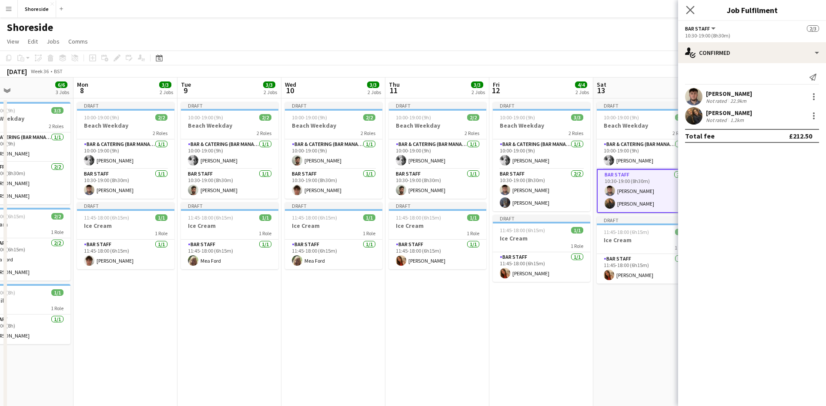
click at [692, 13] on icon "Close pop-in" at bounding box center [690, 10] width 8 height 8
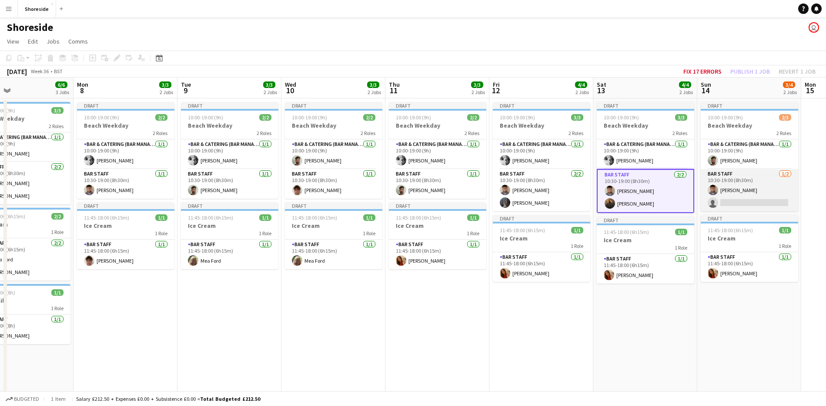
click at [751, 196] on app-card-role "Bar Staff [DATE] 10:30-19:00 (8h30m) [PERSON_NAME] single-neutral-actions" at bounding box center [749, 190] width 97 height 42
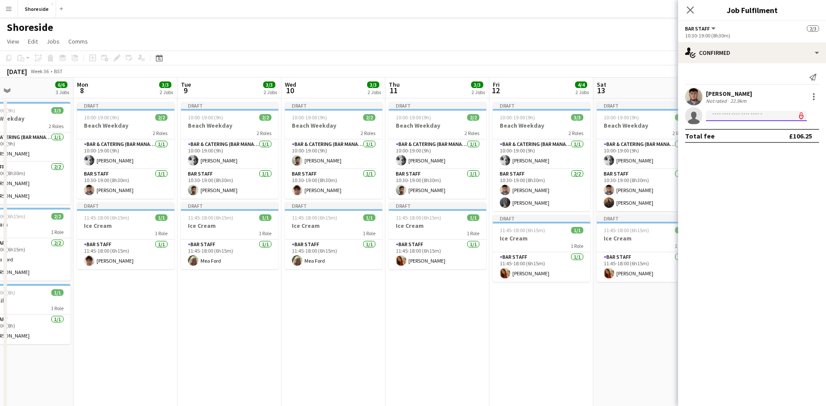
click at [728, 117] on input at bounding box center [756, 116] width 101 height 10
type input "*****"
click at [733, 143] on span "[PHONE_NUMBER]" at bounding box center [756, 142] width 87 height 7
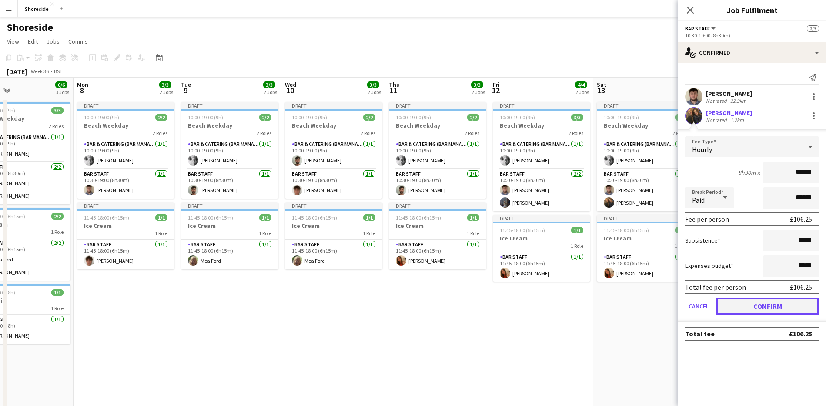
click at [783, 300] on button "Confirm" at bounding box center [767, 305] width 103 height 17
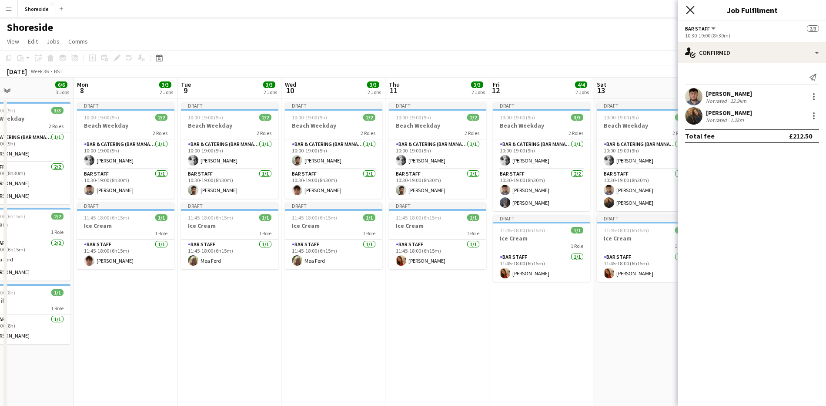
click at [692, 7] on icon "Close pop-in" at bounding box center [690, 10] width 8 height 8
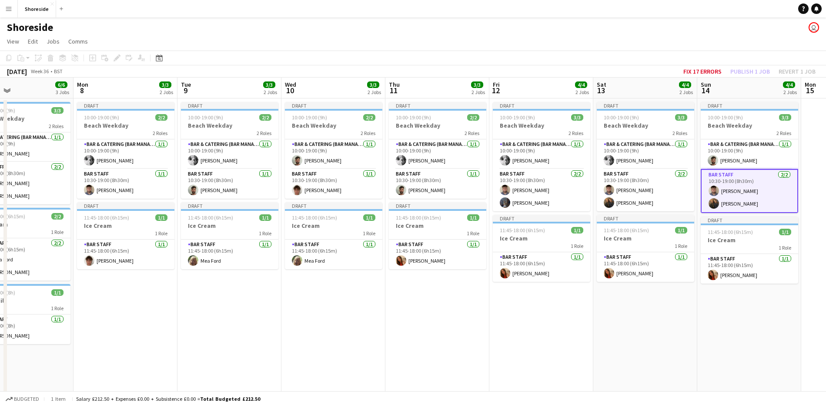
click at [651, 343] on app-date-cell "Draft 10:00-19:00 (9h) 3/3 Beach Weekday 2 Roles Bar & Catering (Bar Manager) […" at bounding box center [646, 313] width 104 height 431
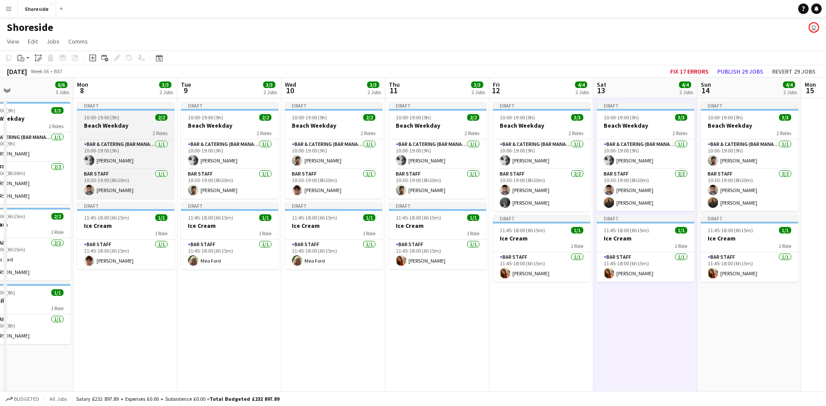
click at [145, 104] on div "Draft" at bounding box center [125, 105] width 97 height 7
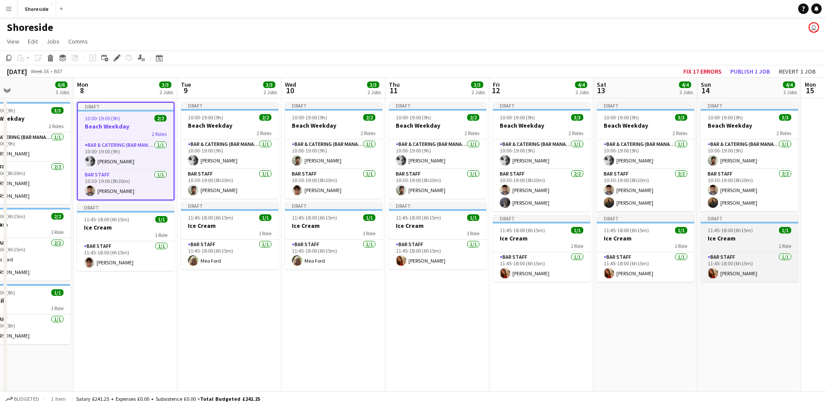
click at [781, 230] on span "1/1" at bounding box center [785, 230] width 12 height 7
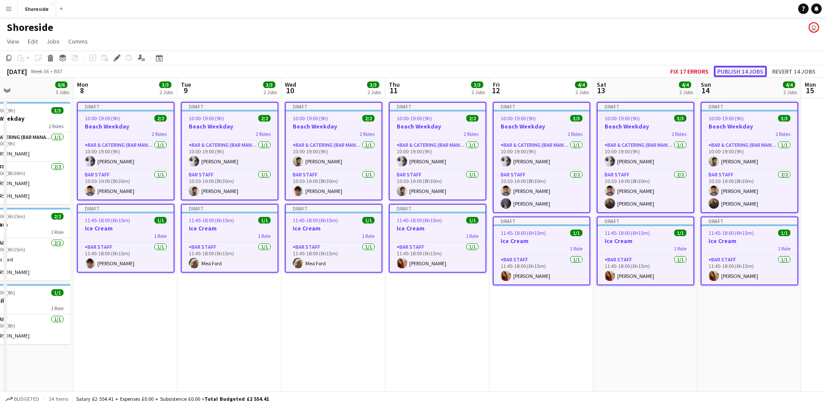
click at [741, 72] on button "Publish 14 jobs" at bounding box center [740, 71] width 53 height 11
